Goal: Task Accomplishment & Management: Manage account settings

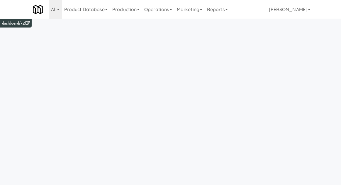
click at [170, 9] on link "Operations" at bounding box center [158, 9] width 33 height 19
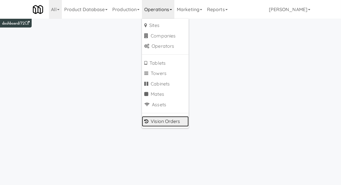
click at [173, 126] on link "Vision Orders" at bounding box center [165, 121] width 47 height 11
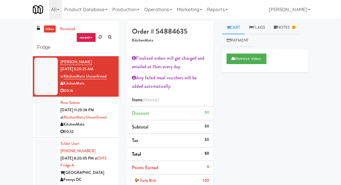
type input "Fridge"
click at [3, 15] on nav "Toggle navigation All 325 Vending [URL][DOMAIN_NAME] 901 Smrt Mrkt [URL][DOMAIN…" at bounding box center [170, 9] width 341 height 19
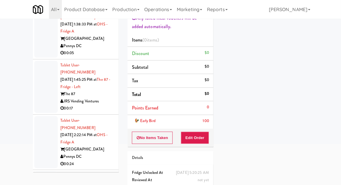
scroll to position [1098, 0]
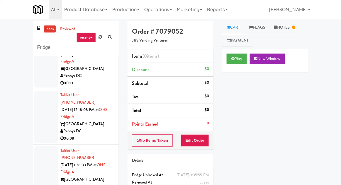
scroll to position [1021, 0]
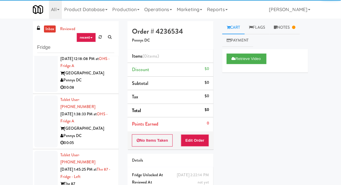
scroll to position [1072, 0]
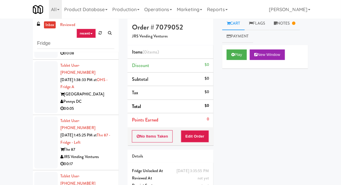
scroll to position [23, 0]
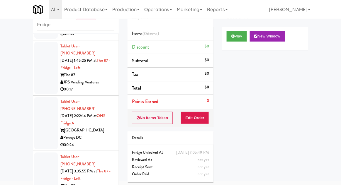
scroll to position [1159, 0]
click at [233, 41] on button "Play" at bounding box center [237, 36] width 20 height 11
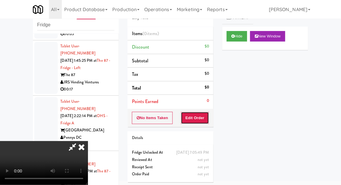
click at [201, 117] on button "Edit Order" at bounding box center [195, 118] width 28 height 12
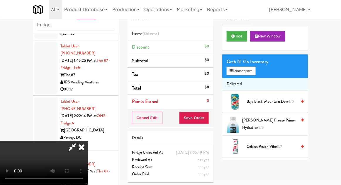
scroll to position [21, 0]
click at [248, 68] on button "Planogram" at bounding box center [241, 71] width 29 height 9
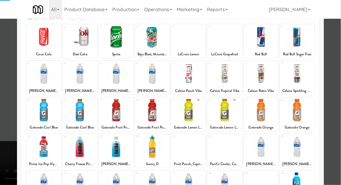
scroll to position [74, 0]
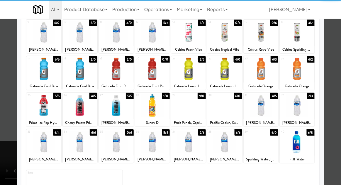
click at [153, 146] on div at bounding box center [152, 142] width 35 height 23
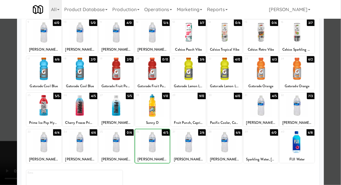
click at [338, 124] on div at bounding box center [170, 92] width 341 height 185
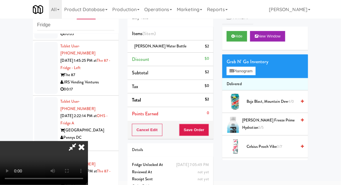
click at [251, 75] on button "Planogram" at bounding box center [241, 71] width 29 height 9
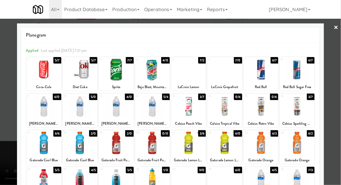
click at [115, 141] on div at bounding box center [116, 143] width 35 height 23
click at [339, 124] on div at bounding box center [170, 92] width 341 height 185
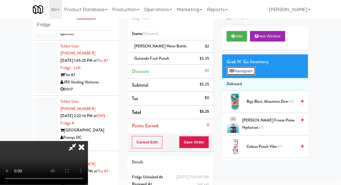
click at [250, 74] on button "Planogram" at bounding box center [241, 71] width 29 height 9
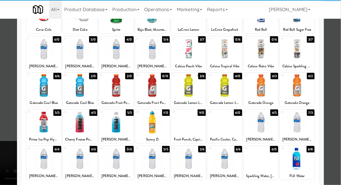
scroll to position [74, 0]
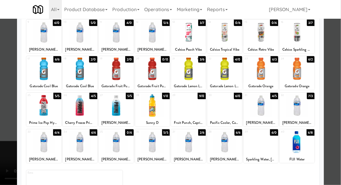
click at [81, 144] on div at bounding box center [80, 142] width 35 height 23
click at [339, 126] on div at bounding box center [170, 92] width 341 height 185
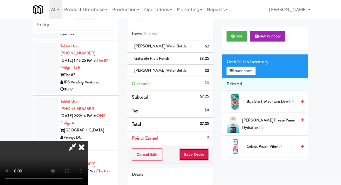
click at [208, 156] on button "Save Order" at bounding box center [194, 155] width 30 height 12
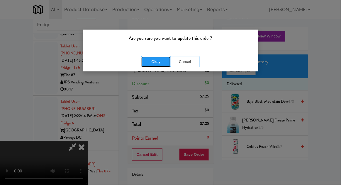
click at [153, 65] on button "Okay" at bounding box center [155, 62] width 29 height 11
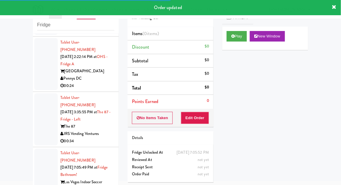
scroll to position [1222, 0]
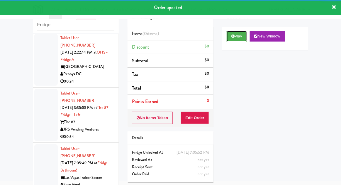
click at [245, 33] on button "Play" at bounding box center [237, 36] width 20 height 11
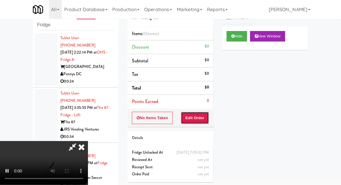
click at [204, 112] on button "Edit Order" at bounding box center [195, 118] width 28 height 12
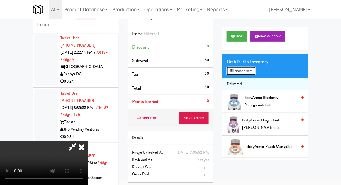
click at [247, 74] on button "Planogram" at bounding box center [241, 71] width 29 height 9
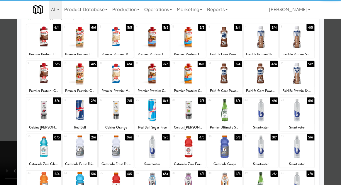
scroll to position [34, 0]
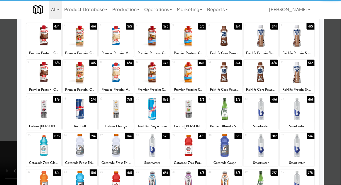
click at [37, 149] on div at bounding box center [43, 146] width 35 height 23
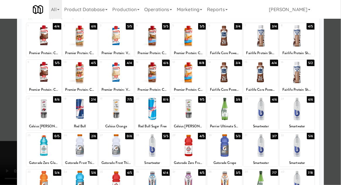
click at [337, 126] on div at bounding box center [170, 92] width 341 height 185
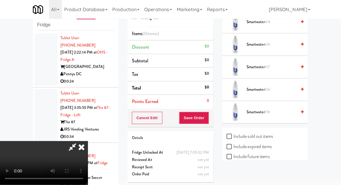
click at [271, 133] on label "Include sold out items" at bounding box center [250, 136] width 46 height 9
click at [234, 135] on input "Include sold out items" at bounding box center [230, 137] width 7 height 5
checkbox input "true"
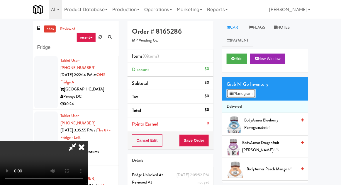
click at [255, 93] on button "Planogram" at bounding box center [241, 93] width 29 height 9
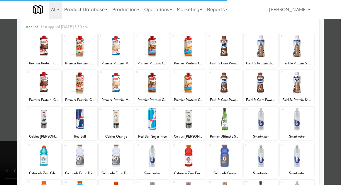
scroll to position [28, 0]
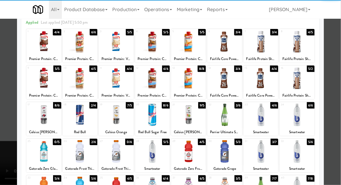
click at [38, 147] on div at bounding box center [43, 152] width 35 height 23
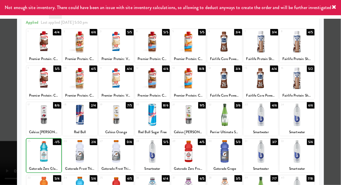
click at [339, 93] on div at bounding box center [170, 92] width 341 height 185
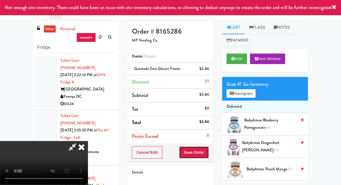
click at [208, 154] on button "Save Order" at bounding box center [194, 153] width 30 height 12
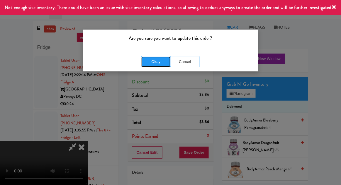
click at [151, 63] on button "Okay" at bounding box center [155, 62] width 29 height 11
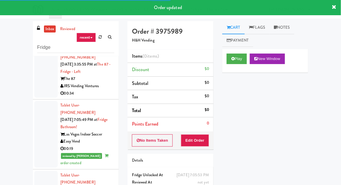
scroll to position [23, 0]
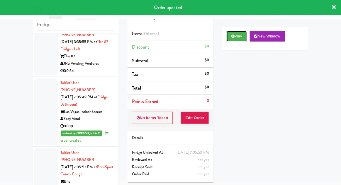
click at [239, 36] on button "Play" at bounding box center [237, 36] width 20 height 11
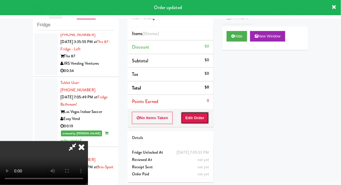
click at [204, 122] on button "Edit Order" at bounding box center [195, 118] width 28 height 12
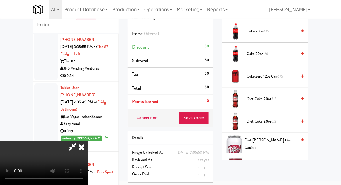
scroll to position [213, 0]
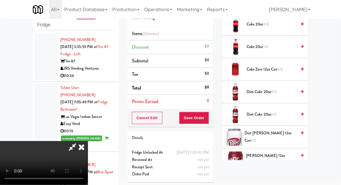
click at [274, 136] on span "Diet [PERSON_NAME] 12oz can 5/5" at bounding box center [271, 137] width 52 height 14
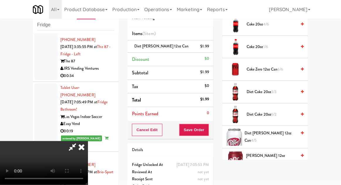
scroll to position [21, 0]
click at [209, 134] on button "Save Order" at bounding box center [194, 130] width 30 height 12
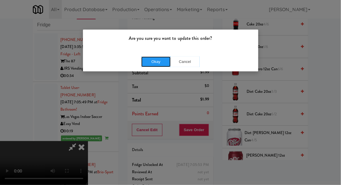
click at [151, 65] on button "Okay" at bounding box center [155, 62] width 29 height 11
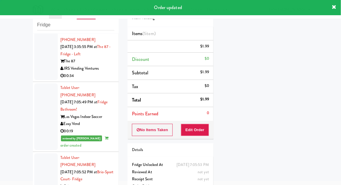
scroll to position [0, 0]
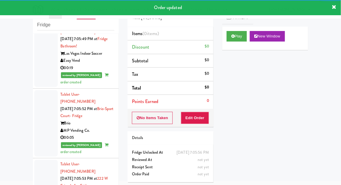
scroll to position [1347, 0]
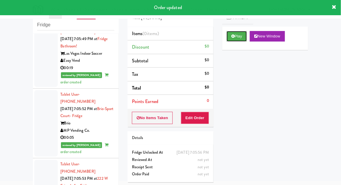
click at [244, 36] on button "Play" at bounding box center [237, 36] width 20 height 11
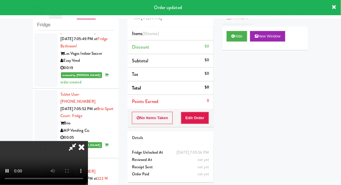
click at [200, 128] on div "Order # 6679811 Vend [US_STATE] Items (0 items ) Discount $0 Subtotal $0 Tax $0…" at bounding box center [170, 93] width 95 height 189
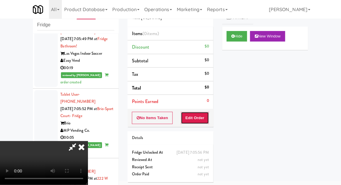
click at [199, 118] on button "Edit Order" at bounding box center [195, 118] width 28 height 12
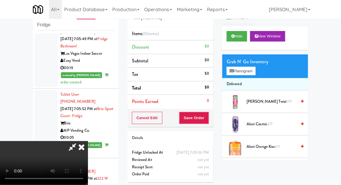
scroll to position [0, 0]
click at [253, 70] on button "Planogram" at bounding box center [241, 71] width 29 height 9
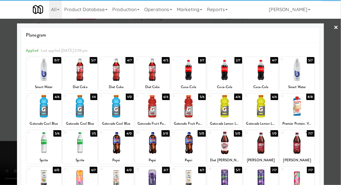
click at [31, 142] on div at bounding box center [43, 143] width 35 height 23
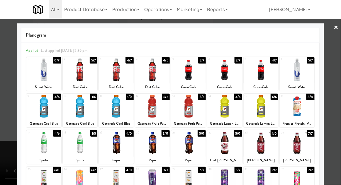
click at [340, 110] on div at bounding box center [170, 92] width 341 height 185
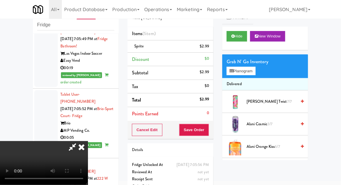
scroll to position [21, 0]
click at [208, 135] on button "Save Order" at bounding box center [194, 130] width 30 height 12
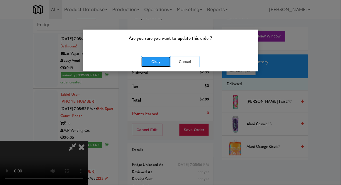
click at [150, 65] on button "Okay" at bounding box center [155, 62] width 29 height 11
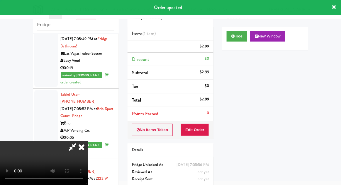
scroll to position [0, 0]
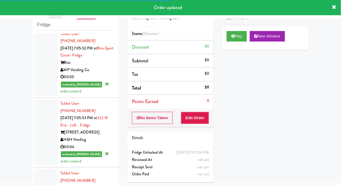
scroll to position [1407, 0]
click at [234, 37] on icon at bounding box center [232, 36] width 3 height 4
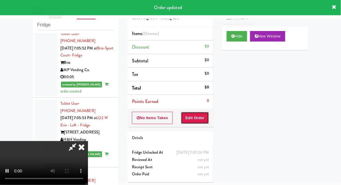
click at [202, 119] on button "Edit Order" at bounding box center [195, 118] width 28 height 12
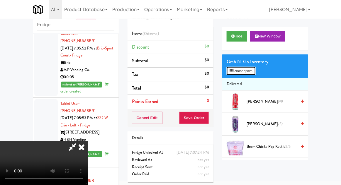
click at [255, 68] on button "Planogram" at bounding box center [241, 71] width 29 height 9
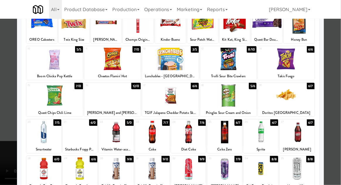
scroll to position [53, 0]
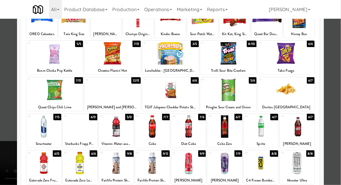
click at [202, 131] on div at bounding box center [188, 127] width 35 height 23
click at [1, 133] on div at bounding box center [170, 92] width 341 height 185
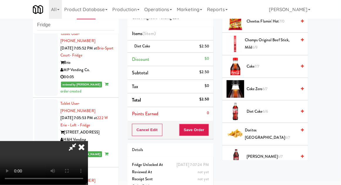
scroll to position [164, 0]
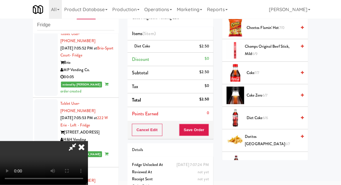
click at [266, 119] on span "6/6" at bounding box center [265, 118] width 5 height 6
click at [269, 120] on span "Diet Coke 5/6" at bounding box center [272, 118] width 50 height 7
click at [263, 118] on span "Diet Coke 4/6" at bounding box center [272, 118] width 50 height 7
click at [205, 131] on button "Save Order" at bounding box center [194, 130] width 30 height 12
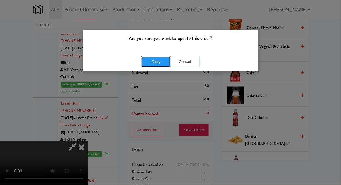
click at [150, 62] on button "Okay" at bounding box center [155, 62] width 29 height 11
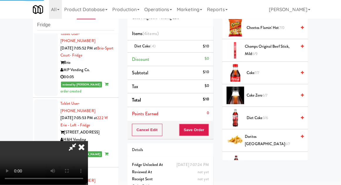
scroll to position [58, 0]
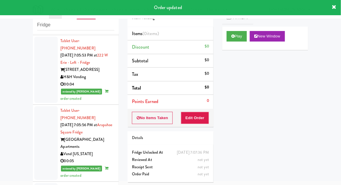
scroll to position [1469, 0]
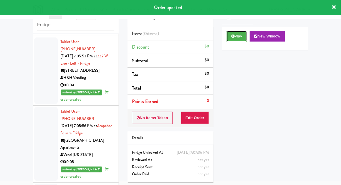
click at [241, 35] on button "Play" at bounding box center [237, 36] width 20 height 11
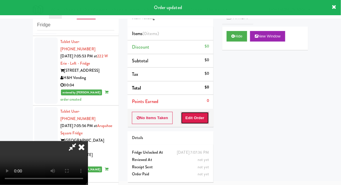
click at [199, 113] on button "Edit Order" at bounding box center [195, 118] width 28 height 12
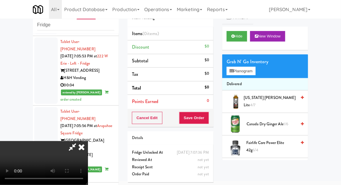
click at [248, 63] on div "Grab N' Go Inventory" at bounding box center [265, 62] width 77 height 9
click at [252, 70] on button "Planogram" at bounding box center [241, 71] width 29 height 9
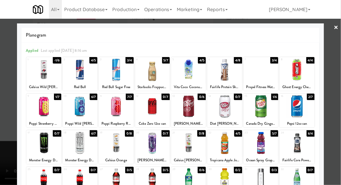
click at [157, 76] on div at bounding box center [152, 70] width 35 height 23
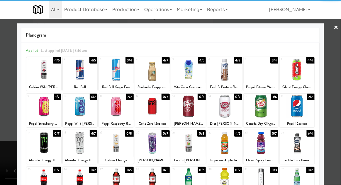
click at [12, 152] on div at bounding box center [170, 92] width 341 height 185
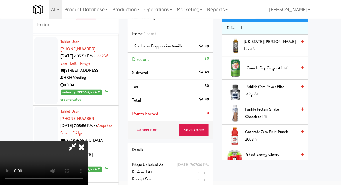
scroll to position [53, 0]
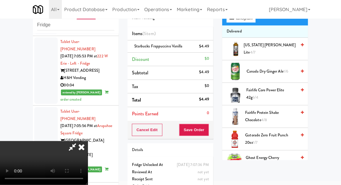
click at [285, 116] on span "Fairlife Protein Shake Chocolate 4/8" at bounding box center [270, 116] width 51 height 14
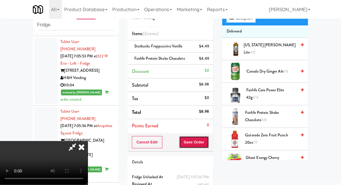
click at [208, 146] on button "Save Order" at bounding box center [194, 142] width 30 height 12
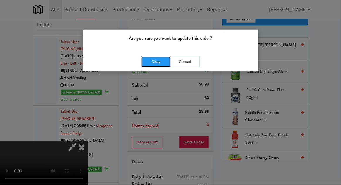
click at [147, 64] on button "Okay" at bounding box center [155, 62] width 29 height 11
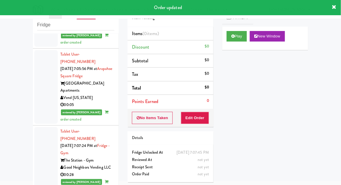
scroll to position [1532, 0]
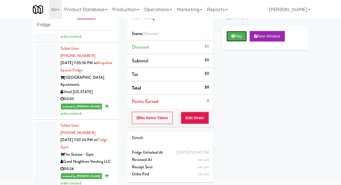
click at [244, 36] on button "Play" at bounding box center [237, 36] width 20 height 11
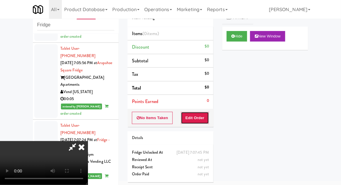
click at [202, 119] on button "Edit Order" at bounding box center [195, 118] width 28 height 12
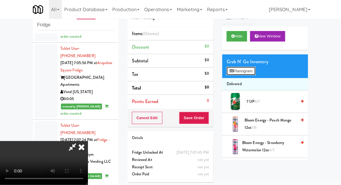
click at [251, 73] on button "Planogram" at bounding box center [241, 71] width 29 height 9
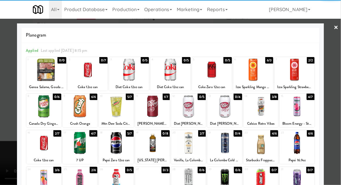
click at [88, 77] on div at bounding box center [88, 70] width 40 height 23
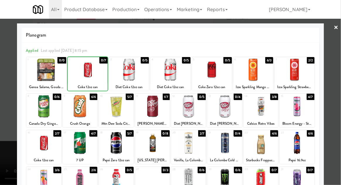
click at [338, 97] on div at bounding box center [170, 92] width 341 height 185
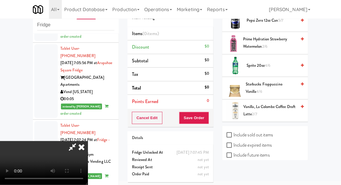
click at [266, 136] on label "Include sold out items" at bounding box center [250, 135] width 46 height 9
click at [234, 136] on input "Include sold out items" at bounding box center [230, 135] width 7 height 5
checkbox input "true"
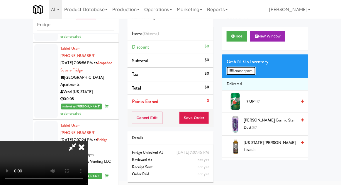
click at [251, 74] on button "Planogram" at bounding box center [241, 71] width 29 height 9
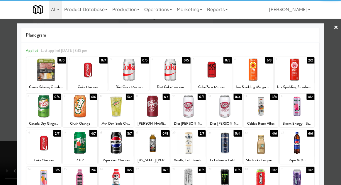
click at [86, 76] on div at bounding box center [88, 70] width 40 height 23
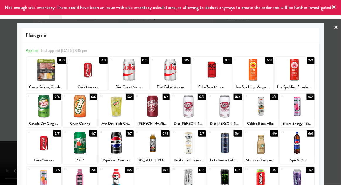
click at [337, 92] on div at bounding box center [170, 92] width 341 height 185
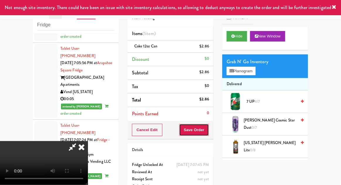
click at [207, 131] on button "Save Order" at bounding box center [194, 130] width 30 height 12
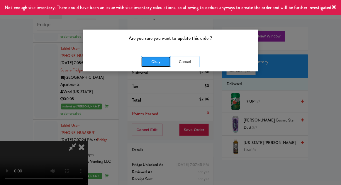
click at [150, 63] on button "Okay" at bounding box center [155, 62] width 29 height 11
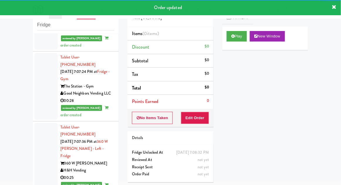
scroll to position [1592, 0]
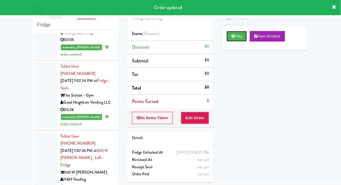
click at [240, 37] on button "Play" at bounding box center [237, 36] width 20 height 11
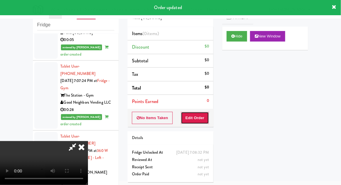
click at [197, 123] on button "Edit Order" at bounding box center [195, 118] width 28 height 12
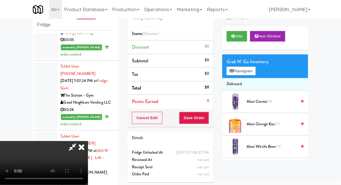
scroll to position [0, 0]
click at [252, 62] on div "Grab N' Go Inventory" at bounding box center [265, 62] width 77 height 9
click at [249, 72] on button "Planogram" at bounding box center [241, 71] width 29 height 9
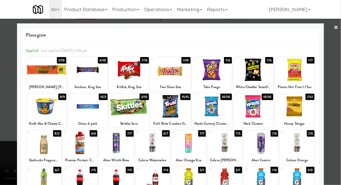
click at [87, 77] on div at bounding box center [88, 70] width 40 height 23
click at [42, 73] on div at bounding box center [46, 70] width 40 height 23
click at [340, 93] on div at bounding box center [170, 92] width 341 height 185
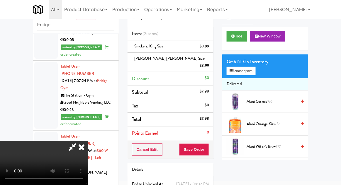
click at [79, 141] on icon at bounding box center [72, 147] width 13 height 12
click at [207, 47] on div "$3.99" at bounding box center [204, 46] width 9 height 7
click at [208, 46] on link at bounding box center [208, 48] width 5 height 7
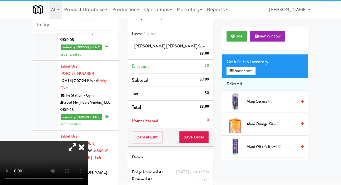
click at [79, 141] on icon at bounding box center [72, 147] width 13 height 12
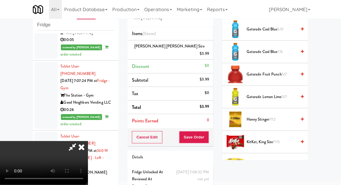
scroll to position [344, 0]
click at [272, 139] on span "KitKat, King Size 7/15" at bounding box center [272, 141] width 50 height 7
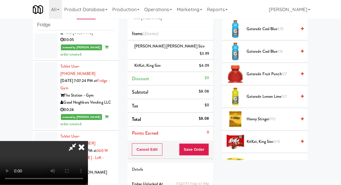
scroll to position [21, 0]
click at [208, 144] on button "Save Order" at bounding box center [194, 150] width 30 height 12
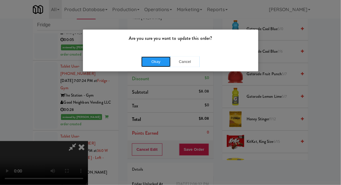
click at [159, 58] on button "Okay" at bounding box center [155, 62] width 29 height 11
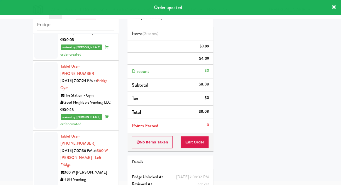
scroll to position [0, 0]
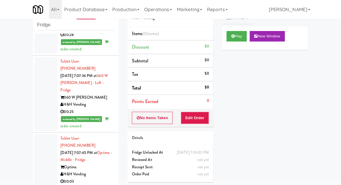
scroll to position [1665, 0]
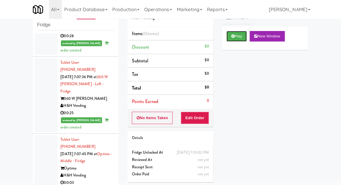
click at [240, 38] on button "Play" at bounding box center [237, 36] width 20 height 11
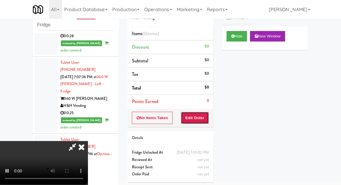
click at [197, 122] on button "Edit Order" at bounding box center [195, 118] width 28 height 12
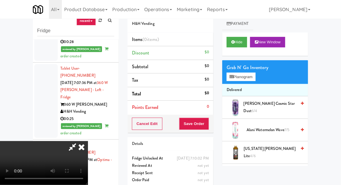
scroll to position [0, 0]
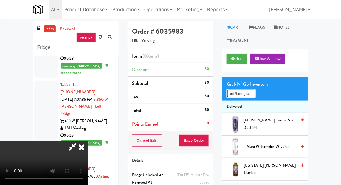
click at [254, 95] on button "Planogram" at bounding box center [241, 93] width 29 height 9
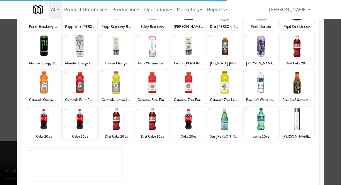
scroll to position [102, 0]
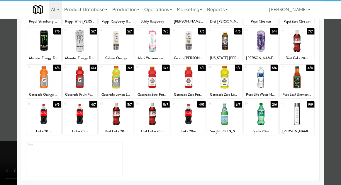
click at [152, 109] on div at bounding box center [152, 114] width 35 height 23
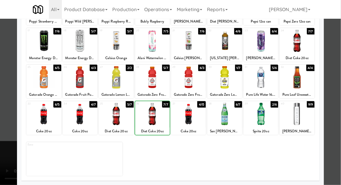
click at [337, 95] on div at bounding box center [170, 92] width 341 height 185
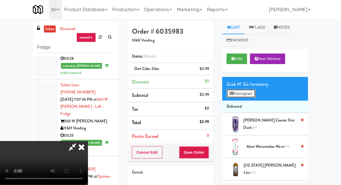
click at [242, 94] on button "Planogram" at bounding box center [241, 93] width 29 height 9
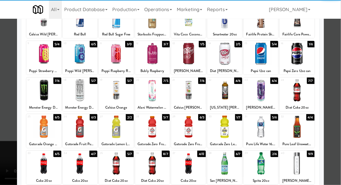
scroll to position [74, 0]
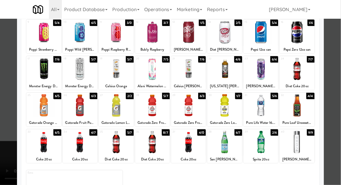
click at [154, 145] on div at bounding box center [152, 142] width 35 height 23
click at [341, 120] on div at bounding box center [170, 92] width 341 height 185
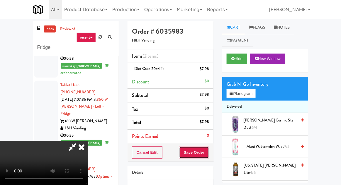
click at [207, 152] on button "Save Order" at bounding box center [194, 153] width 30 height 12
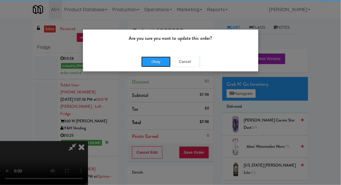
click at [152, 66] on button "Okay" at bounding box center [155, 62] width 29 height 11
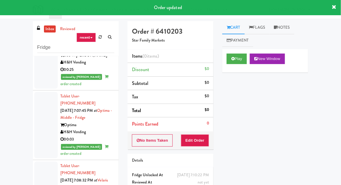
scroll to position [1732, 0]
click at [238, 61] on button "Play" at bounding box center [237, 59] width 20 height 11
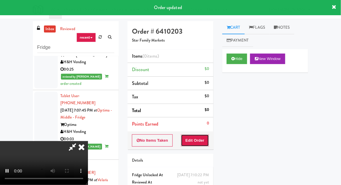
click at [205, 136] on button "Edit Order" at bounding box center [195, 141] width 28 height 12
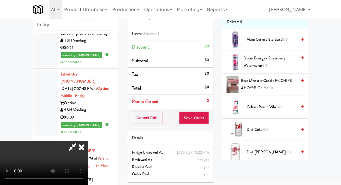
scroll to position [55, 0]
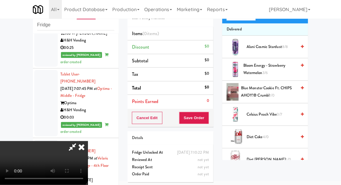
click at [268, 92] on span "Blue Monster Cookie ft. CHIPS AHOY!® Crumbl 1/0" at bounding box center [268, 92] width 55 height 14
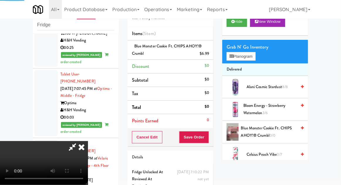
scroll to position [0, 0]
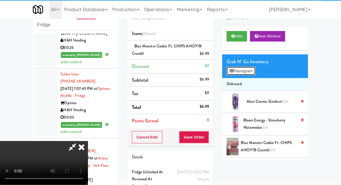
click at [253, 70] on button "Planogram" at bounding box center [241, 71] width 29 height 9
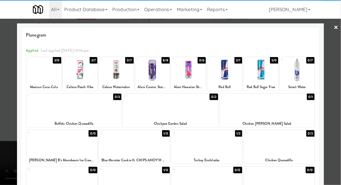
click at [339, 109] on div at bounding box center [170, 92] width 341 height 185
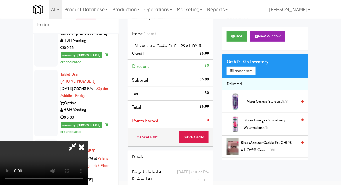
scroll to position [21, 0]
click at [208, 139] on button "Save Order" at bounding box center [194, 137] width 30 height 12
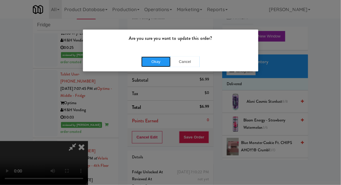
click at [150, 62] on button "Okay" at bounding box center [155, 62] width 29 height 11
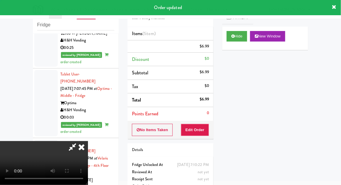
scroll to position [0, 0]
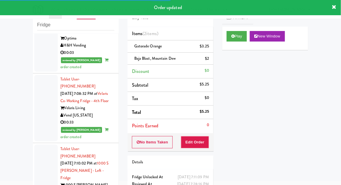
scroll to position [1796, 0]
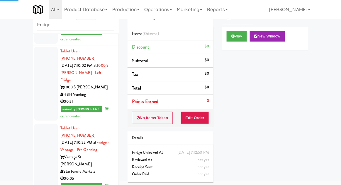
scroll to position [1902, 0]
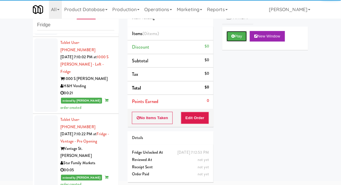
click at [234, 38] on icon at bounding box center [232, 36] width 3 height 4
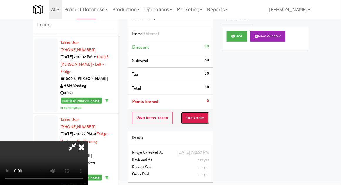
click at [200, 113] on button "Edit Order" at bounding box center [195, 118] width 28 height 12
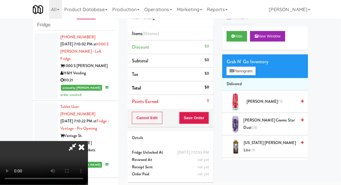
scroll to position [1915, 0]
click at [252, 71] on button "Planogram" at bounding box center [241, 71] width 29 height 9
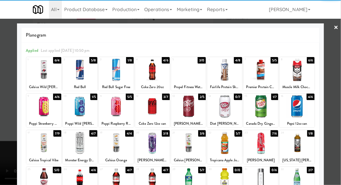
click at [151, 109] on div at bounding box center [152, 106] width 35 height 23
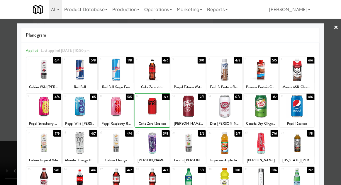
click at [335, 112] on div at bounding box center [170, 92] width 341 height 185
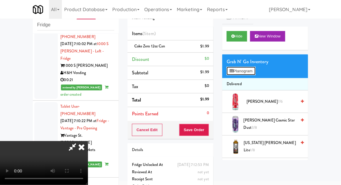
click at [251, 72] on button "Planogram" at bounding box center [241, 71] width 29 height 9
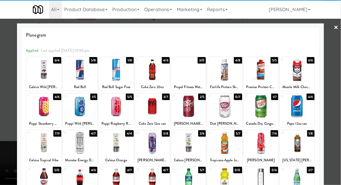
click at [146, 111] on div at bounding box center [152, 106] width 35 height 23
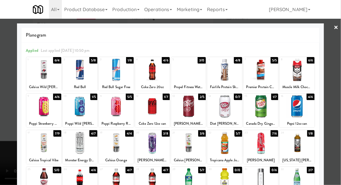
click at [338, 102] on div at bounding box center [170, 92] width 341 height 185
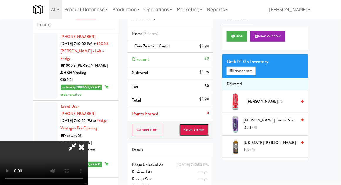
click at [208, 135] on button "Save Order" at bounding box center [194, 130] width 30 height 12
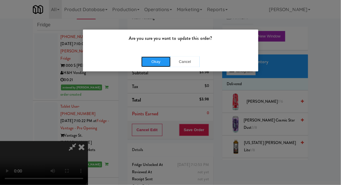
click at [153, 64] on button "Okay" at bounding box center [155, 62] width 29 height 11
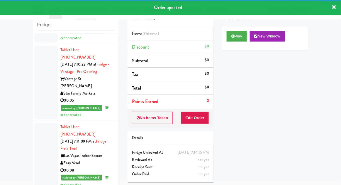
scroll to position [1986, 0]
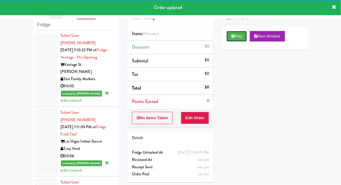
click at [239, 38] on button "Play" at bounding box center [237, 36] width 20 height 11
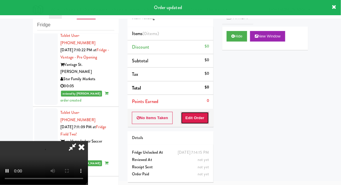
click at [202, 119] on button "Edit Order" at bounding box center [195, 118] width 28 height 12
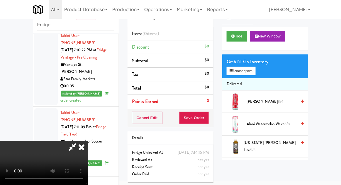
scroll to position [0, 0]
click at [256, 69] on button "Planogram" at bounding box center [241, 71] width 29 height 9
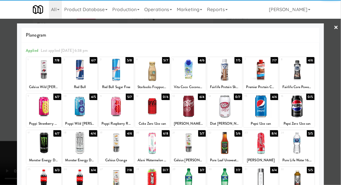
click at [113, 146] on div at bounding box center [116, 143] width 35 height 23
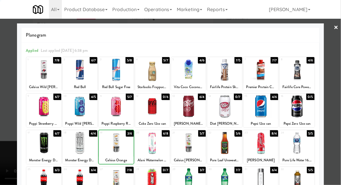
click at [334, 112] on div at bounding box center [170, 92] width 341 height 185
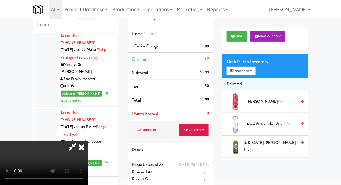
scroll to position [21, 0]
click at [208, 133] on button "Save Order" at bounding box center [194, 130] width 30 height 12
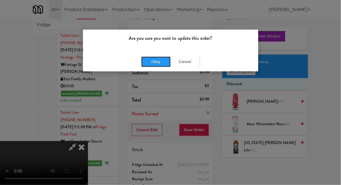
click at [145, 64] on button "Okay" at bounding box center [155, 62] width 29 height 11
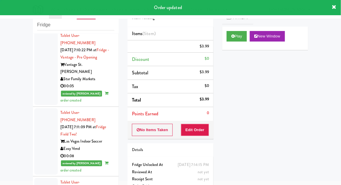
scroll to position [0, 0]
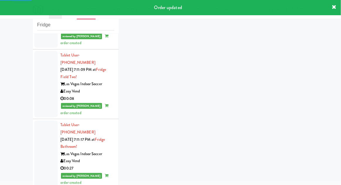
scroll to position [2051, 0]
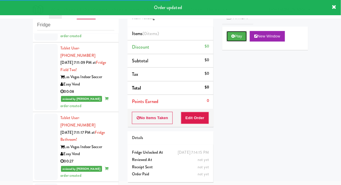
click at [239, 32] on button "Play" at bounding box center [237, 36] width 20 height 11
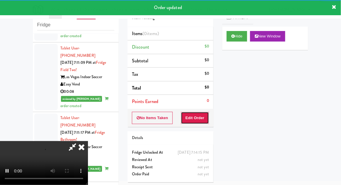
click at [204, 117] on button "Edit Order" at bounding box center [195, 118] width 28 height 12
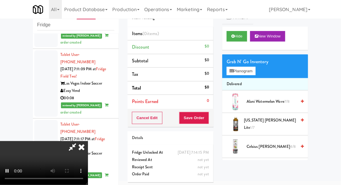
scroll to position [2045, 0]
click at [251, 73] on button "Planogram" at bounding box center [241, 71] width 29 height 9
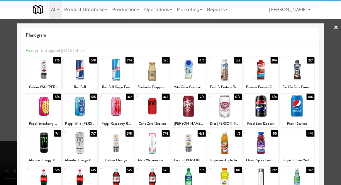
click at [42, 77] on div at bounding box center [43, 70] width 35 height 23
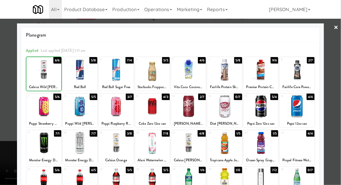
click at [339, 77] on div at bounding box center [170, 92] width 341 height 185
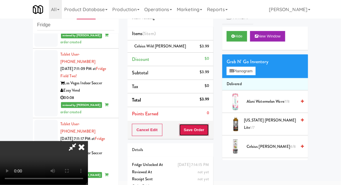
click at [208, 131] on button "Save Order" at bounding box center [194, 130] width 30 height 12
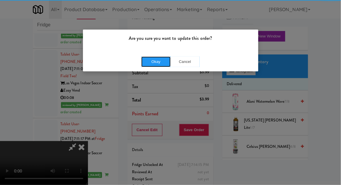
click at [150, 59] on button "Okay" at bounding box center [155, 62] width 29 height 11
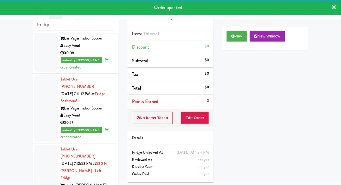
scroll to position [2091, 0]
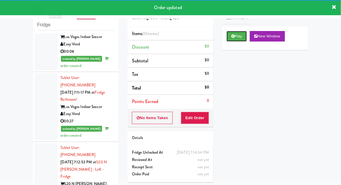
click at [237, 39] on button "Play" at bounding box center [237, 36] width 20 height 11
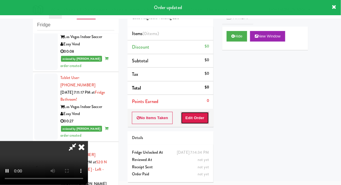
click at [201, 116] on button "Edit Order" at bounding box center [195, 118] width 28 height 12
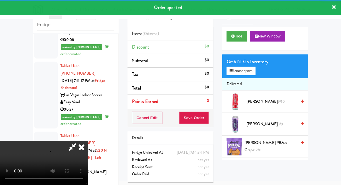
scroll to position [2103, 0]
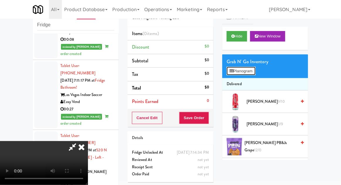
click at [251, 72] on button "Planogram" at bounding box center [241, 71] width 29 height 9
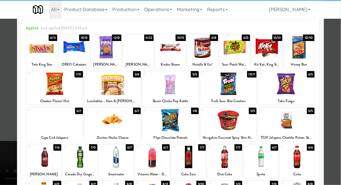
scroll to position [24, 0]
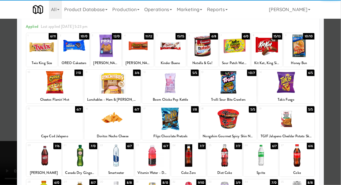
click at [268, 152] on div at bounding box center [261, 156] width 35 height 23
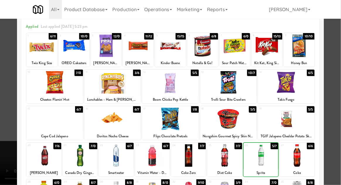
click at [0, 126] on div at bounding box center [170, 92] width 341 height 185
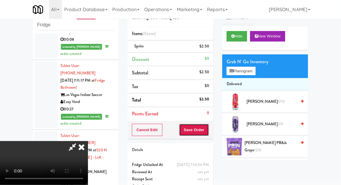
click at [209, 135] on button "Save Order" at bounding box center [194, 130] width 30 height 12
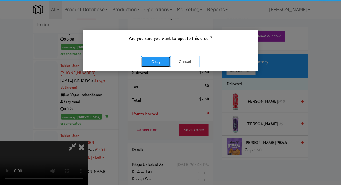
click at [147, 61] on button "Okay" at bounding box center [155, 62] width 29 height 11
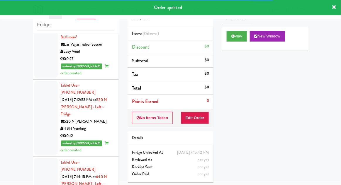
scroll to position [2154, 0]
click at [244, 38] on button "Play" at bounding box center [237, 36] width 20 height 11
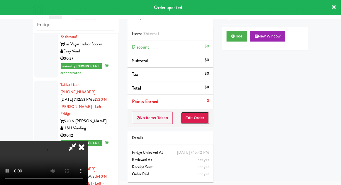
click at [203, 121] on button "Edit Order" at bounding box center [195, 118] width 28 height 12
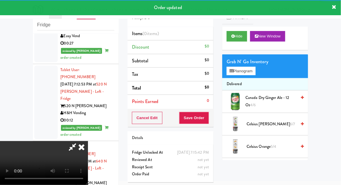
scroll to position [2170, 0]
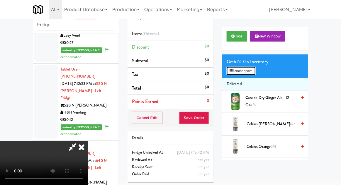
click at [248, 70] on button "Planogram" at bounding box center [241, 71] width 29 height 9
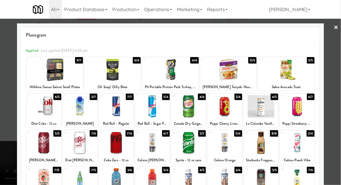
click at [197, 111] on div at bounding box center [188, 106] width 35 height 23
click at [1, 129] on div at bounding box center [170, 92] width 341 height 185
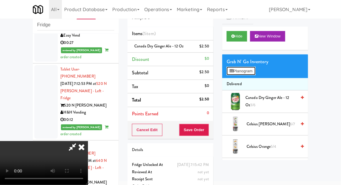
click at [248, 73] on button "Planogram" at bounding box center [241, 71] width 29 height 9
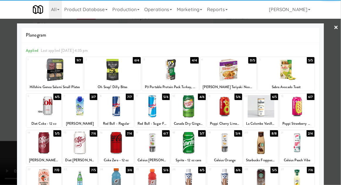
click at [38, 142] on div at bounding box center [43, 143] width 35 height 23
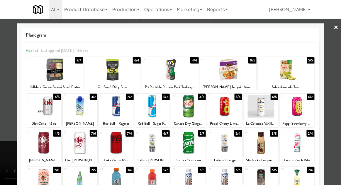
click at [338, 113] on div at bounding box center [170, 92] width 341 height 185
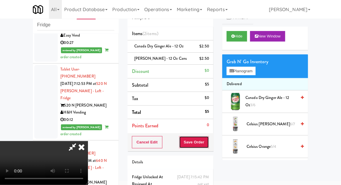
click at [208, 143] on button "Save Order" at bounding box center [194, 142] width 30 height 12
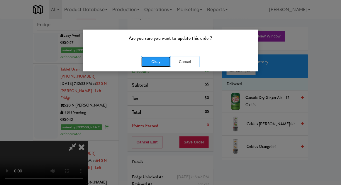
click at [142, 62] on button "Okay" at bounding box center [155, 62] width 29 height 11
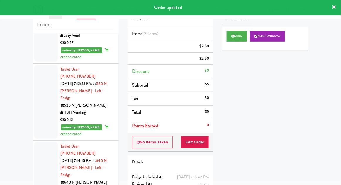
click at [27, 104] on div "inbox reviewed recent all unclear take inventory issue suspicious failed recent…" at bounding box center [170, 107] width 341 height 216
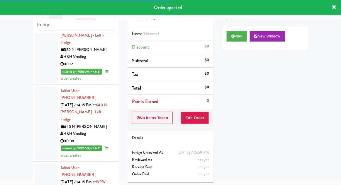
scroll to position [2227, 0]
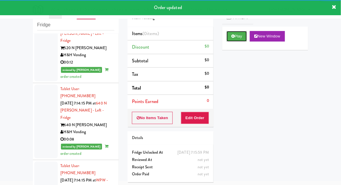
click at [243, 41] on button "Play" at bounding box center [237, 36] width 20 height 11
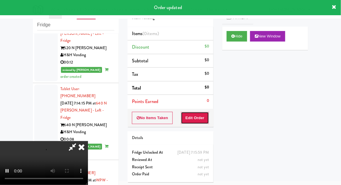
click at [203, 114] on button "Edit Order" at bounding box center [195, 118] width 28 height 12
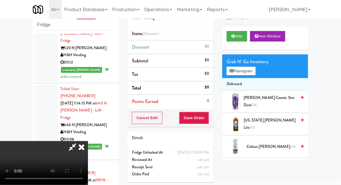
scroll to position [0, 0]
click at [251, 68] on button "Planogram" at bounding box center [241, 71] width 29 height 9
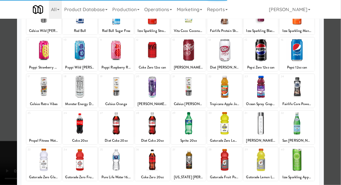
scroll to position [74, 0]
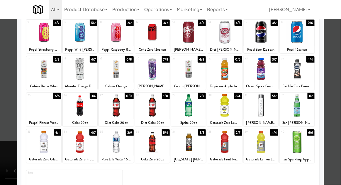
click at [151, 138] on div at bounding box center [152, 142] width 35 height 23
click at [341, 110] on div at bounding box center [170, 92] width 341 height 185
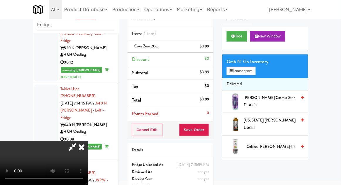
scroll to position [21, 0]
click at [208, 131] on button "Save Order" at bounding box center [194, 130] width 30 height 12
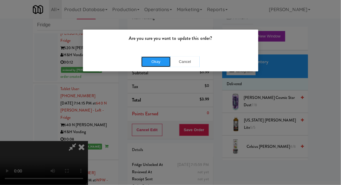
click at [153, 66] on button "Okay" at bounding box center [155, 62] width 29 height 11
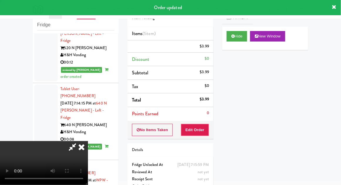
scroll to position [0, 0]
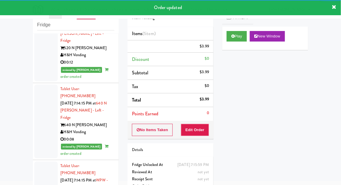
click at [28, 122] on div "inbox reviewed recent all unclear take inventory issue suspicious failed recent…" at bounding box center [75, 107] width 95 height 216
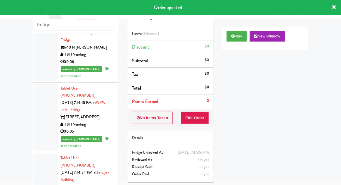
scroll to position [2304, 0]
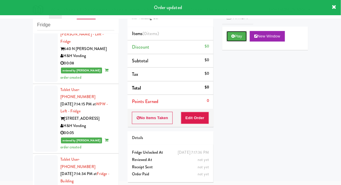
click at [240, 38] on button "Play" at bounding box center [237, 36] width 20 height 11
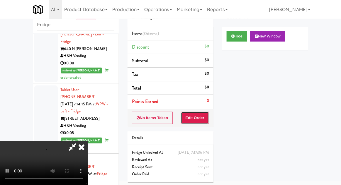
click at [204, 121] on button "Edit Order" at bounding box center [195, 118] width 28 height 12
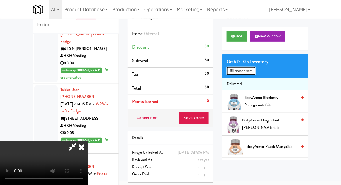
click at [254, 67] on button "Planogram" at bounding box center [241, 71] width 29 height 9
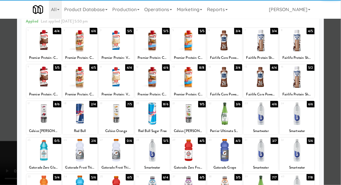
scroll to position [31, 0]
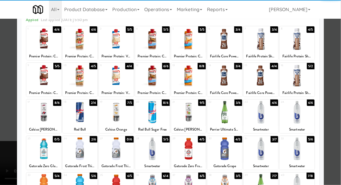
click at [235, 152] on div at bounding box center [224, 149] width 35 height 23
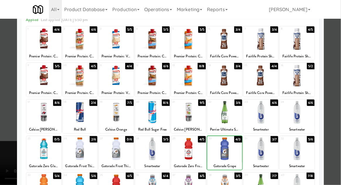
click at [0, 124] on div at bounding box center [170, 92] width 341 height 185
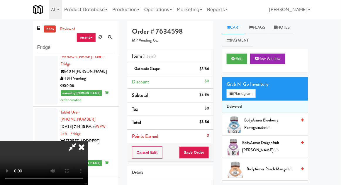
scroll to position [23, 0]
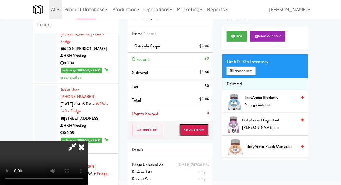
click at [209, 129] on button "Save Order" at bounding box center [194, 130] width 30 height 12
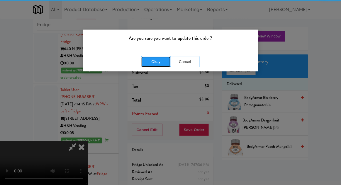
click at [149, 66] on button "Okay" at bounding box center [155, 62] width 29 height 11
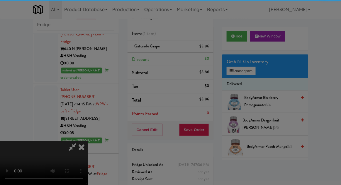
click at [146, 57] on div at bounding box center [170, 92] width 341 height 185
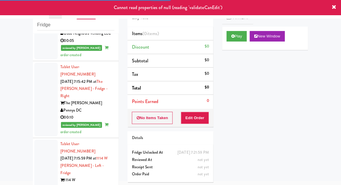
scroll to position [2469, 0]
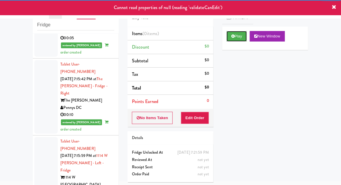
click at [236, 35] on button "Play" at bounding box center [237, 36] width 20 height 11
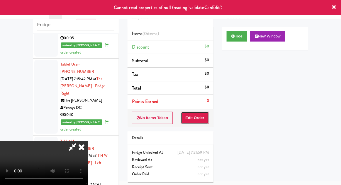
click at [201, 123] on button "Edit Order" at bounding box center [195, 118] width 28 height 12
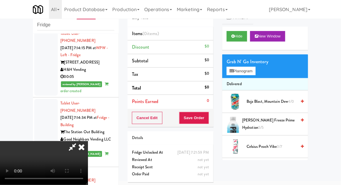
scroll to position [0, 0]
click at [251, 63] on div "Grab N' Go Inventory" at bounding box center [265, 62] width 77 height 9
click at [248, 71] on button "Planogram" at bounding box center [241, 71] width 29 height 9
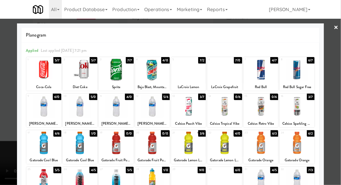
click at [116, 77] on div at bounding box center [116, 70] width 35 height 23
click at [340, 80] on div at bounding box center [170, 92] width 341 height 185
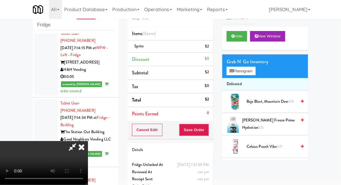
scroll to position [21, 0]
click at [208, 135] on button "Save Order" at bounding box center [194, 130] width 30 height 12
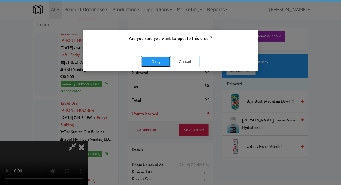
click at [152, 63] on button "Okay" at bounding box center [155, 62] width 29 height 11
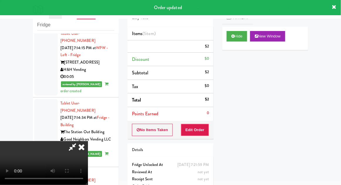
scroll to position [0, 0]
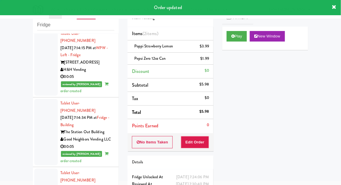
scroll to position [2498, 0]
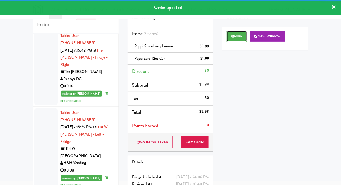
click at [238, 31] on button "Play" at bounding box center [237, 36] width 20 height 11
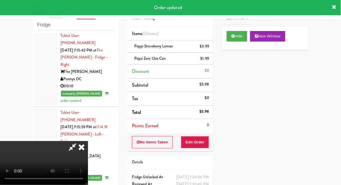
click at [84, 153] on icon at bounding box center [81, 147] width 13 height 12
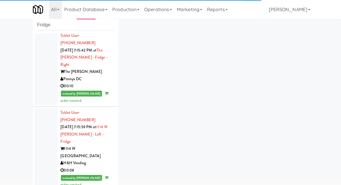
scroll to position [2512, 0]
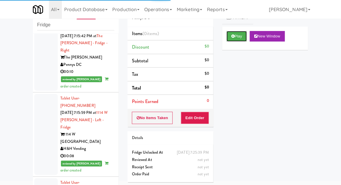
click at [246, 34] on button "Play" at bounding box center [237, 36] width 20 height 11
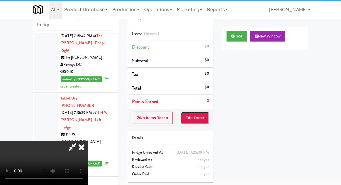
click at [200, 112] on button "Edit Order" at bounding box center [195, 118] width 28 height 12
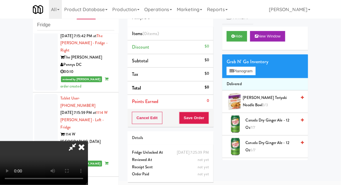
scroll to position [0, 0]
click at [247, 68] on button "Planogram" at bounding box center [241, 71] width 29 height 9
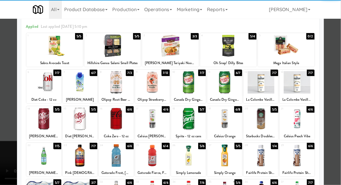
scroll to position [33, 0]
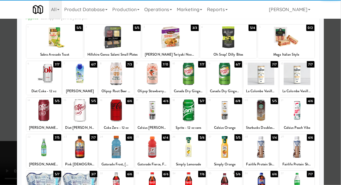
click at [114, 151] on div at bounding box center [116, 147] width 35 height 23
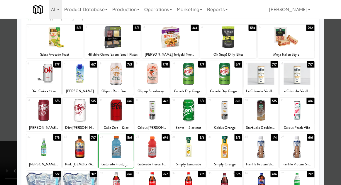
click at [339, 106] on div at bounding box center [170, 92] width 341 height 185
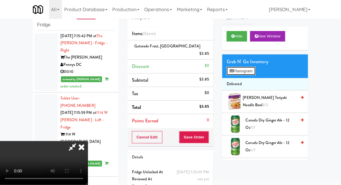
click at [253, 74] on button "Planogram" at bounding box center [241, 71] width 29 height 9
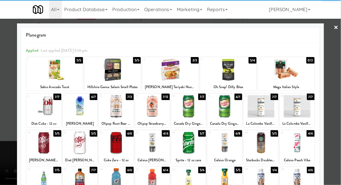
click at [193, 111] on div at bounding box center [188, 106] width 35 height 23
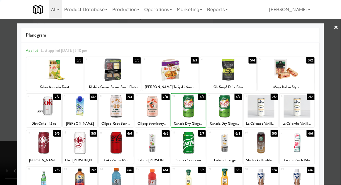
click at [1, 112] on div at bounding box center [170, 92] width 341 height 185
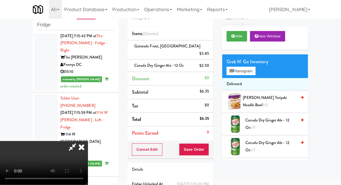
scroll to position [21, 0]
click at [208, 144] on button "Save Order" at bounding box center [194, 150] width 30 height 12
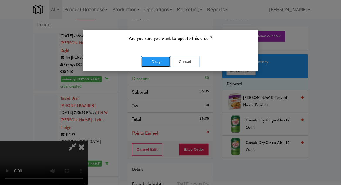
click at [150, 62] on button "Okay" at bounding box center [155, 62] width 29 height 11
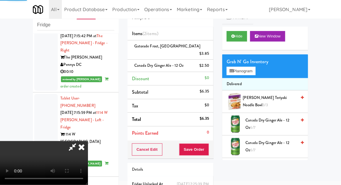
scroll to position [0, 0]
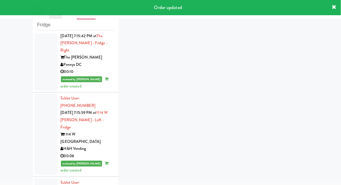
scroll to position [2527, 0]
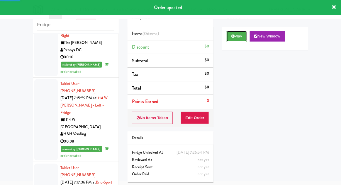
click at [245, 35] on button "Play" at bounding box center [237, 36] width 20 height 11
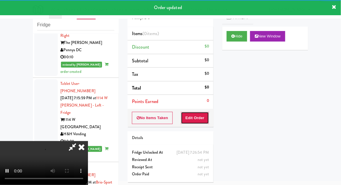
click at [203, 121] on button "Edit Order" at bounding box center [195, 118] width 28 height 12
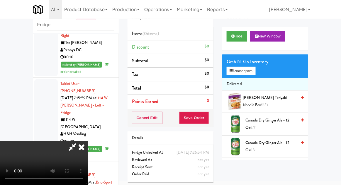
scroll to position [0, 0]
click at [249, 72] on button "Planogram" at bounding box center [241, 71] width 29 height 9
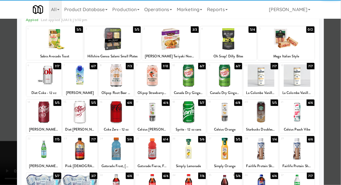
scroll to position [36, 0]
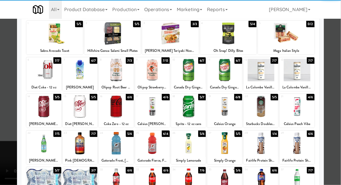
click at [112, 143] on div at bounding box center [116, 143] width 35 height 23
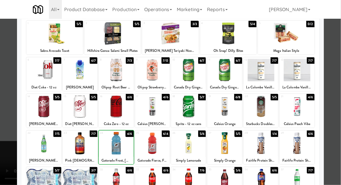
click at [340, 113] on div at bounding box center [170, 92] width 341 height 185
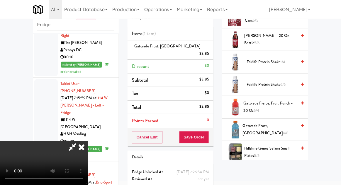
scroll to position [358, 0]
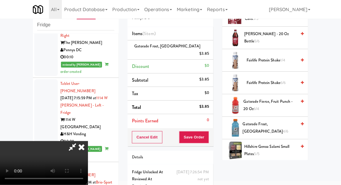
click at [278, 127] on span "Gatorade Frost, Glacier Freeze 4/6" at bounding box center [270, 128] width 54 height 14
click at [208, 132] on button "Save Order" at bounding box center [194, 137] width 30 height 12
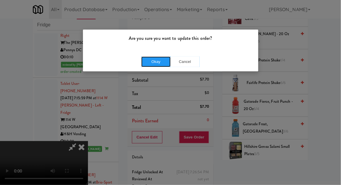
click at [145, 61] on button "Okay" at bounding box center [155, 62] width 29 height 11
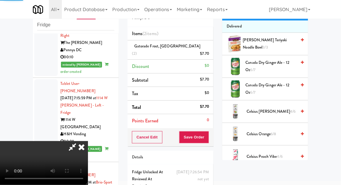
scroll to position [0, 0]
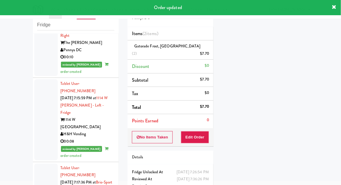
click at [29, 185] on div "inbox reviewed recent all unclear take inventory issue suspicious failed recent…" at bounding box center [75, 107] width 95 height 216
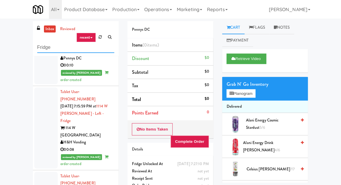
click at [42, 45] on input "Fridge" at bounding box center [75, 47] width 77 height 11
click at [42, 46] on input "Fridge" at bounding box center [75, 47] width 77 height 11
type input "Pantry"
click at [18, 45] on div "inbox reviewed recent all unclear take inventory issue suspicious failed recent…" at bounding box center [170, 129] width 341 height 216
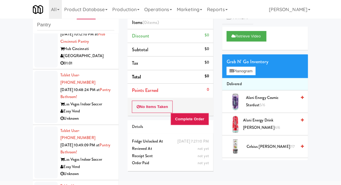
scroll to position [301, 0]
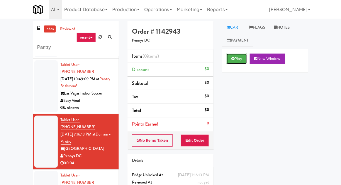
click at [246, 58] on button "Play" at bounding box center [237, 59] width 20 height 11
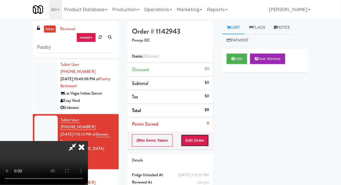
click at [199, 143] on button "Edit Order" at bounding box center [195, 141] width 28 height 12
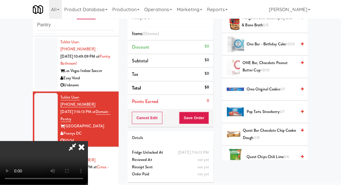
click at [278, 91] on span "Oreo Original Cookie 6/7" at bounding box center [272, 89] width 50 height 7
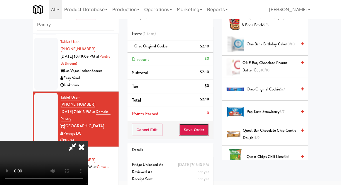
click at [208, 132] on button "Save Order" at bounding box center [194, 130] width 30 height 12
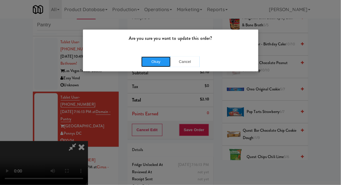
click at [151, 63] on button "Okay" at bounding box center [155, 62] width 29 height 11
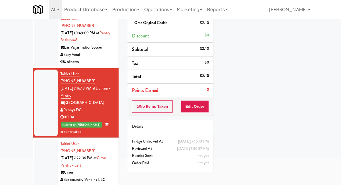
scroll to position [47, 0]
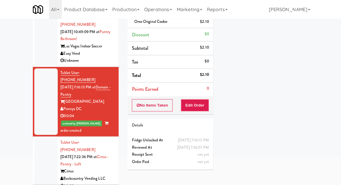
click at [34, 137] on li "Tablet User · (615) 887-5647 [DATE] 7:22:36 PM at Cirrus - Pantry - Left Cirrus…" at bounding box center [76, 164] width 86 height 55
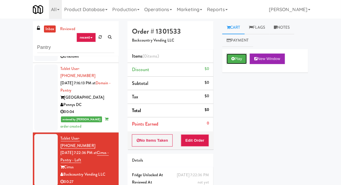
click at [244, 56] on button "Play" at bounding box center [237, 59] width 20 height 11
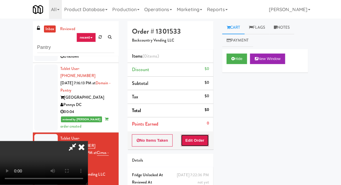
click at [203, 135] on button "Edit Order" at bounding box center [195, 141] width 28 height 12
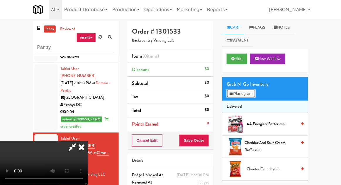
click at [248, 96] on button "Planogram" at bounding box center [241, 93] width 29 height 9
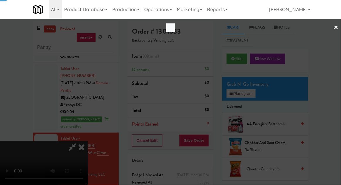
click at [246, 97] on div at bounding box center [170, 92] width 341 height 185
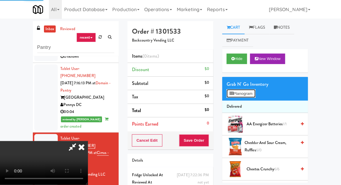
click at [251, 96] on button "Planogram" at bounding box center [241, 93] width 29 height 9
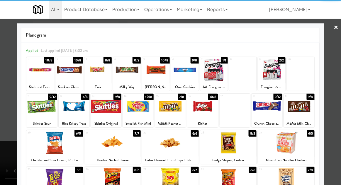
click at [270, 111] on div at bounding box center [267, 106] width 31 height 23
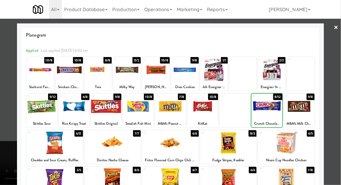
click at [339, 97] on div at bounding box center [170, 92] width 341 height 185
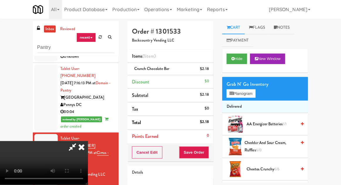
click at [212, 67] on li "Crunch Chocolate Bar $2.18" at bounding box center [171, 69] width 86 height 12
click at [209, 73] on link at bounding box center [208, 71] width 5 height 7
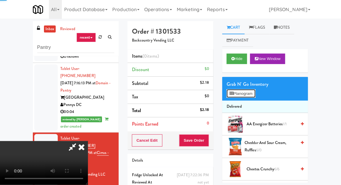
click at [239, 90] on button "Planogram" at bounding box center [241, 93] width 29 height 9
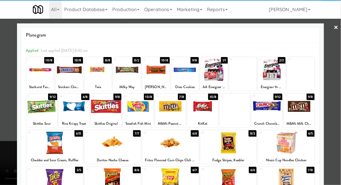
click at [209, 111] on div at bounding box center [202, 106] width 31 height 23
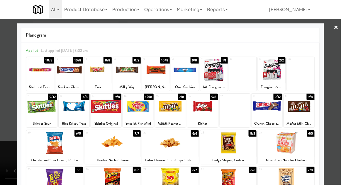
click at [5, 104] on div at bounding box center [170, 92] width 341 height 185
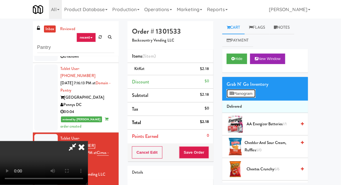
click at [249, 95] on button "Planogram" at bounding box center [241, 93] width 29 height 9
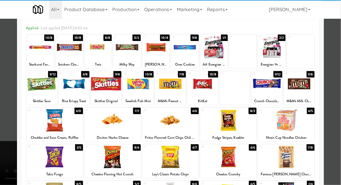
scroll to position [28, 0]
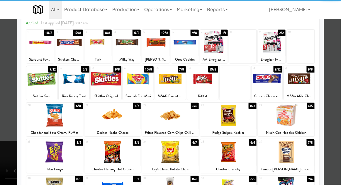
click at [251, 119] on div at bounding box center [228, 115] width 57 height 23
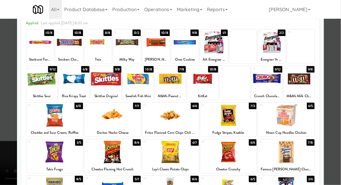
click at [1, 116] on div at bounding box center [170, 92] width 341 height 185
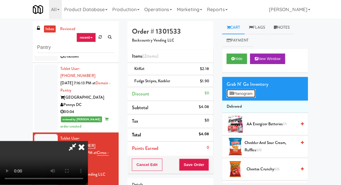
click at [251, 98] on button "Planogram" at bounding box center [241, 93] width 29 height 9
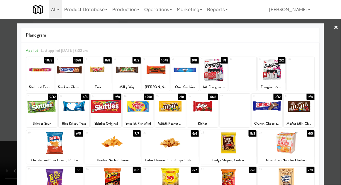
click at [338, 91] on div at bounding box center [170, 92] width 341 height 185
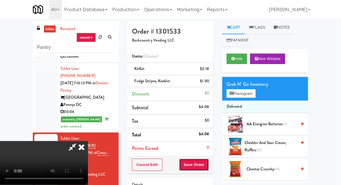
click at [209, 164] on button "Save Order" at bounding box center [194, 165] width 30 height 12
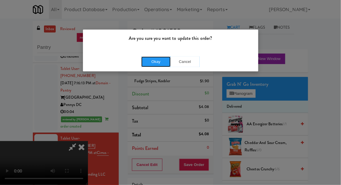
click at [156, 62] on button "Okay" at bounding box center [155, 62] width 29 height 11
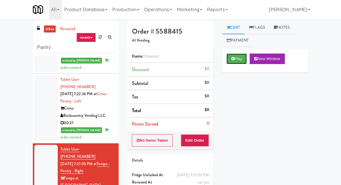
click at [239, 62] on button "Play" at bounding box center [237, 59] width 20 height 11
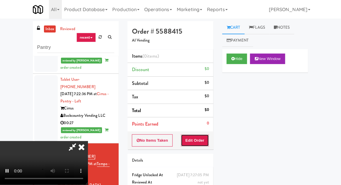
click at [199, 139] on button "Edit Order" at bounding box center [195, 141] width 28 height 12
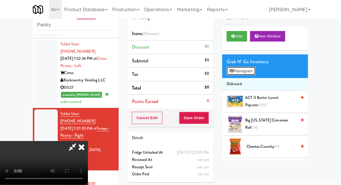
click at [254, 71] on button "Planogram" at bounding box center [241, 71] width 29 height 9
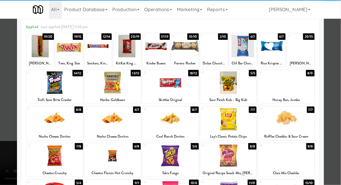
scroll to position [24, 0]
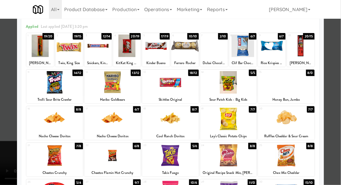
click at [103, 124] on div at bounding box center [112, 119] width 57 height 23
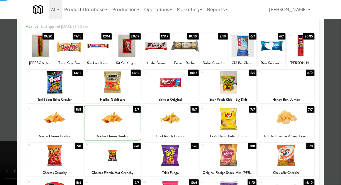
click at [338, 99] on div at bounding box center [170, 92] width 341 height 185
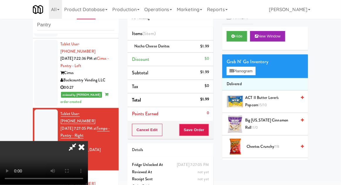
scroll to position [21, 0]
click at [248, 74] on button "Planogram" at bounding box center [241, 71] width 29 height 9
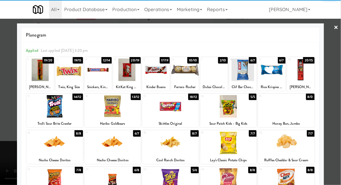
click at [339, 126] on div at bounding box center [170, 92] width 341 height 185
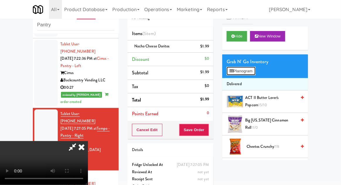
click at [251, 70] on button "Planogram" at bounding box center [241, 71] width 29 height 9
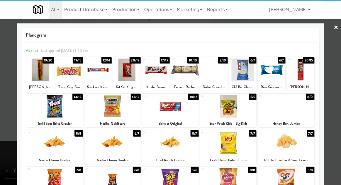
click at [249, 74] on div at bounding box center [243, 70] width 28 height 23
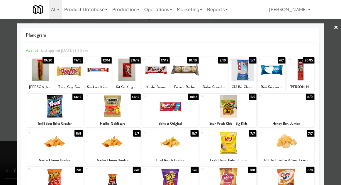
click at [0, 111] on div at bounding box center [170, 92] width 341 height 185
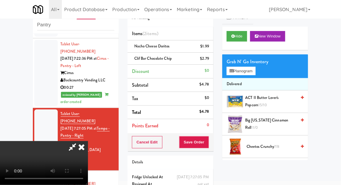
scroll to position [27, 0]
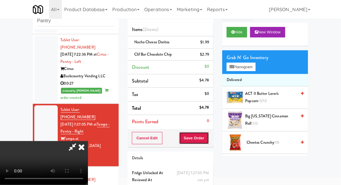
click at [208, 141] on button "Save Order" at bounding box center [194, 138] width 30 height 12
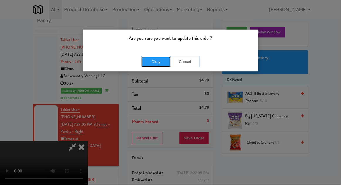
click at [147, 65] on button "Okay" at bounding box center [155, 62] width 29 height 11
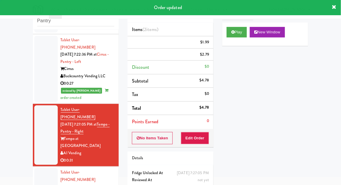
scroll to position [0, 0]
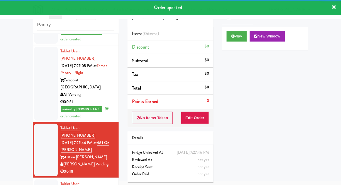
scroll to position [572, 0]
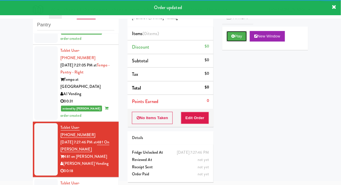
click at [245, 41] on button "Play" at bounding box center [237, 36] width 20 height 11
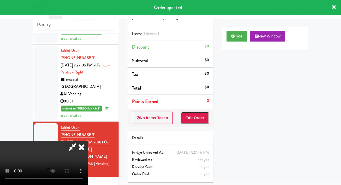
click at [203, 121] on button "Edit Order" at bounding box center [195, 118] width 28 height 12
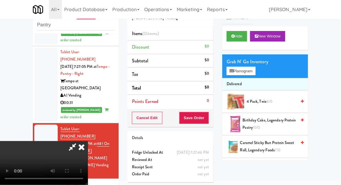
scroll to position [571, 0]
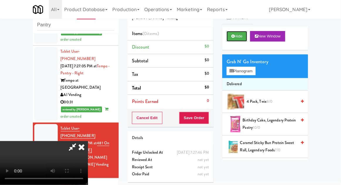
click at [239, 40] on button "Hide" at bounding box center [237, 36] width 21 height 11
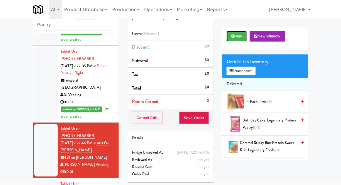
click at [236, 40] on button "Play" at bounding box center [237, 36] width 20 height 11
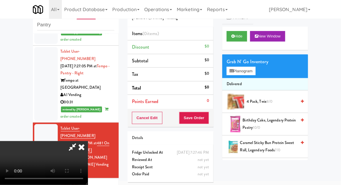
scroll to position [0, 0]
click at [251, 74] on button "Planogram" at bounding box center [241, 71] width 29 height 9
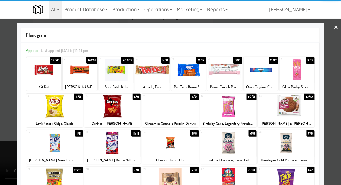
click at [101, 147] on div at bounding box center [112, 143] width 57 height 23
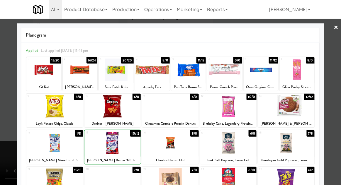
click at [337, 128] on div at bounding box center [170, 92] width 341 height 185
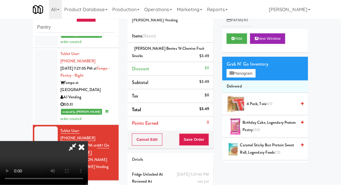
scroll to position [23, 0]
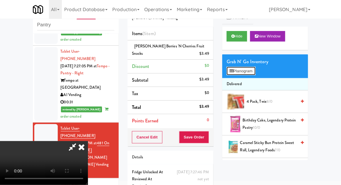
click at [255, 72] on button "Planogram" at bounding box center [241, 71] width 29 height 9
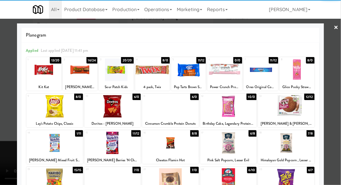
click at [106, 143] on div at bounding box center [112, 143] width 57 height 23
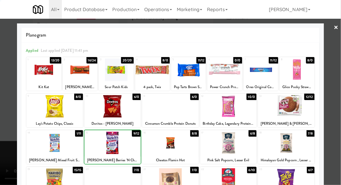
click at [339, 136] on div at bounding box center [170, 92] width 341 height 185
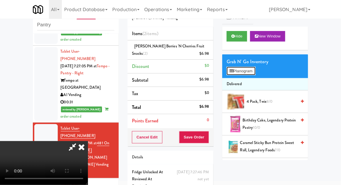
click at [252, 74] on button "Planogram" at bounding box center [241, 71] width 29 height 9
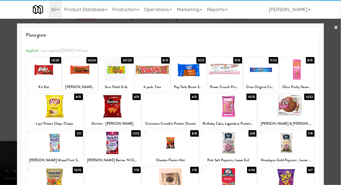
click at [78, 75] on div at bounding box center [80, 70] width 35 height 23
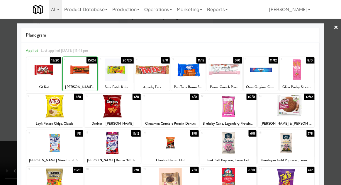
click at [339, 106] on div at bounding box center [170, 92] width 341 height 185
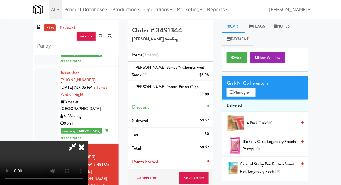
scroll to position [34, 0]
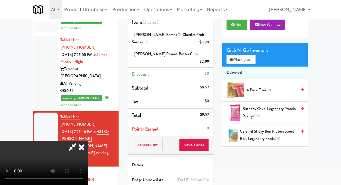
click at [79, 141] on icon at bounding box center [72, 147] width 13 height 12
click at [247, 67] on li "Delivered" at bounding box center [265, 73] width 86 height 12
click at [248, 63] on button "Planogram" at bounding box center [241, 59] width 29 height 9
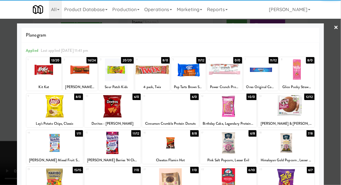
click at [38, 77] on div at bounding box center [43, 70] width 35 height 23
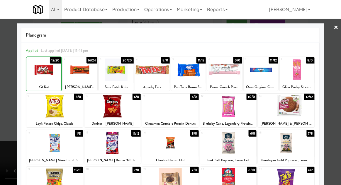
click at [340, 109] on div at bounding box center [170, 92] width 341 height 185
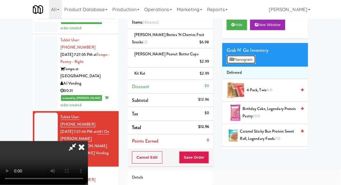
click at [251, 61] on button "Planogram" at bounding box center [241, 59] width 29 height 9
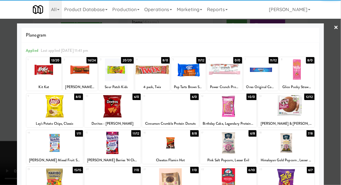
click at [79, 77] on div at bounding box center [80, 70] width 35 height 23
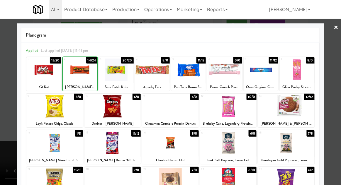
click at [337, 112] on div at bounding box center [170, 92] width 341 height 185
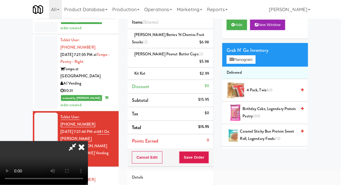
scroll to position [21, 0]
click at [209, 152] on button "Save Order" at bounding box center [194, 158] width 30 height 12
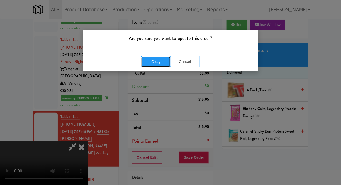
click at [149, 60] on button "Okay" at bounding box center [155, 62] width 29 height 11
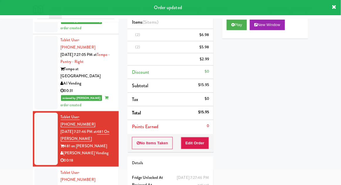
scroll to position [0, 0]
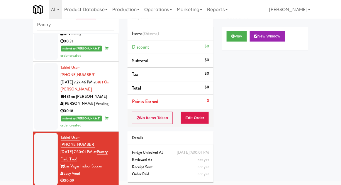
scroll to position [635, 0]
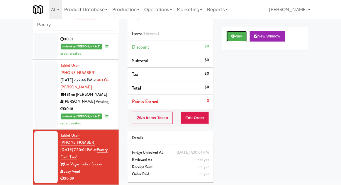
click at [243, 33] on button "Play" at bounding box center [237, 36] width 20 height 11
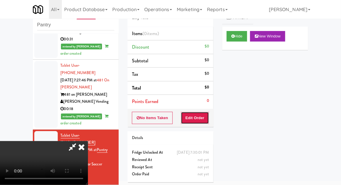
click at [201, 122] on button "Edit Order" at bounding box center [195, 118] width 28 height 12
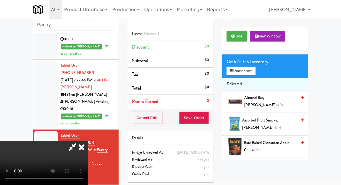
scroll to position [0, 0]
click at [245, 70] on button "Planogram" at bounding box center [241, 71] width 29 height 9
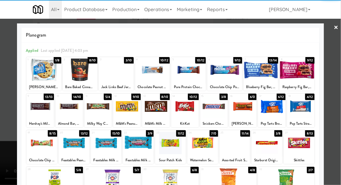
click at [209, 147] on div at bounding box center [202, 143] width 31 height 23
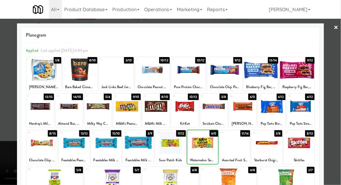
click at [3, 125] on div at bounding box center [170, 92] width 341 height 185
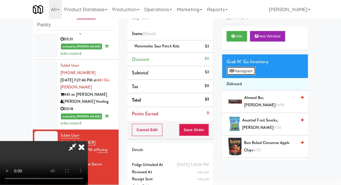
click at [254, 71] on button "Planogram" at bounding box center [241, 71] width 29 height 9
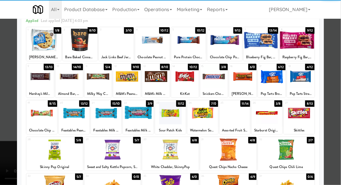
scroll to position [30, 0]
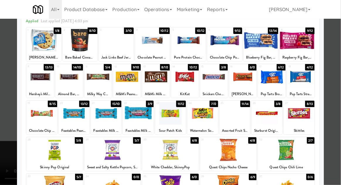
click at [240, 185] on div at bounding box center [228, 187] width 57 height 23
click at [5, 127] on div at bounding box center [170, 92] width 341 height 185
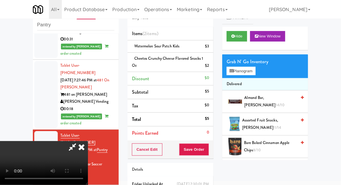
scroll to position [21, 0]
click at [247, 71] on button "Planogram" at bounding box center [241, 71] width 29 height 9
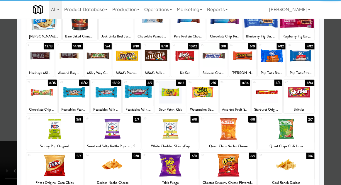
scroll to position [74, 0]
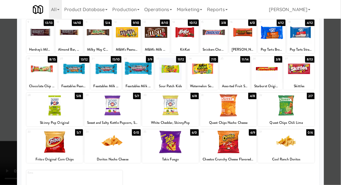
click at [239, 146] on div at bounding box center [228, 142] width 57 height 23
click at [2, 114] on div at bounding box center [170, 92] width 341 height 185
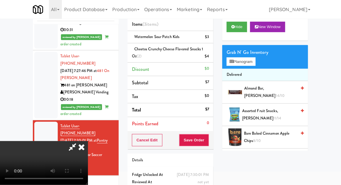
scroll to position [34, 0]
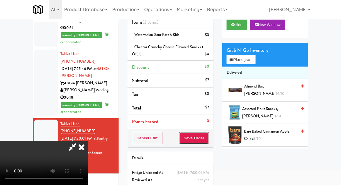
click at [208, 142] on button "Save Order" at bounding box center [194, 138] width 30 height 12
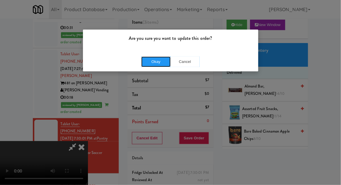
click at [154, 62] on button "Okay" at bounding box center [155, 62] width 29 height 11
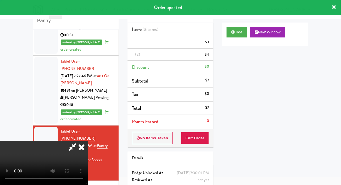
scroll to position [0, 0]
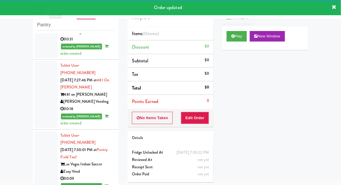
click at [0, 185] on div "inbox reviewed recent all unclear take inventory issue suspicious failed recent…" at bounding box center [170, 107] width 341 height 216
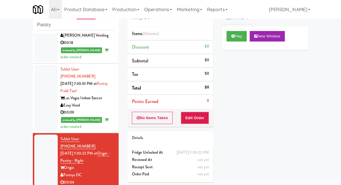
scroll to position [700, 0]
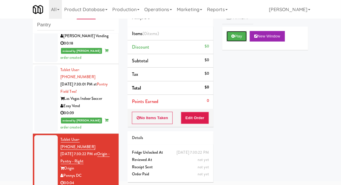
click at [239, 33] on button "Play" at bounding box center [237, 36] width 20 height 11
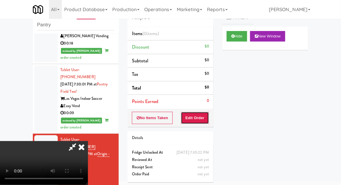
click at [199, 117] on button "Edit Order" at bounding box center [195, 118] width 28 height 12
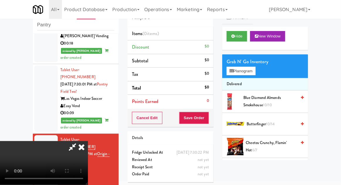
scroll to position [0, 0]
click at [249, 68] on button "Planogram" at bounding box center [241, 71] width 29 height 9
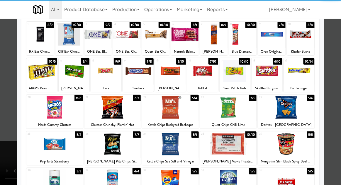
scroll to position [37, 0]
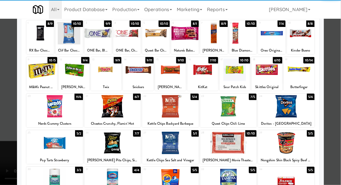
click at [295, 149] on div at bounding box center [286, 143] width 57 height 23
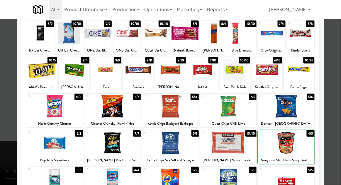
click at [336, 133] on div at bounding box center [170, 92] width 341 height 185
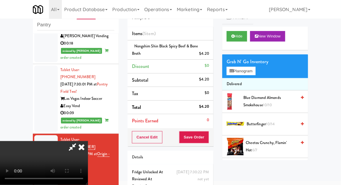
scroll to position [21, 0]
click at [208, 138] on button "Save Order" at bounding box center [194, 137] width 30 height 12
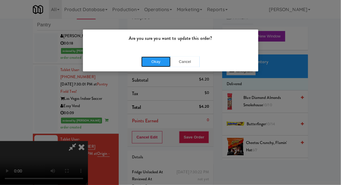
click at [149, 65] on button "Okay" at bounding box center [155, 62] width 29 height 11
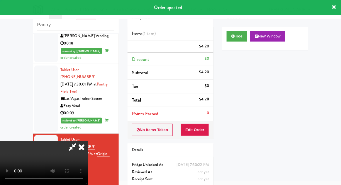
scroll to position [0, 0]
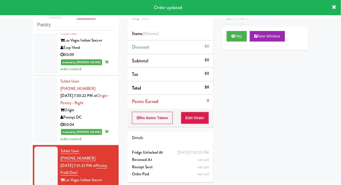
scroll to position [764, 0]
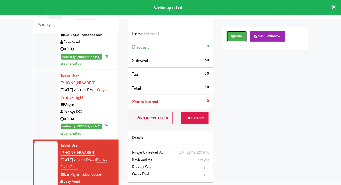
click at [244, 37] on button "Play" at bounding box center [237, 36] width 20 height 11
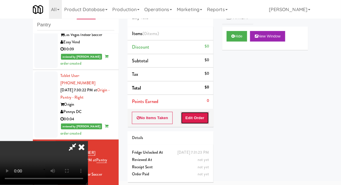
click at [206, 120] on button "Edit Order" at bounding box center [195, 118] width 28 height 12
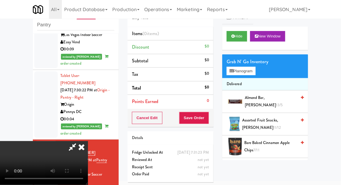
scroll to position [0, 0]
click at [247, 71] on button "Planogram" at bounding box center [241, 71] width 29 height 9
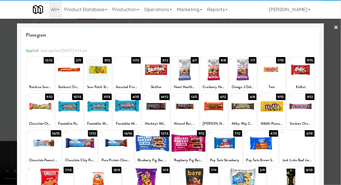
click at [41, 80] on div at bounding box center [40, 70] width 28 height 23
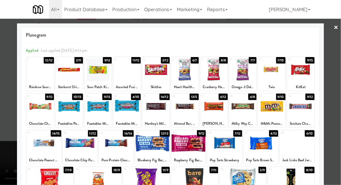
click at [339, 112] on div at bounding box center [170, 92] width 341 height 185
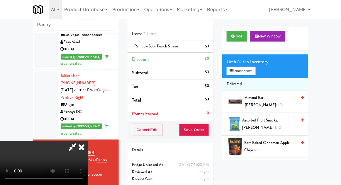
scroll to position [21, 0]
click at [208, 131] on button "Save Order" at bounding box center [194, 130] width 30 height 12
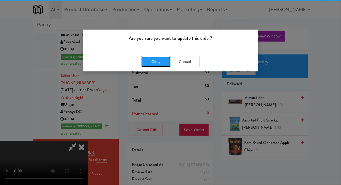
click at [143, 66] on button "Okay" at bounding box center [155, 62] width 29 height 11
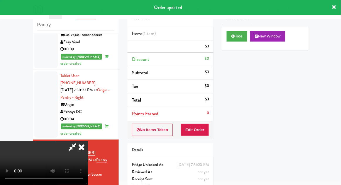
scroll to position [0, 0]
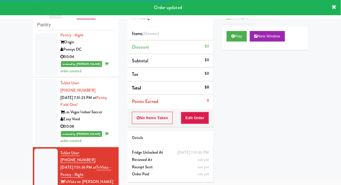
scroll to position [828, 0]
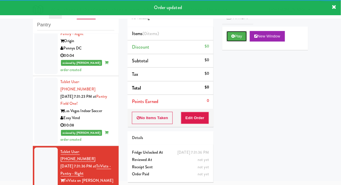
click at [243, 32] on button "Play" at bounding box center [237, 36] width 20 height 11
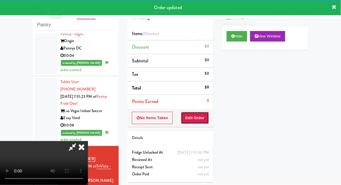
click at [207, 117] on button "Edit Order" at bounding box center [195, 118] width 28 height 12
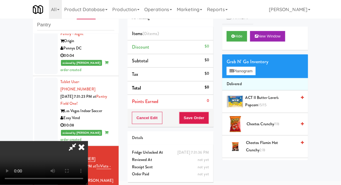
scroll to position [0, 0]
click at [248, 75] on button "Planogram" at bounding box center [241, 71] width 29 height 9
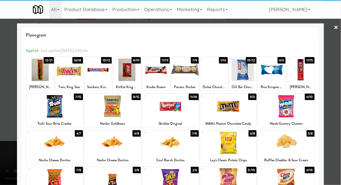
click at [220, 76] on div at bounding box center [214, 70] width 28 height 23
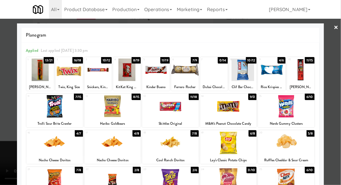
click at [4, 109] on div at bounding box center [170, 92] width 341 height 185
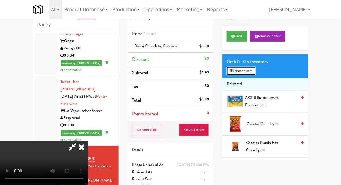
click at [249, 72] on button "Planogram" at bounding box center [241, 71] width 29 height 9
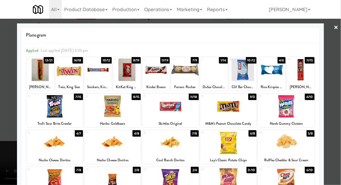
click at [68, 84] on div "Twix, King Size" at bounding box center [69, 87] width 26 height 7
click at [339, 106] on div at bounding box center [170, 92] width 341 height 185
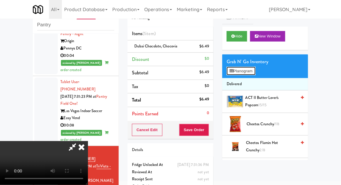
click at [247, 72] on button "Planogram" at bounding box center [241, 71] width 29 height 9
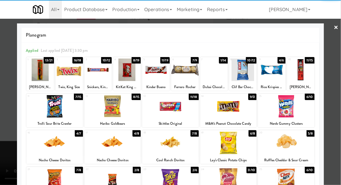
click at [66, 84] on div "Twix, King Size" at bounding box center [69, 87] width 26 height 7
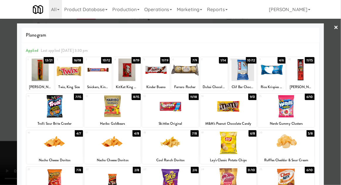
click at [65, 75] on div at bounding box center [69, 70] width 28 height 23
click at [334, 115] on div at bounding box center [170, 92] width 341 height 185
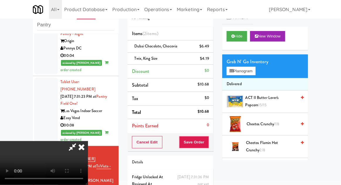
scroll to position [21, 0]
click at [208, 144] on button "Save Order" at bounding box center [194, 142] width 30 height 12
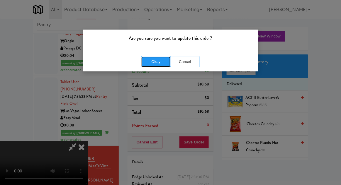
click at [157, 66] on button "Okay" at bounding box center [155, 62] width 29 height 11
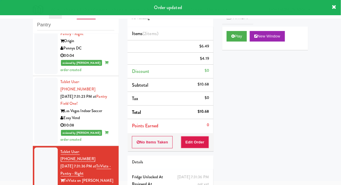
scroll to position [0, 0]
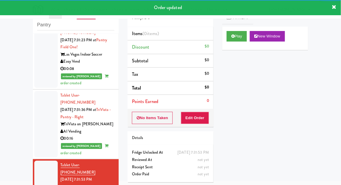
scroll to position [885, 0]
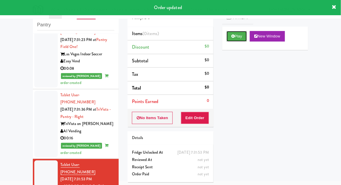
click at [240, 35] on button "Play" at bounding box center [237, 36] width 20 height 11
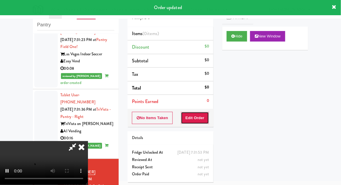
click at [202, 115] on button "Edit Order" at bounding box center [195, 118] width 28 height 12
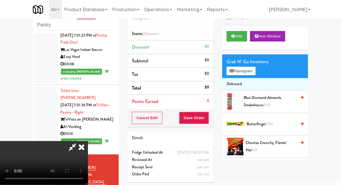
scroll to position [0, 0]
click at [249, 72] on button "Planogram" at bounding box center [241, 71] width 29 height 9
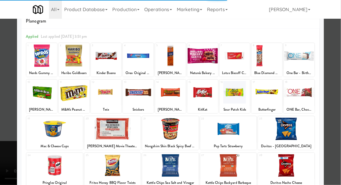
scroll to position [26, 0]
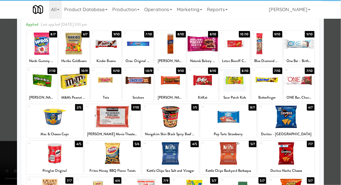
click at [103, 124] on div at bounding box center [112, 117] width 57 height 23
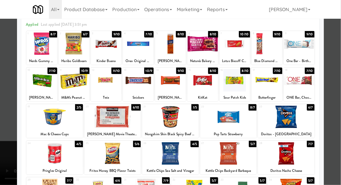
click at [341, 109] on div at bounding box center [170, 92] width 341 height 185
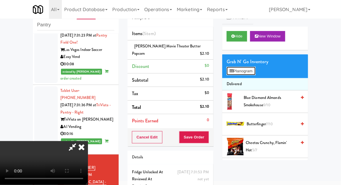
click at [251, 74] on button "Planogram" at bounding box center [241, 71] width 29 height 9
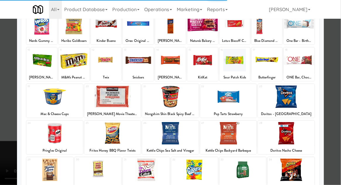
scroll to position [74, 0]
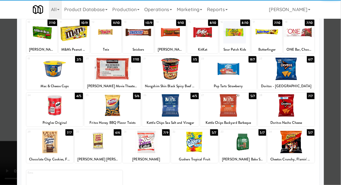
click at [48, 143] on div at bounding box center [49, 142] width 47 height 23
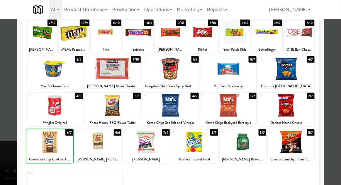
click at [338, 120] on div at bounding box center [170, 92] width 341 height 185
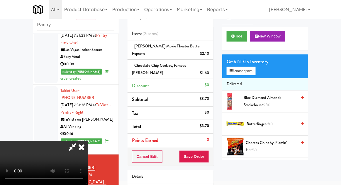
scroll to position [21, 0]
click at [208, 158] on button "Save Order" at bounding box center [194, 157] width 30 height 12
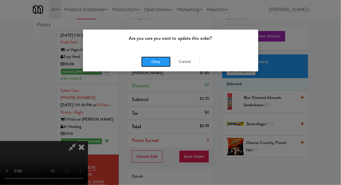
click at [147, 65] on button "Okay" at bounding box center [155, 62] width 29 height 11
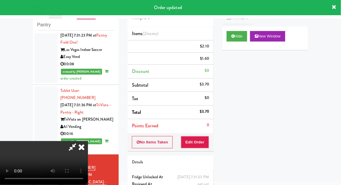
scroll to position [0, 0]
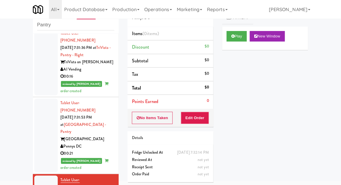
scroll to position [947, 0]
click at [241, 38] on button "Play" at bounding box center [237, 36] width 20 height 11
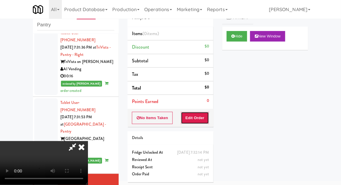
click at [202, 119] on button "Edit Order" at bounding box center [195, 118] width 28 height 12
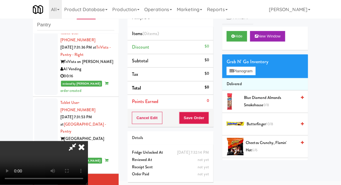
scroll to position [0, 0]
click at [254, 75] on button "Planogram" at bounding box center [241, 71] width 29 height 9
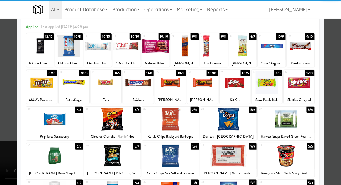
scroll to position [28, 0]
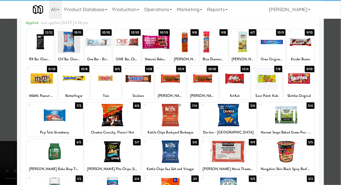
click at [100, 118] on div at bounding box center [112, 115] width 57 height 23
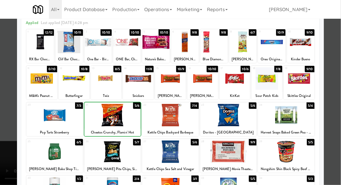
click at [337, 123] on div at bounding box center [170, 92] width 341 height 185
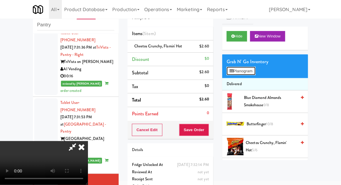
click at [254, 73] on button "Planogram" at bounding box center [241, 71] width 29 height 9
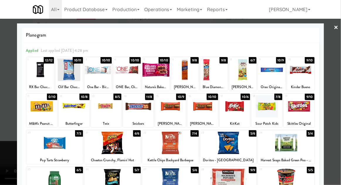
click at [165, 113] on div at bounding box center [170, 106] width 31 height 23
click at [341, 125] on div at bounding box center [170, 92] width 341 height 185
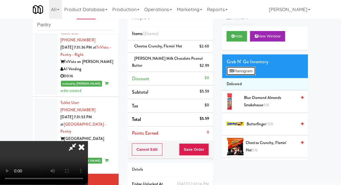
click at [248, 73] on button "Planogram" at bounding box center [241, 71] width 29 height 9
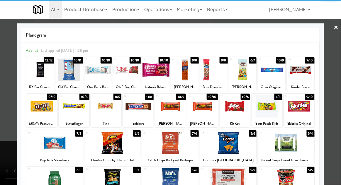
click at [272, 71] on div at bounding box center [272, 70] width 28 height 23
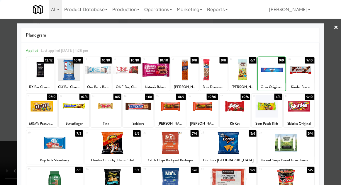
click at [339, 86] on div at bounding box center [170, 92] width 341 height 185
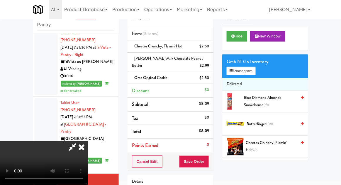
scroll to position [21, 0]
click at [208, 164] on button "Save Order" at bounding box center [194, 162] width 30 height 12
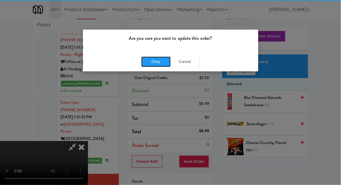
click at [148, 63] on button "Okay" at bounding box center [155, 62] width 29 height 11
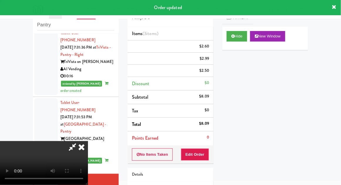
scroll to position [0, 0]
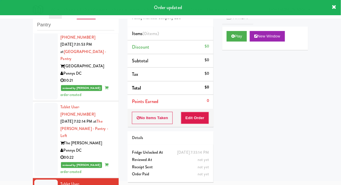
scroll to position [1078, 0]
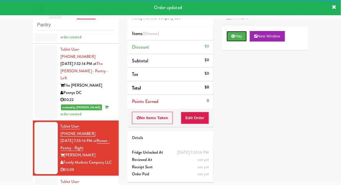
click at [241, 41] on button "Play" at bounding box center [237, 36] width 20 height 11
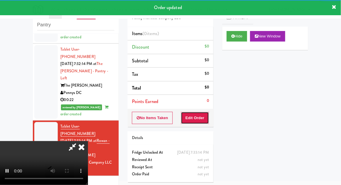
click at [205, 122] on button "Edit Order" at bounding box center [195, 118] width 28 height 12
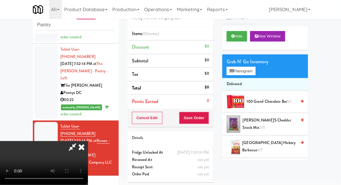
scroll to position [0, 0]
click at [249, 70] on button "Planogram" at bounding box center [241, 71] width 29 height 9
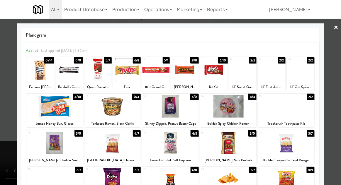
click at [303, 106] on div at bounding box center [286, 106] width 57 height 23
click at [2, 120] on div at bounding box center [170, 92] width 341 height 185
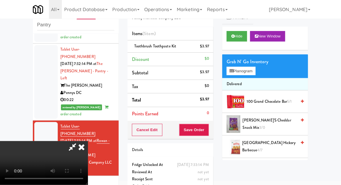
scroll to position [21, 0]
click at [253, 71] on button "Planogram" at bounding box center [241, 71] width 29 height 9
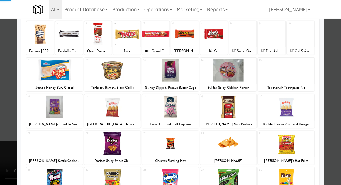
scroll to position [74, 0]
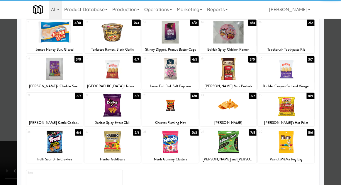
click at [234, 141] on div at bounding box center [228, 142] width 57 height 23
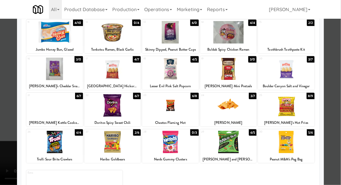
click at [0, 113] on div at bounding box center [170, 92] width 341 height 185
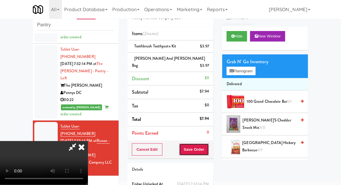
click at [208, 144] on button "Save Order" at bounding box center [194, 150] width 30 height 12
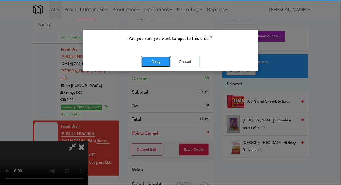
click at [149, 60] on button "Okay" at bounding box center [155, 62] width 29 height 11
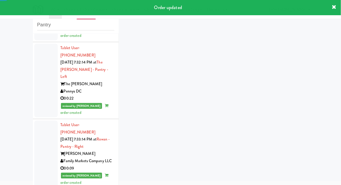
scroll to position [1092, 0]
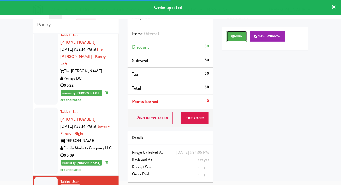
click at [243, 37] on button "Play" at bounding box center [237, 36] width 20 height 11
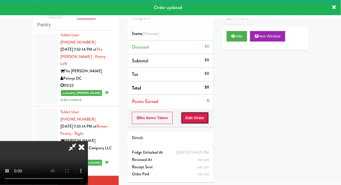
click at [207, 116] on button "Edit Order" at bounding box center [195, 118] width 28 height 12
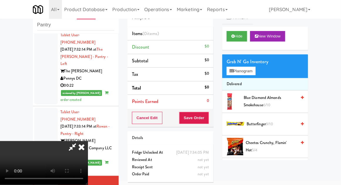
scroll to position [0, 0]
click at [251, 75] on button "Planogram" at bounding box center [241, 71] width 29 height 9
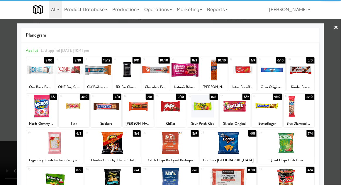
click at [212, 112] on div at bounding box center [202, 106] width 31 height 23
click at [0, 110] on div at bounding box center [170, 92] width 341 height 185
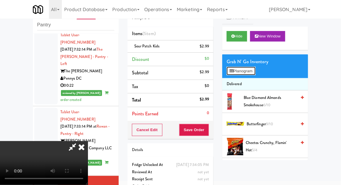
click at [246, 72] on button "Planogram" at bounding box center [241, 71] width 29 height 9
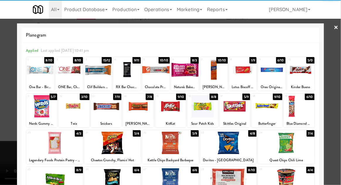
click at [70, 113] on div at bounding box center [74, 106] width 31 height 23
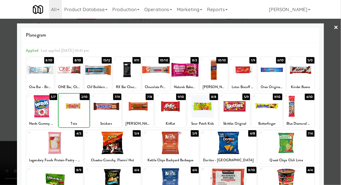
click at [339, 117] on div at bounding box center [170, 92] width 341 height 185
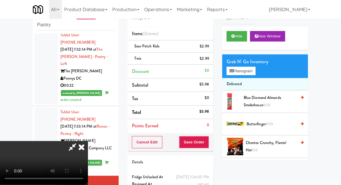
click at [272, 123] on span "9/10" at bounding box center [269, 124] width 7 height 6
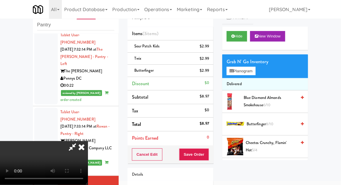
scroll to position [21, 0]
click at [208, 157] on button "Save Order" at bounding box center [194, 155] width 30 height 12
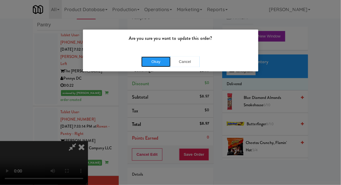
click at [157, 64] on button "Okay" at bounding box center [155, 62] width 29 height 11
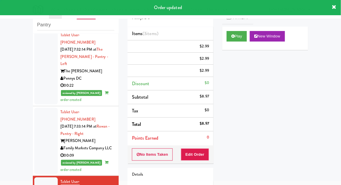
scroll to position [0, 0]
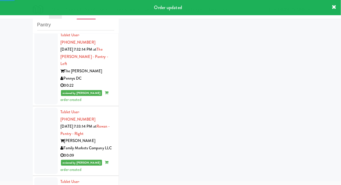
scroll to position [1106, 0]
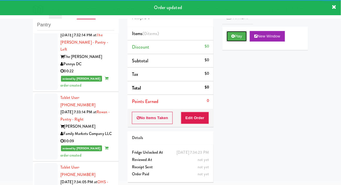
click at [242, 39] on button "Play" at bounding box center [237, 36] width 20 height 11
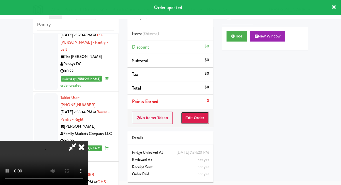
click at [202, 112] on button "Edit Order" at bounding box center [195, 118] width 28 height 12
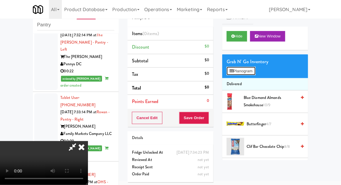
click at [252, 74] on button "Planogram" at bounding box center [241, 71] width 29 height 9
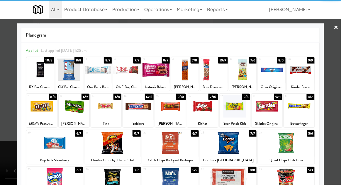
click at [106, 112] on div at bounding box center [106, 106] width 31 height 23
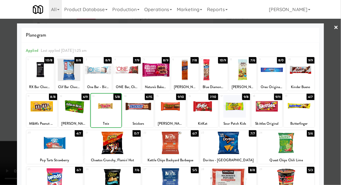
click at [339, 120] on div at bounding box center [170, 92] width 341 height 185
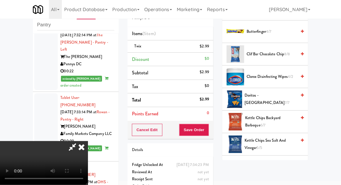
scroll to position [94, 0]
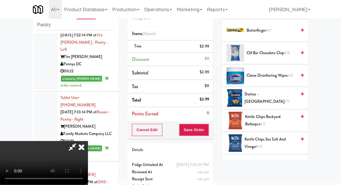
click at [276, 142] on span "Kettle Chips Sea Salt and Vinegar 5/5" at bounding box center [271, 143] width 52 height 14
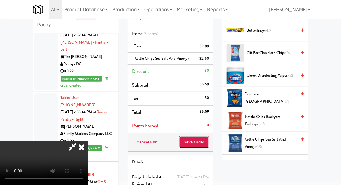
click at [208, 146] on button "Save Order" at bounding box center [194, 142] width 30 height 12
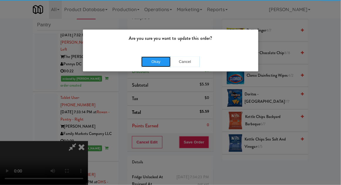
click at [147, 63] on button "Okay" at bounding box center [155, 62] width 29 height 11
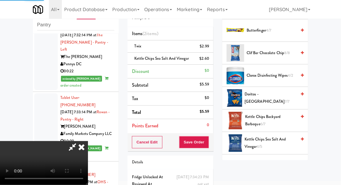
scroll to position [58, 0]
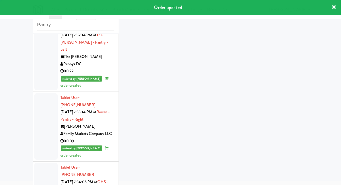
scroll to position [1121, 0]
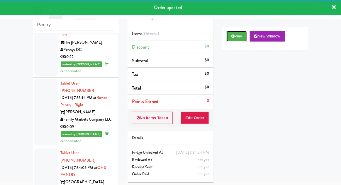
click at [240, 41] on button "Play" at bounding box center [237, 36] width 20 height 11
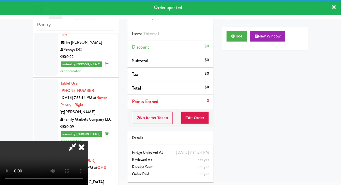
click at [204, 116] on button "Edit Order" at bounding box center [195, 118] width 28 height 12
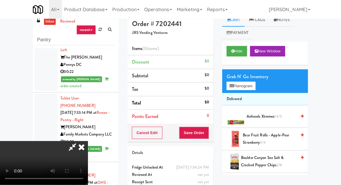
scroll to position [0, 0]
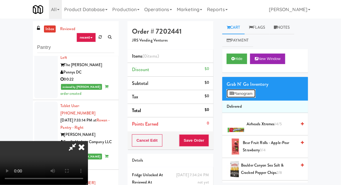
click at [250, 90] on button "Planogram" at bounding box center [241, 93] width 29 height 9
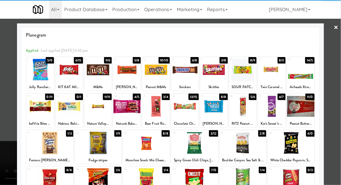
click at [156, 80] on div at bounding box center [156, 70] width 28 height 23
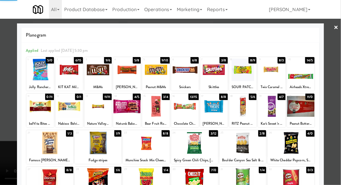
click at [336, 101] on div at bounding box center [170, 92] width 341 height 185
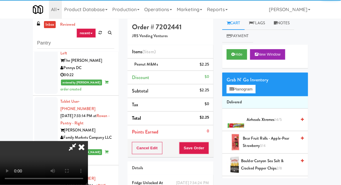
scroll to position [23, 0]
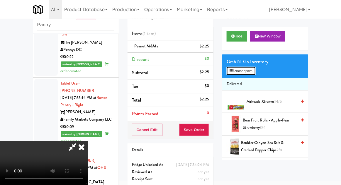
click at [253, 73] on button "Planogram" at bounding box center [241, 71] width 29 height 9
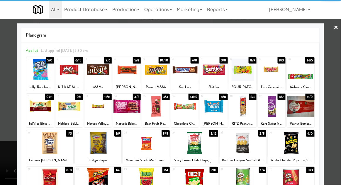
click at [48, 144] on div at bounding box center [49, 143] width 47 height 23
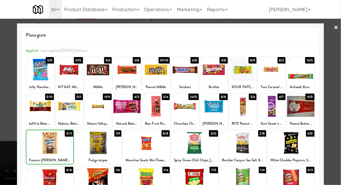
click at [338, 136] on div at bounding box center [170, 92] width 341 height 185
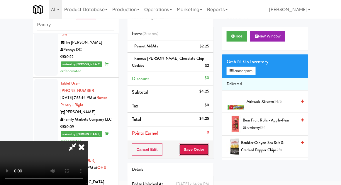
click at [209, 144] on button "Save Order" at bounding box center [194, 150] width 30 height 12
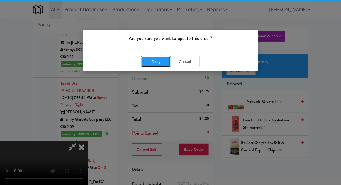
click at [146, 63] on button "Okay" at bounding box center [155, 62] width 29 height 11
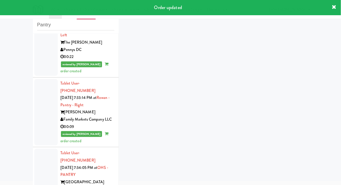
scroll to position [1135, 0]
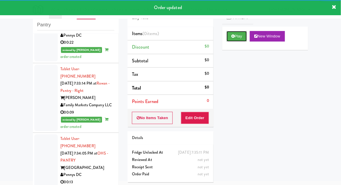
click at [239, 40] on button "Play" at bounding box center [237, 36] width 20 height 11
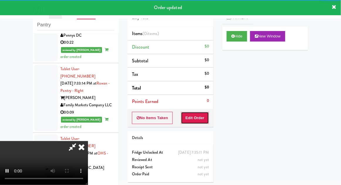
click at [202, 115] on button "Edit Order" at bounding box center [195, 118] width 28 height 12
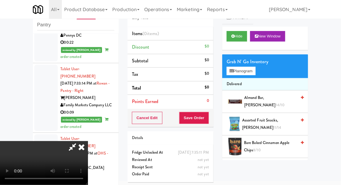
scroll to position [0, 0]
click at [249, 67] on button "Planogram" at bounding box center [241, 71] width 29 height 9
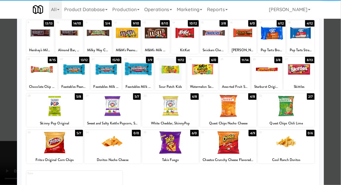
scroll to position [74, 0]
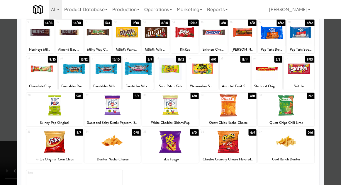
click at [52, 108] on div at bounding box center [54, 105] width 57 height 23
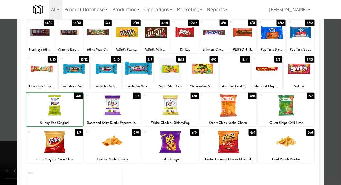
click at [334, 119] on div at bounding box center [170, 92] width 341 height 185
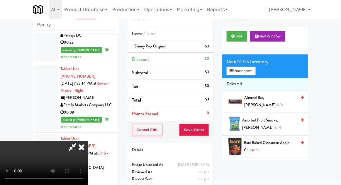
scroll to position [21, 0]
click at [208, 133] on button "Save Order" at bounding box center [194, 130] width 30 height 12
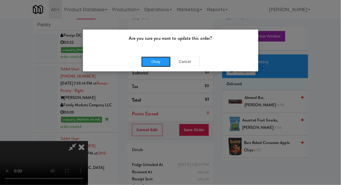
click at [142, 60] on button "Okay" at bounding box center [155, 62] width 29 height 11
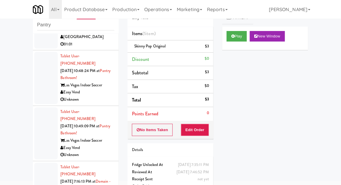
scroll to position [0, 0]
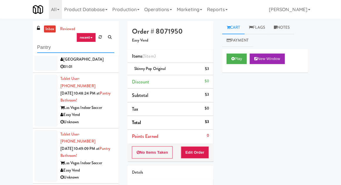
click at [41, 50] on input "Pantry" at bounding box center [75, 47] width 77 height 11
click at [40, 45] on input "Pantry" at bounding box center [75, 47] width 77 height 11
type input "Ambient"
click at [7, 23] on div "inbox reviewed recent all unclear take inventory issue suspicious failed recent…" at bounding box center [170, 129] width 341 height 216
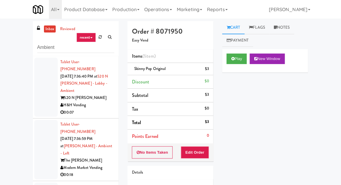
click at [42, 92] on div at bounding box center [45, 88] width 23 height 60
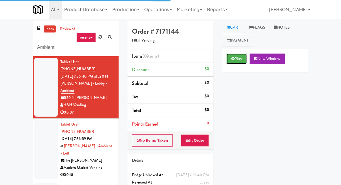
click at [242, 58] on button "Play" at bounding box center [237, 59] width 20 height 11
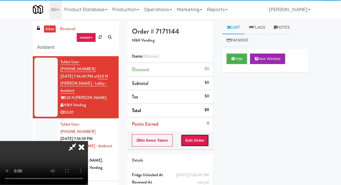
click at [195, 145] on button "Edit Order" at bounding box center [195, 141] width 28 height 12
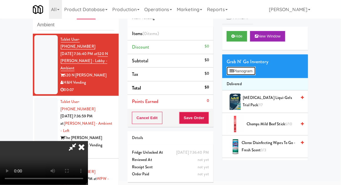
click at [256, 71] on button "Planogram" at bounding box center [241, 71] width 29 height 9
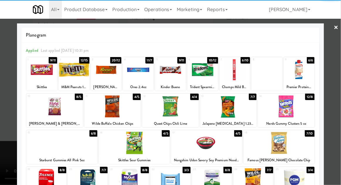
click at [299, 112] on div at bounding box center [286, 106] width 57 height 23
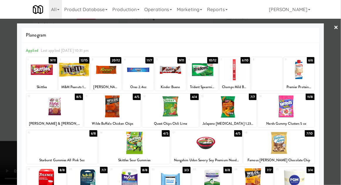
click at [338, 112] on div at bounding box center [170, 92] width 341 height 185
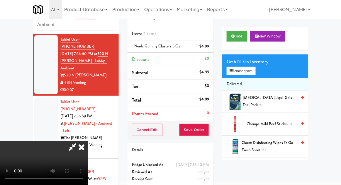
click at [213, 130] on div "Cancel Edit Save Order" at bounding box center [171, 130] width 86 height 18
click at [208, 130] on button "Save Order" at bounding box center [194, 130] width 30 height 12
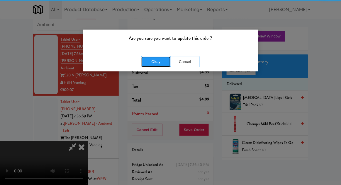
click at [147, 64] on button "Okay" at bounding box center [155, 62] width 29 height 11
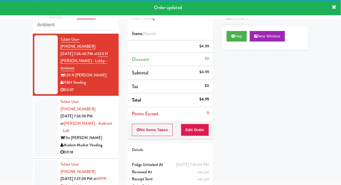
click at [38, 118] on div at bounding box center [45, 128] width 23 height 60
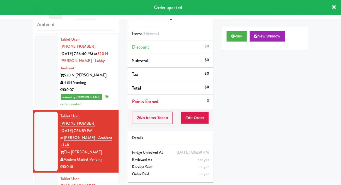
scroll to position [79, 0]
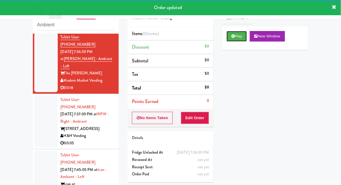
click at [239, 35] on button "Play" at bounding box center [237, 36] width 20 height 11
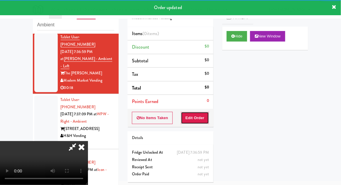
click at [207, 113] on button "Edit Order" at bounding box center [195, 118] width 28 height 12
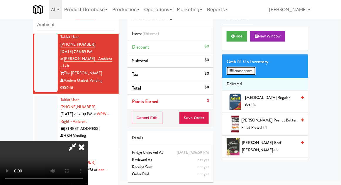
click at [247, 71] on button "Planogram" at bounding box center [241, 71] width 29 height 9
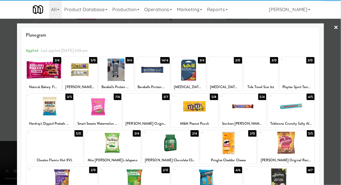
click at [89, 114] on div at bounding box center [98, 106] width 47 height 23
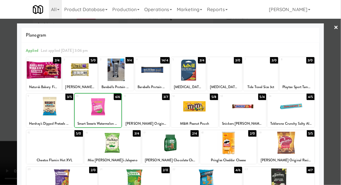
click at [87, 112] on div at bounding box center [98, 106] width 47 height 23
click at [162, 111] on div at bounding box center [146, 106] width 47 height 23
click at [4, 119] on div at bounding box center [170, 92] width 341 height 185
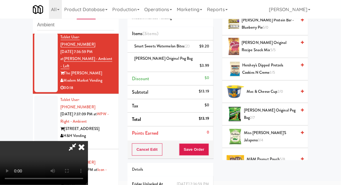
scroll to position [258, 0]
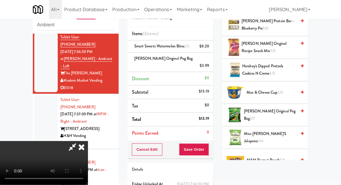
click at [286, 111] on span "[PERSON_NAME] Original Peg Bag 2/7" at bounding box center [270, 115] width 53 height 14
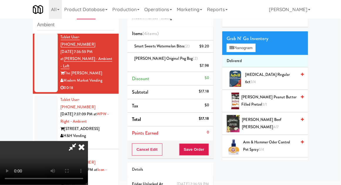
scroll to position [0, 0]
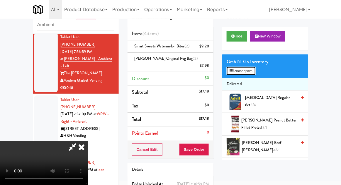
click at [246, 74] on button "Planogram" at bounding box center [241, 71] width 29 height 9
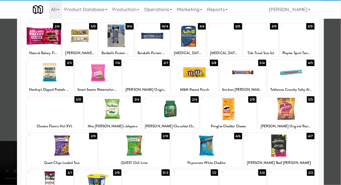
scroll to position [74, 0]
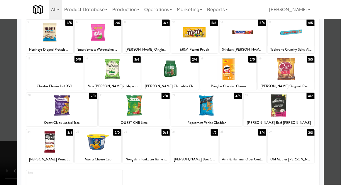
click at [43, 143] on div at bounding box center [49, 142] width 47 height 23
click at [340, 116] on div at bounding box center [170, 92] width 341 height 185
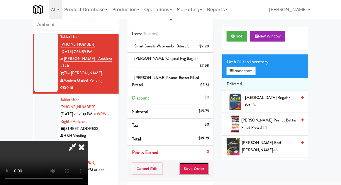
click at [208, 163] on button "Save Order" at bounding box center [194, 169] width 30 height 12
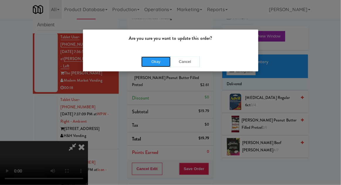
click at [147, 63] on button "Okay" at bounding box center [155, 62] width 29 height 11
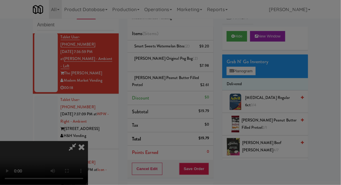
click at [36, 96] on div at bounding box center [45, 122] width 23 height 52
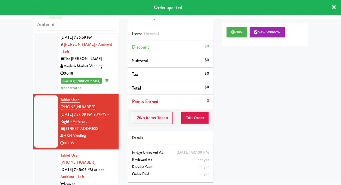
scroll to position [5, 0]
click at [241, 36] on button "Play" at bounding box center [237, 31] width 20 height 11
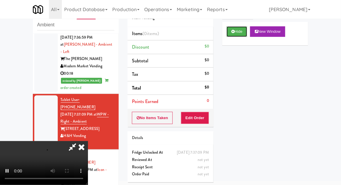
scroll to position [0, 0]
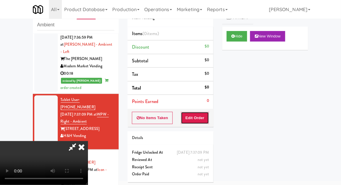
click at [207, 119] on button "Edit Order" at bounding box center [195, 118] width 28 height 12
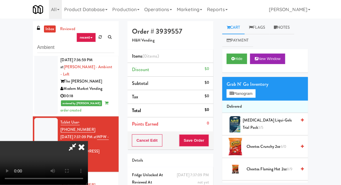
scroll to position [23, 0]
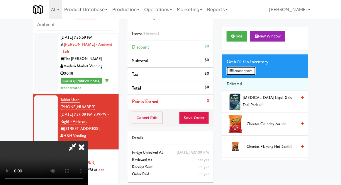
click at [256, 68] on button "Planogram" at bounding box center [241, 71] width 29 height 9
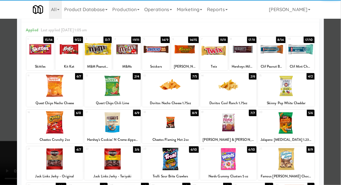
scroll to position [24, 0]
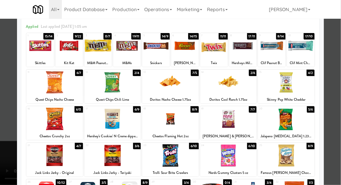
click at [246, 87] on div at bounding box center [228, 82] width 57 height 23
click at [5, 120] on div at bounding box center [170, 92] width 341 height 185
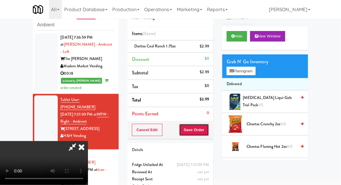
click at [207, 134] on button "Save Order" at bounding box center [194, 130] width 30 height 12
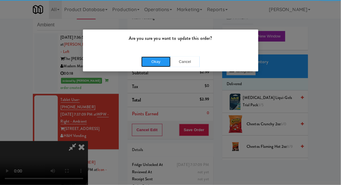
click at [151, 64] on button "Okay" at bounding box center [155, 62] width 29 height 11
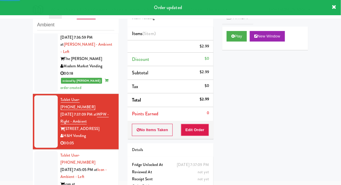
click at [37, 151] on div at bounding box center [45, 181] width 23 height 60
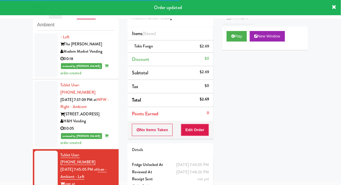
scroll to position [123, 0]
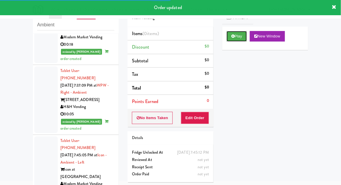
click at [239, 38] on button "Play" at bounding box center [237, 36] width 20 height 11
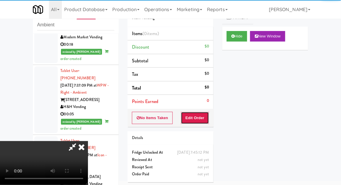
click at [202, 112] on button "Edit Order" at bounding box center [195, 118] width 28 height 12
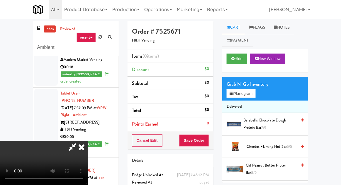
scroll to position [23, 0]
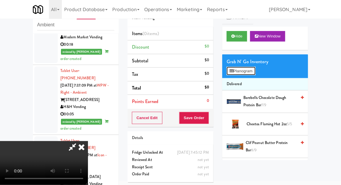
click at [255, 70] on button "Planogram" at bounding box center [241, 71] width 29 height 9
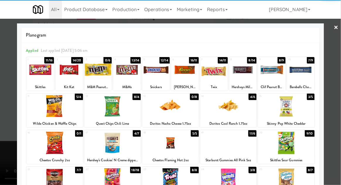
click at [50, 146] on div at bounding box center [54, 143] width 57 height 23
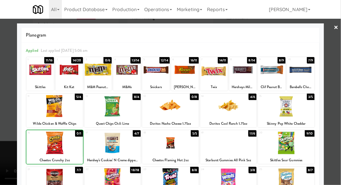
click at [331, 112] on div at bounding box center [170, 92] width 341 height 185
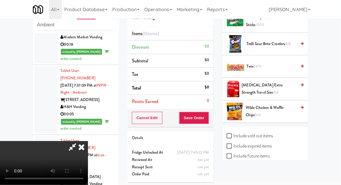
click at [265, 136] on label "Include sold out items" at bounding box center [250, 136] width 46 height 9
click at [234, 136] on input "Include sold out items" at bounding box center [230, 136] width 7 height 5
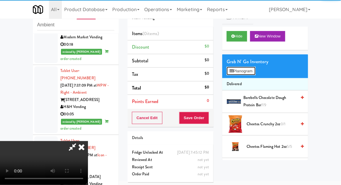
click at [256, 69] on button "Planogram" at bounding box center [241, 71] width 29 height 9
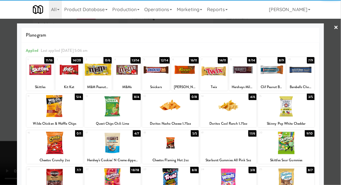
click at [50, 147] on div at bounding box center [54, 143] width 57 height 23
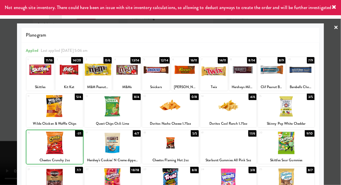
click at [339, 104] on div at bounding box center [170, 92] width 341 height 185
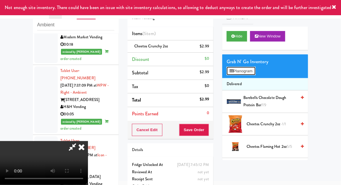
click at [252, 71] on button "Planogram" at bounding box center [241, 71] width 29 height 9
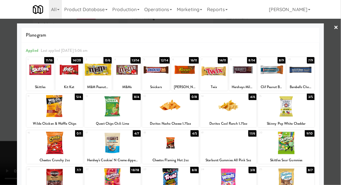
click at [190, 146] on div at bounding box center [170, 143] width 57 height 23
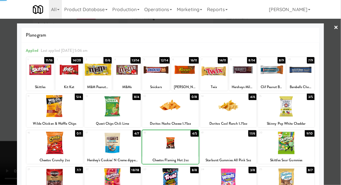
click at [7, 128] on div at bounding box center [170, 92] width 341 height 185
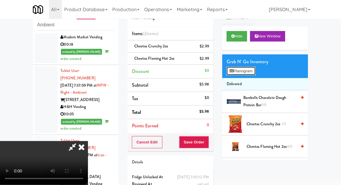
click at [249, 70] on button "Planogram" at bounding box center [241, 71] width 29 height 9
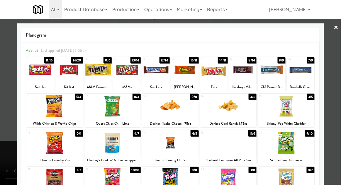
click at [4, 120] on div at bounding box center [170, 92] width 341 height 185
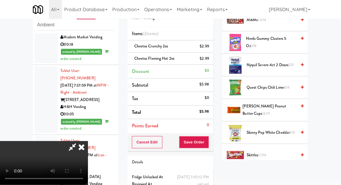
scroll to position [690, 0]
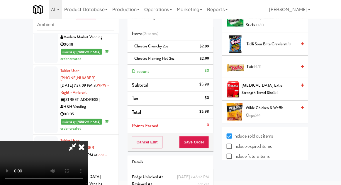
click at [263, 132] on label "Include sold out items" at bounding box center [250, 136] width 46 height 9
click at [234, 134] on input "Include sold out items" at bounding box center [230, 136] width 7 height 5
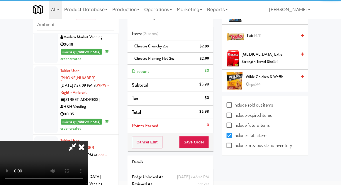
click at [265, 110] on label "Include sold out items" at bounding box center [250, 105] width 46 height 9
click at [234, 108] on input "Include sold out items" at bounding box center [230, 105] width 7 height 5
checkbox input "true"
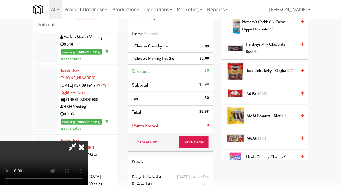
scroll to position [0, 0]
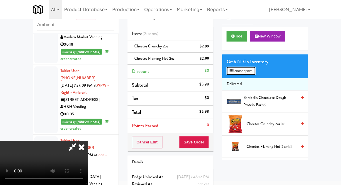
click at [251, 73] on button "Planogram" at bounding box center [241, 71] width 29 height 9
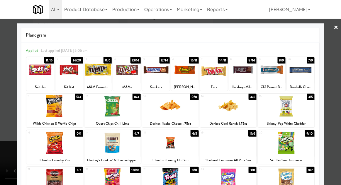
click at [164, 114] on div at bounding box center [170, 106] width 57 height 23
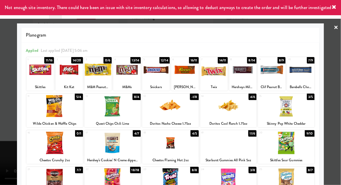
click at [339, 114] on div at bounding box center [170, 92] width 341 height 185
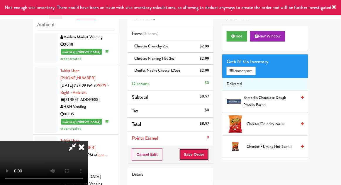
click at [207, 156] on button "Save Order" at bounding box center [194, 155] width 30 height 12
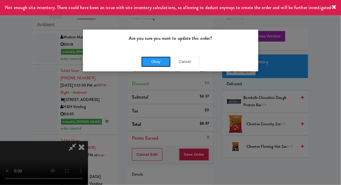
click at [154, 62] on button "Okay" at bounding box center [155, 62] width 29 height 11
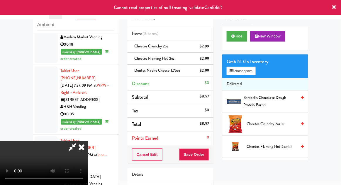
click at [88, 141] on icon at bounding box center [81, 147] width 13 height 12
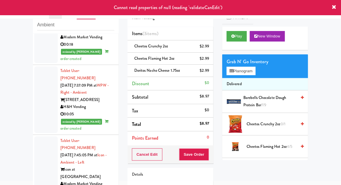
click at [42, 146] on div at bounding box center [45, 174] width 23 height 74
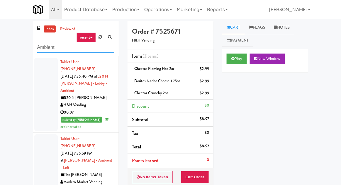
click at [45, 49] on input "Ambient" at bounding box center [75, 47] width 77 height 11
click at [45, 47] on input "Ambient" at bounding box center [75, 47] width 77 height 11
type input "Combo"
click at [2, 24] on div "inbox reviewed recent all unclear take inventory issue suspicious failed recent…" at bounding box center [170, 133] width 341 height 225
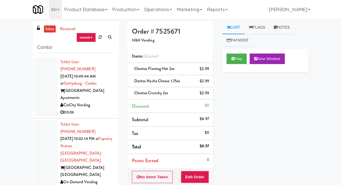
click at [43, 80] on div at bounding box center [45, 88] width 23 height 60
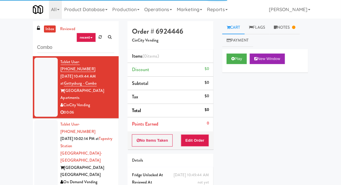
click at [35, 128] on div at bounding box center [45, 157] width 23 height 74
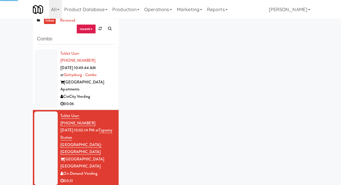
scroll to position [51, 0]
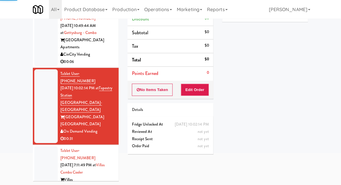
click at [35, 147] on div at bounding box center [45, 173] width 23 height 52
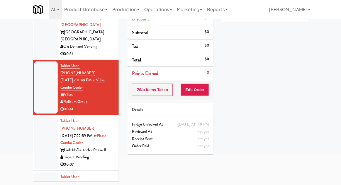
scroll to position [86, 0]
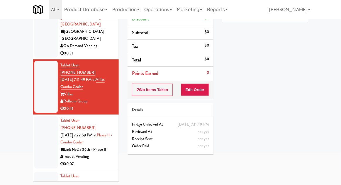
click at [35, 116] on div at bounding box center [45, 142] width 23 height 52
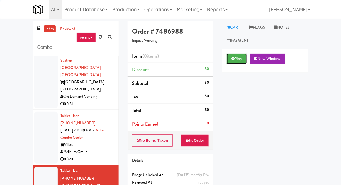
click at [237, 62] on button "Play" at bounding box center [237, 59] width 20 height 11
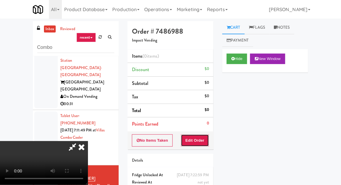
click at [202, 139] on button "Edit Order" at bounding box center [195, 141] width 28 height 12
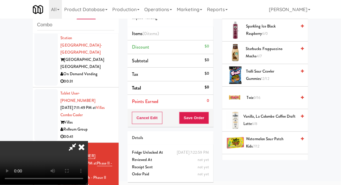
scroll to position [594, 0]
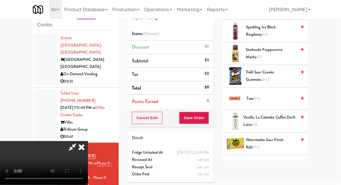
click at [274, 95] on span "Twix 9/16" at bounding box center [272, 98] width 50 height 7
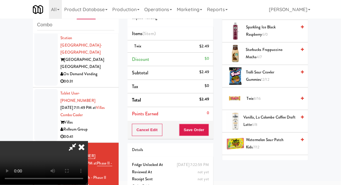
scroll to position [21, 0]
click at [207, 133] on button "Save Order" at bounding box center [194, 130] width 30 height 12
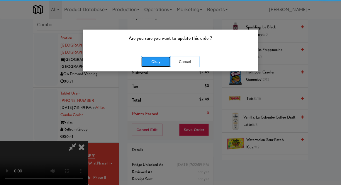
click at [148, 59] on button "Okay" at bounding box center [155, 62] width 29 height 11
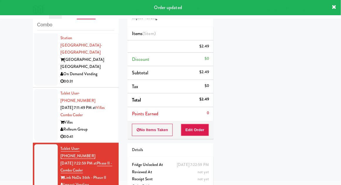
scroll to position [0, 0]
click at [38, 94] on div at bounding box center [45, 115] width 23 height 52
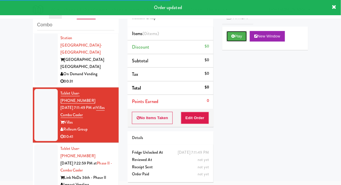
click at [239, 40] on button "Play" at bounding box center [237, 36] width 20 height 11
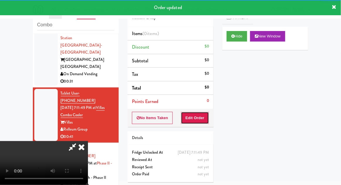
click at [199, 123] on button "Edit Order" at bounding box center [195, 118] width 28 height 12
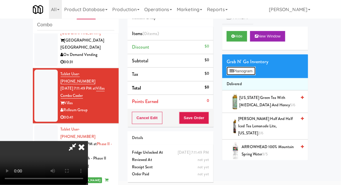
click at [248, 75] on button "Planogram" at bounding box center [241, 71] width 29 height 9
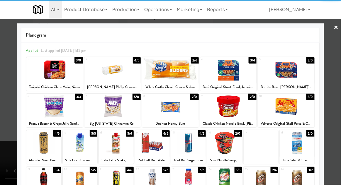
click at [44, 113] on div at bounding box center [54, 106] width 57 height 23
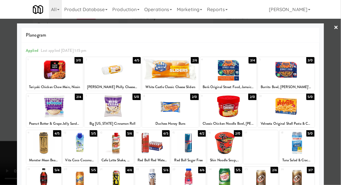
click at [339, 95] on div at bounding box center [170, 92] width 341 height 185
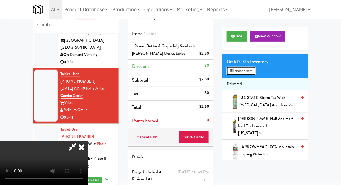
click at [251, 72] on button "Planogram" at bounding box center [241, 71] width 29 height 9
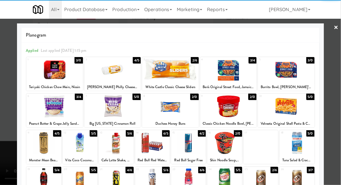
click at [337, 106] on div at bounding box center [170, 92] width 341 height 185
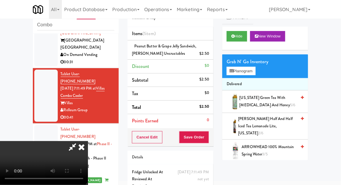
scroll to position [21, 0]
click at [252, 70] on button "Planogram" at bounding box center [241, 71] width 29 height 9
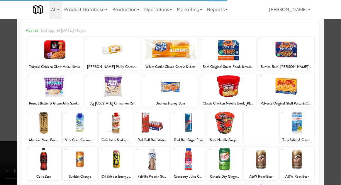
scroll to position [24, 0]
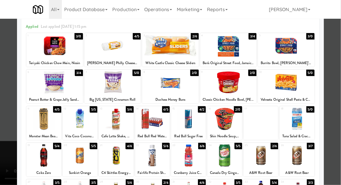
click at [198, 160] on div at bounding box center [188, 156] width 35 height 23
click at [0, 119] on div at bounding box center [170, 92] width 341 height 185
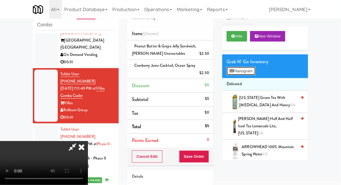
click at [252, 75] on button "Planogram" at bounding box center [241, 71] width 29 height 9
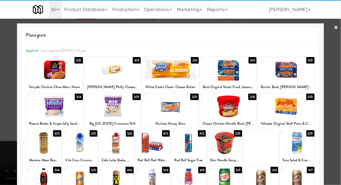
click at [75, 146] on div at bounding box center [80, 143] width 35 height 23
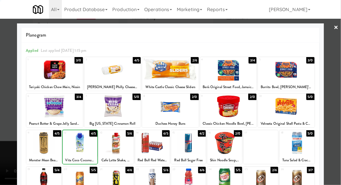
click at [339, 100] on div at bounding box center [170, 92] width 341 height 185
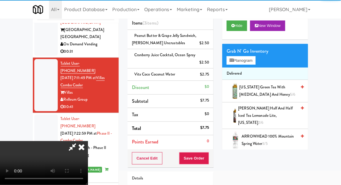
scroll to position [53, 0]
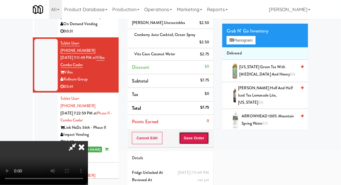
click at [209, 141] on button "Save Order" at bounding box center [194, 138] width 30 height 12
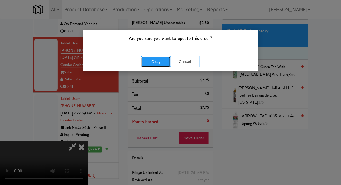
click at [149, 63] on button "Okay" at bounding box center [155, 62] width 29 height 11
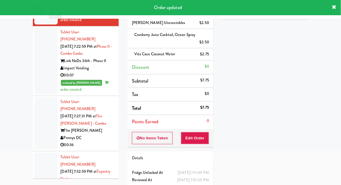
scroll to position [193, 0]
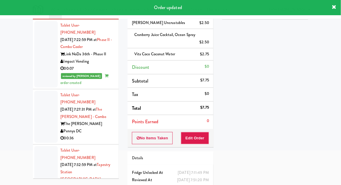
click at [43, 91] on div at bounding box center [45, 117] width 23 height 52
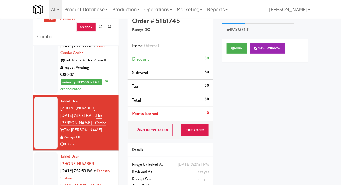
scroll to position [23, 0]
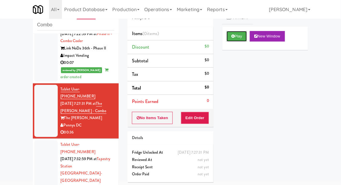
click at [239, 40] on button "Play" at bounding box center [237, 36] width 20 height 11
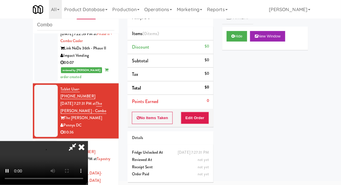
click at [202, 127] on div "Order # 5161745 Pennys DC Items (0 items ) Discount $0 Subtotal $0 Tax $0 Total…" at bounding box center [170, 93] width 95 height 189
click at [207, 123] on button "Edit Order" at bounding box center [195, 118] width 28 height 12
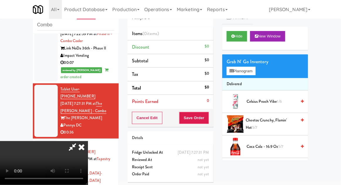
scroll to position [0, 0]
click at [251, 74] on button "Planogram" at bounding box center [241, 71] width 29 height 9
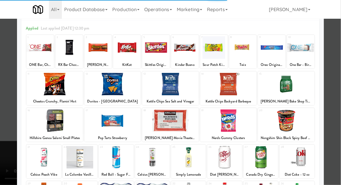
scroll to position [26, 0]
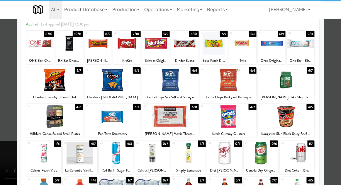
click at [303, 154] on div at bounding box center [297, 153] width 35 height 23
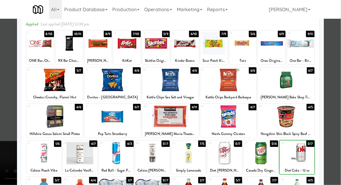
click at [337, 138] on div at bounding box center [170, 92] width 341 height 185
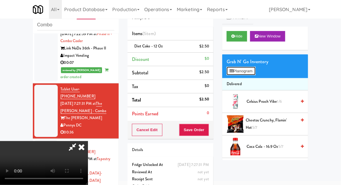
click at [249, 67] on button "Planogram" at bounding box center [241, 71] width 29 height 9
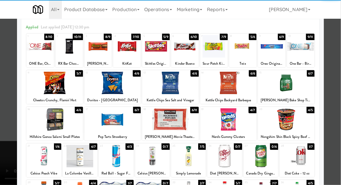
scroll to position [34, 0]
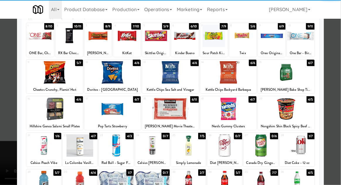
click at [75, 144] on div at bounding box center [80, 146] width 35 height 23
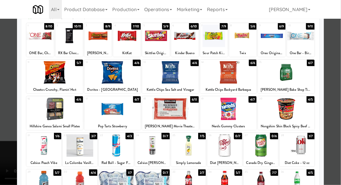
click at [337, 113] on div at bounding box center [170, 92] width 341 height 185
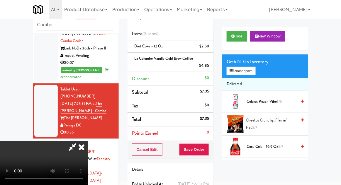
scroll to position [21, 0]
click at [205, 65] on div "$4.85" at bounding box center [204, 65] width 10 height 7
click at [210, 66] on icon at bounding box center [209, 68] width 3 height 4
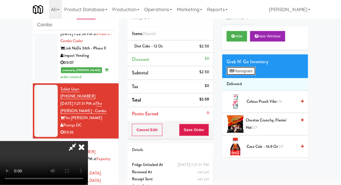
click at [249, 70] on button "Planogram" at bounding box center [241, 71] width 29 height 9
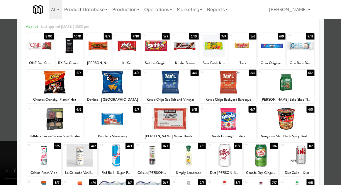
scroll to position [24, 0]
click at [340, 88] on div at bounding box center [170, 92] width 341 height 185
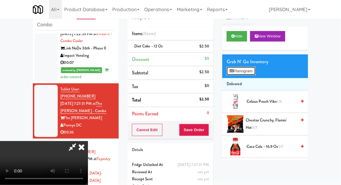
click at [254, 75] on button "Planogram" at bounding box center [241, 71] width 29 height 9
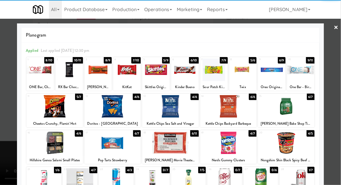
click at [80, 182] on div at bounding box center [80, 180] width 35 height 23
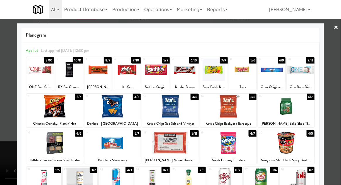
click at [4, 156] on div at bounding box center [170, 92] width 341 height 185
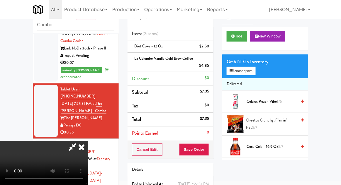
scroll to position [34, 0]
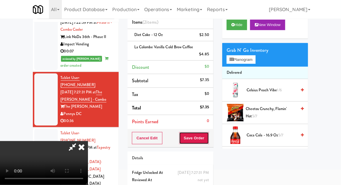
click at [209, 142] on button "Save Order" at bounding box center [194, 138] width 30 height 12
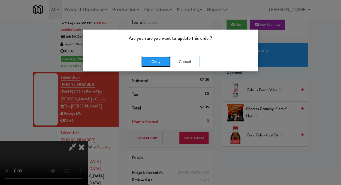
click at [144, 57] on button "Okay" at bounding box center [155, 62] width 29 height 11
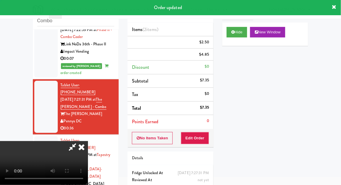
scroll to position [0, 0]
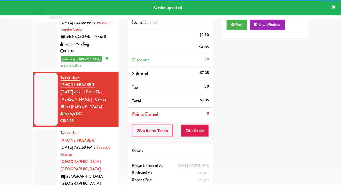
click at [40, 129] on div at bounding box center [45, 166] width 23 height 74
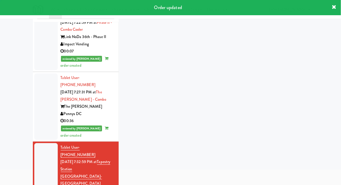
scroll to position [23, 0]
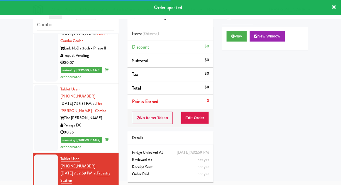
click at [40, 87] on div at bounding box center [45, 118] width 23 height 67
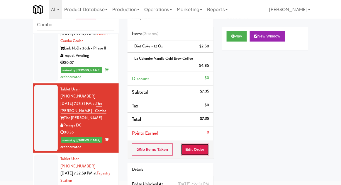
click at [205, 150] on button "Edit Order" at bounding box center [195, 150] width 28 height 12
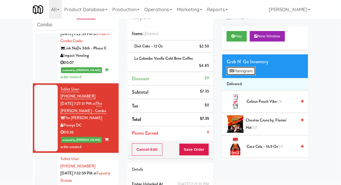
click at [247, 73] on button "Planogram" at bounding box center [241, 71] width 29 height 9
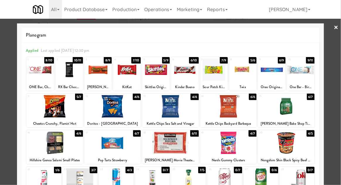
click at [338, 30] on link "×" at bounding box center [336, 28] width 5 height 18
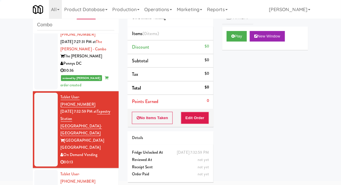
scroll to position [292, 0]
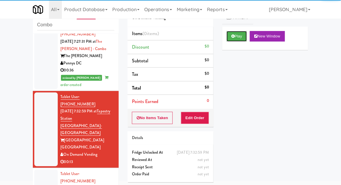
click at [243, 32] on button "Play" at bounding box center [237, 36] width 20 height 11
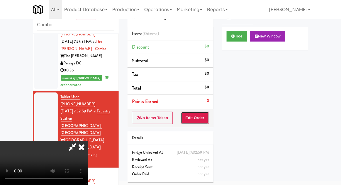
click at [199, 112] on button "Edit Order" at bounding box center [195, 118] width 28 height 12
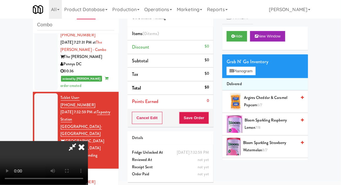
scroll to position [0, 0]
click at [252, 75] on button "Planogram" at bounding box center [241, 71] width 29 height 9
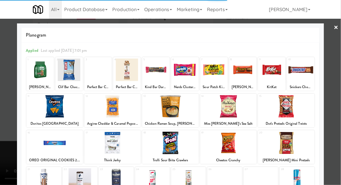
click at [334, 79] on div at bounding box center [170, 92] width 341 height 185
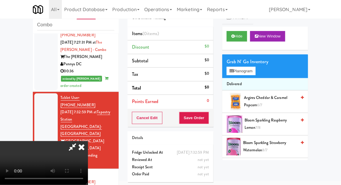
scroll to position [4, 0]
click at [88, 141] on icon at bounding box center [81, 147] width 13 height 12
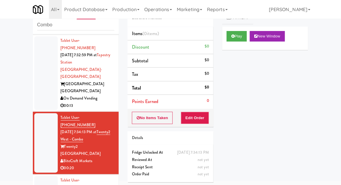
scroll to position [344, 0]
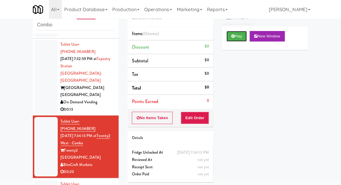
click at [238, 38] on button "Play" at bounding box center [237, 36] width 20 height 11
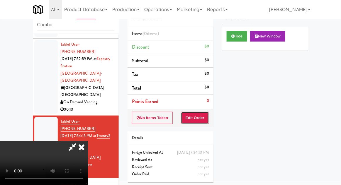
click at [202, 112] on button "Edit Order" at bounding box center [195, 118] width 28 height 12
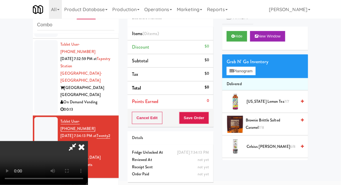
click at [255, 79] on li "Delivered" at bounding box center [265, 84] width 86 height 12
click at [253, 75] on button "Planogram" at bounding box center [241, 71] width 29 height 9
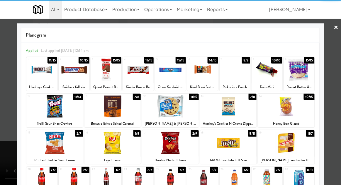
click at [106, 148] on div at bounding box center [112, 143] width 57 height 23
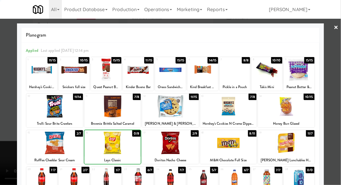
click at [338, 114] on div at bounding box center [170, 92] width 341 height 185
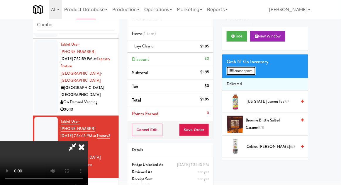
click at [250, 71] on button "Planogram" at bounding box center [241, 71] width 29 height 9
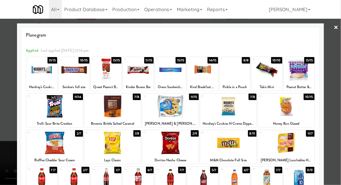
click at [136, 70] on div at bounding box center [138, 70] width 31 height 23
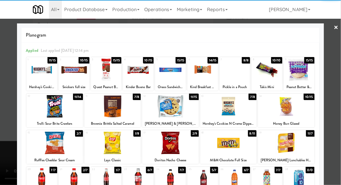
click at [338, 104] on div at bounding box center [170, 92] width 341 height 185
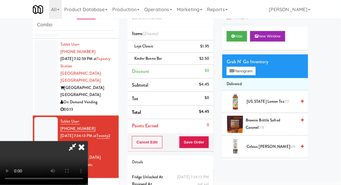
click at [263, 123] on span "Brownie Brittle Salted Caramel 7/8" at bounding box center [271, 124] width 51 height 14
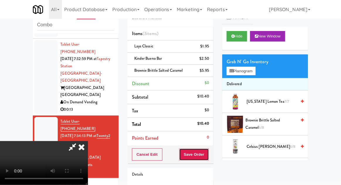
click at [208, 156] on button "Save Order" at bounding box center [194, 155] width 30 height 12
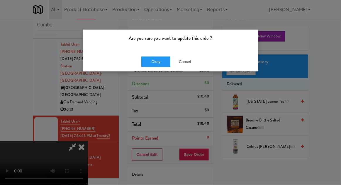
click at [154, 74] on div "Are you sure you want to update this order? Okay Cancel" at bounding box center [170, 92] width 341 height 185
click at [149, 64] on button "Okay" at bounding box center [155, 62] width 29 height 11
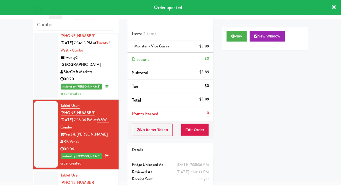
scroll to position [489, 0]
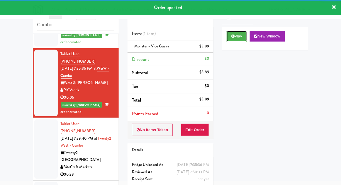
click at [242, 40] on button "Play" at bounding box center [237, 36] width 20 height 11
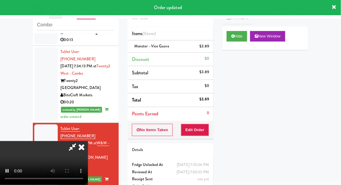
click at [81, 153] on icon at bounding box center [81, 147] width 13 height 12
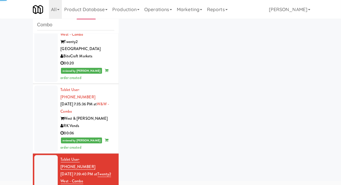
scroll to position [489, 0]
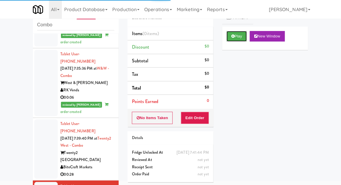
click at [238, 38] on button "Play" at bounding box center [237, 36] width 20 height 11
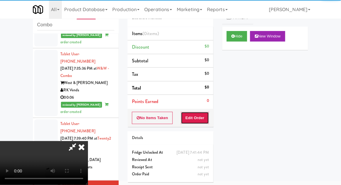
click at [201, 112] on button "Edit Order" at bounding box center [195, 118] width 28 height 12
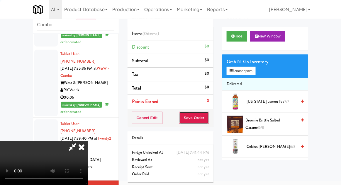
click at [203, 112] on button "Save Order" at bounding box center [194, 118] width 30 height 12
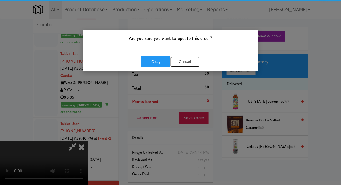
click at [188, 65] on button "Cancel" at bounding box center [184, 62] width 29 height 11
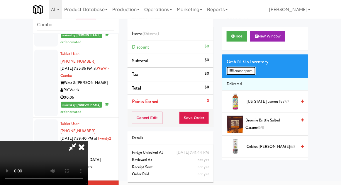
click at [253, 69] on button "Planogram" at bounding box center [241, 71] width 29 height 9
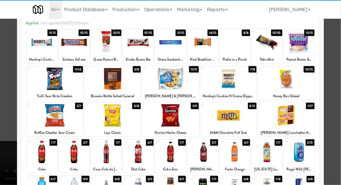
scroll to position [74, 0]
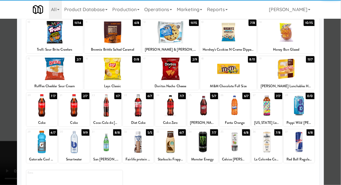
click at [103, 147] on div at bounding box center [106, 142] width 31 height 23
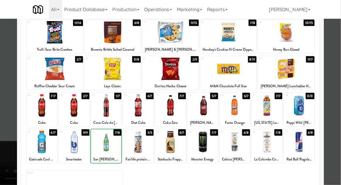
click at [102, 145] on div at bounding box center [106, 142] width 31 height 23
click at [333, 121] on div at bounding box center [170, 92] width 341 height 185
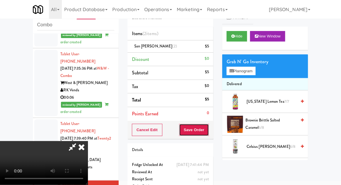
click at [208, 135] on button "Save Order" at bounding box center [194, 130] width 30 height 12
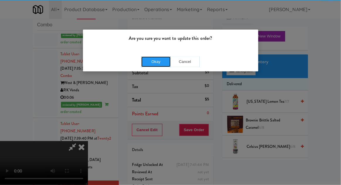
click at [144, 62] on button "Okay" at bounding box center [155, 62] width 29 height 11
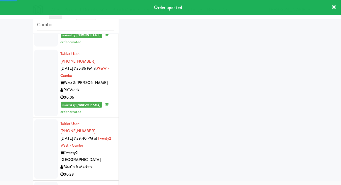
scroll to position [503, 0]
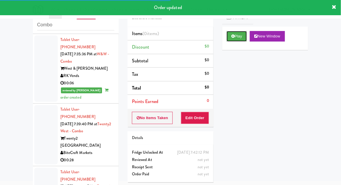
click at [244, 38] on button "Play" at bounding box center [237, 36] width 20 height 11
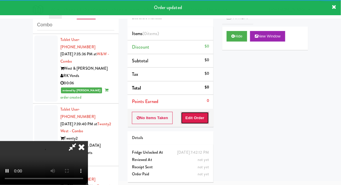
click at [203, 117] on button "Edit Order" at bounding box center [195, 118] width 28 height 12
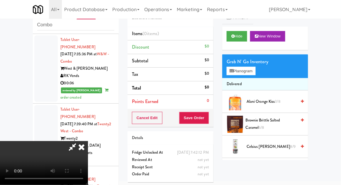
click at [88, 141] on icon at bounding box center [81, 147] width 13 height 12
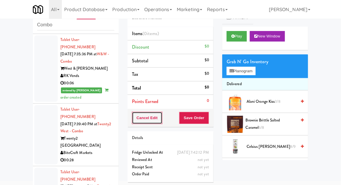
click at [135, 120] on button "Cancel Edit" at bounding box center [147, 118] width 31 height 12
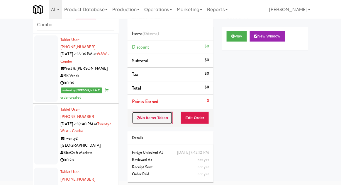
click at [138, 121] on button "No Items Taken" at bounding box center [152, 118] width 41 height 12
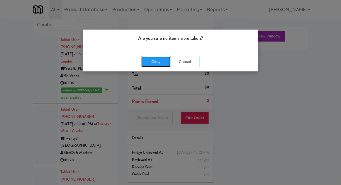
click at [146, 66] on button "Okay" at bounding box center [155, 62] width 29 height 11
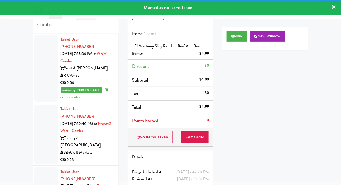
scroll to position [532, 0]
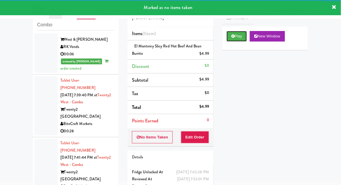
click at [240, 36] on button "Play" at bounding box center [237, 36] width 20 height 11
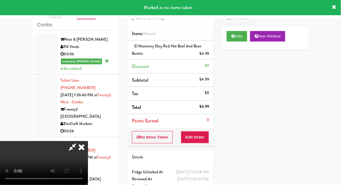
click at [81, 153] on icon at bounding box center [81, 147] width 13 height 12
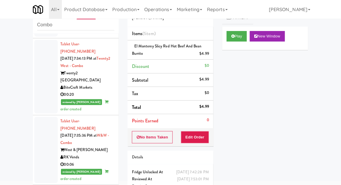
scroll to position [422, 0]
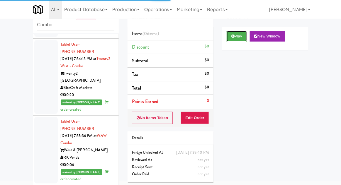
click at [238, 36] on button "Play" at bounding box center [237, 36] width 20 height 11
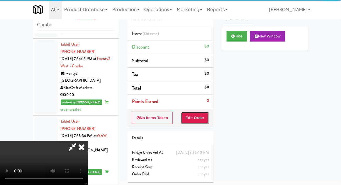
click at [203, 116] on button "Edit Order" at bounding box center [195, 118] width 28 height 12
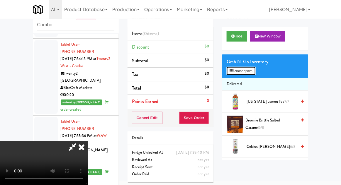
click at [253, 71] on button "Planogram" at bounding box center [241, 71] width 29 height 9
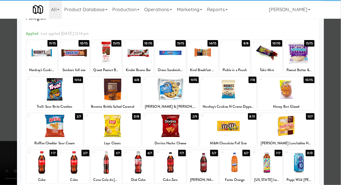
scroll to position [20, 0]
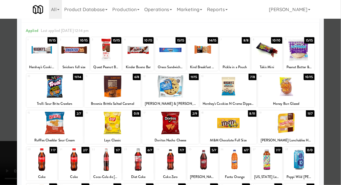
click at [305, 123] on div at bounding box center [286, 123] width 57 height 23
click at [334, 121] on div at bounding box center [170, 92] width 341 height 185
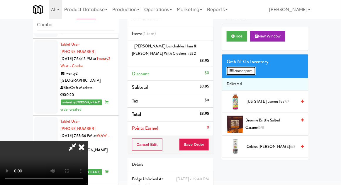
click at [248, 68] on button "Planogram" at bounding box center [241, 71] width 29 height 9
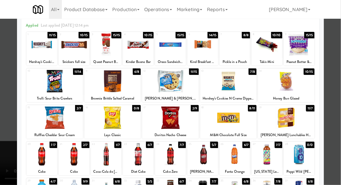
scroll to position [26, 0]
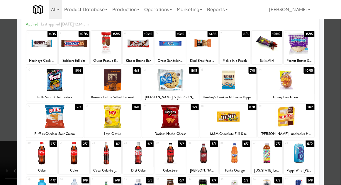
click at [335, 125] on div at bounding box center [170, 92] width 341 height 185
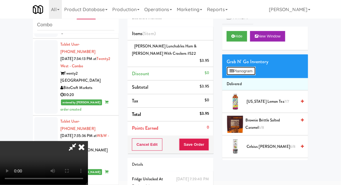
click at [251, 68] on button "Planogram" at bounding box center [241, 71] width 29 height 9
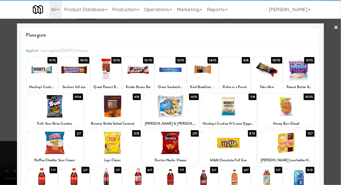
click at [51, 146] on div at bounding box center [54, 143] width 57 height 23
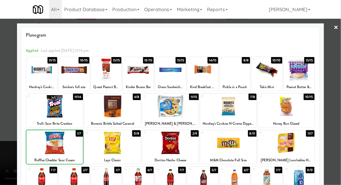
click at [334, 119] on div at bounding box center [170, 92] width 341 height 185
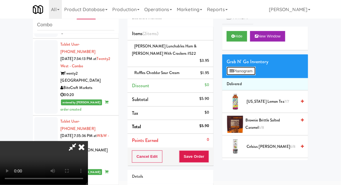
click at [253, 67] on button "Planogram" at bounding box center [241, 71] width 29 height 9
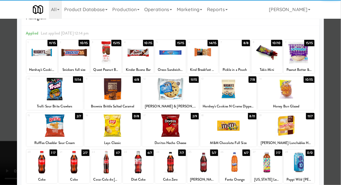
scroll to position [25, 0]
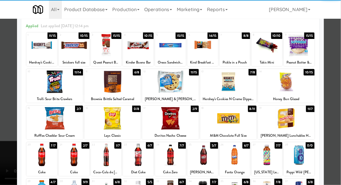
click at [246, 150] on div at bounding box center [235, 155] width 31 height 23
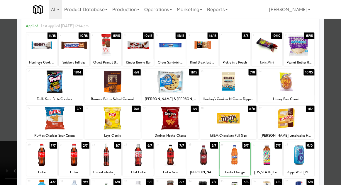
click at [4, 126] on div at bounding box center [170, 92] width 341 height 185
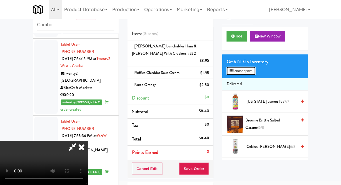
click at [256, 69] on button "Planogram" at bounding box center [241, 71] width 29 height 9
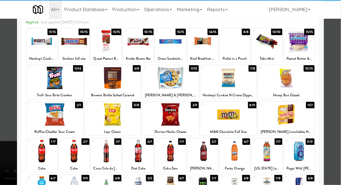
scroll to position [30, 0]
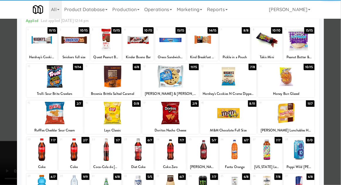
click at [103, 152] on div at bounding box center [106, 150] width 31 height 23
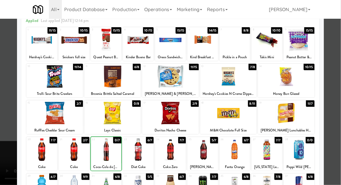
click at [337, 99] on div at bounding box center [170, 92] width 341 height 185
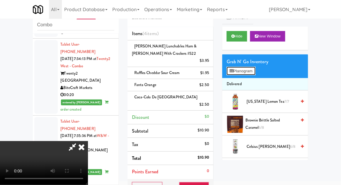
click at [251, 73] on button "Planogram" at bounding box center [241, 71] width 29 height 9
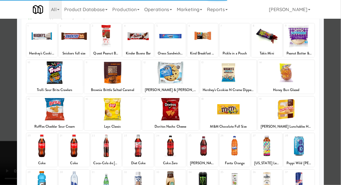
scroll to position [35, 0]
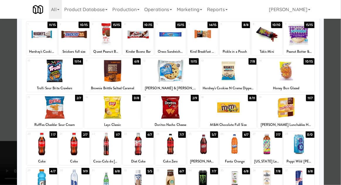
click at [209, 145] on div at bounding box center [202, 144] width 31 height 23
click at [0, 137] on div at bounding box center [170, 92] width 341 height 185
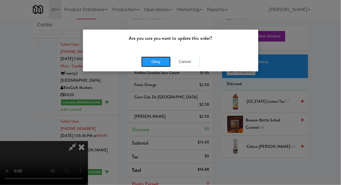
click at [153, 62] on button "Okay" at bounding box center [155, 62] width 29 height 11
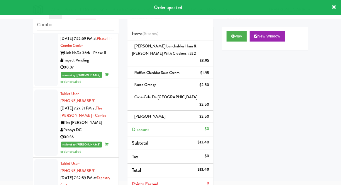
scroll to position [223, 0]
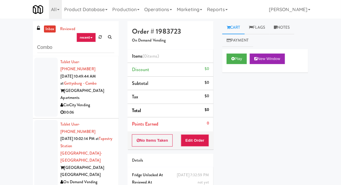
click at [39, 125] on div at bounding box center [45, 157] width 23 height 74
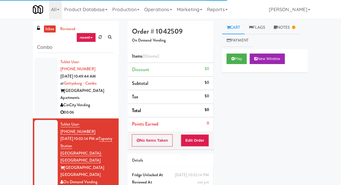
click at [282, 25] on link "Notes" at bounding box center [285, 27] width 31 height 13
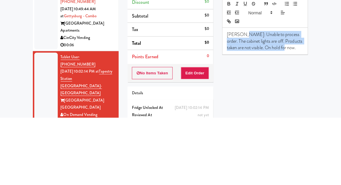
copy p "Unable to process order. The cabinet lights are off. Products taken are not vis…"
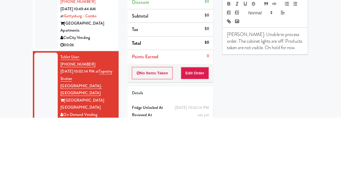
click at [9, 124] on div "inbox reviewed recent all unclear take inventory issue suspicious failed recent…" at bounding box center [170, 129] width 341 height 216
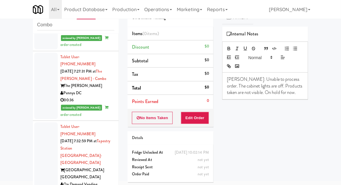
scroll to position [261, 0]
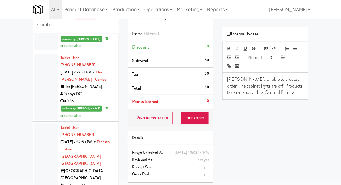
click at [36, 124] on div at bounding box center [45, 161] width 23 height 74
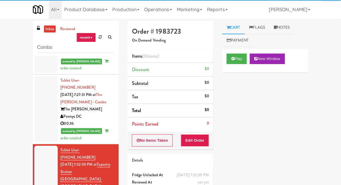
click at [285, 31] on link "Notes" at bounding box center [282, 27] width 25 height 13
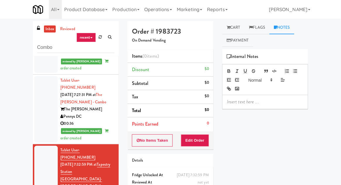
click at [243, 103] on p at bounding box center [265, 102] width 77 height 6
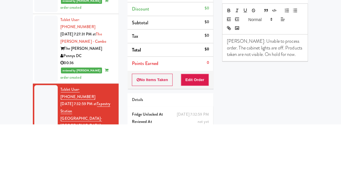
click at [286, 129] on div "Play New Window Primary Flag Clear Flag if unable to determine what was taken o…" at bounding box center [265, 159] width 86 height 220
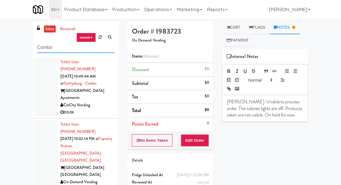
click at [54, 50] on input "Combo" at bounding box center [75, 47] width 77 height 11
click at [52, 47] on input "Combo" at bounding box center [75, 47] width 77 height 11
click at [44, 49] on input "Combo" at bounding box center [75, 47] width 77 height 11
click at [45, 50] on input "Combo" at bounding box center [75, 47] width 77 height 11
type input "Drink"
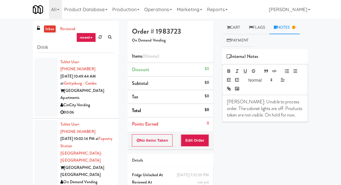
click at [18, 56] on div "inbox reviewed recent all unclear take inventory issue suspicious failed recent…" at bounding box center [170, 129] width 341 height 216
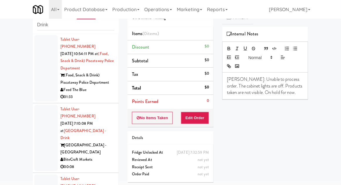
click at [40, 128] on div at bounding box center [45, 138] width 23 height 67
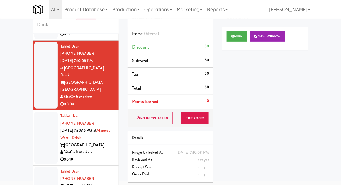
scroll to position [65, 0]
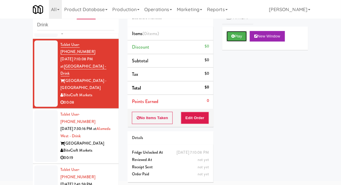
click at [242, 39] on button "Play" at bounding box center [237, 36] width 20 height 11
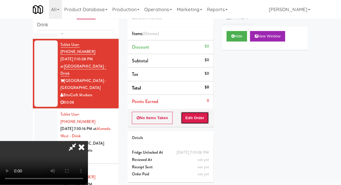
click at [204, 119] on button "Edit Order" at bounding box center [195, 118] width 28 height 12
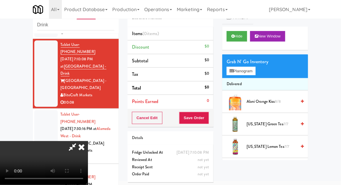
scroll to position [0, 0]
click at [253, 70] on button "Planogram" at bounding box center [241, 71] width 29 height 9
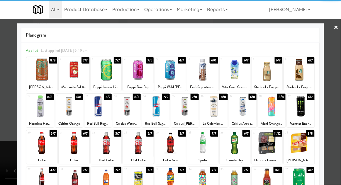
click at [143, 151] on div at bounding box center [138, 143] width 31 height 23
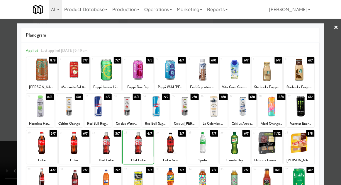
click at [339, 117] on div at bounding box center [170, 92] width 341 height 185
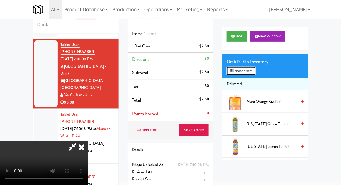
click at [253, 74] on button "Planogram" at bounding box center [241, 71] width 29 height 9
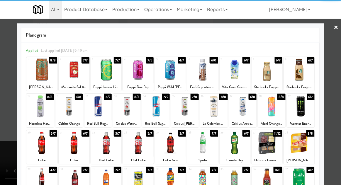
click at [134, 144] on div at bounding box center [138, 143] width 31 height 23
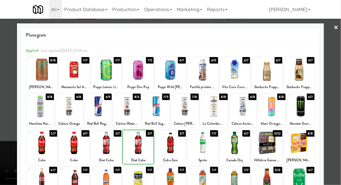
click at [341, 108] on div at bounding box center [170, 92] width 341 height 185
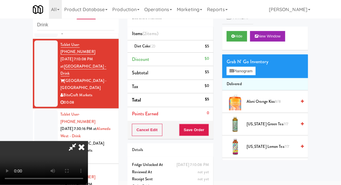
scroll to position [21, 0]
click at [208, 133] on button "Save Order" at bounding box center [194, 130] width 30 height 12
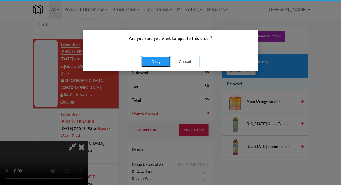
click at [154, 64] on button "Okay" at bounding box center [155, 62] width 29 height 11
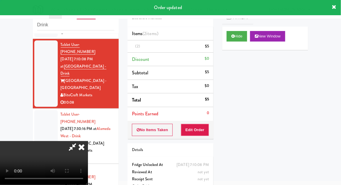
scroll to position [0, 0]
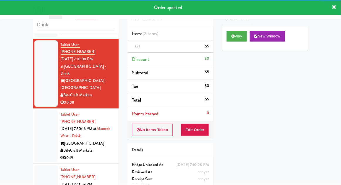
click at [38, 117] on div at bounding box center [45, 136] width 23 height 52
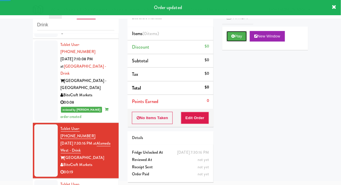
click at [245, 40] on button "Play" at bounding box center [237, 36] width 20 height 11
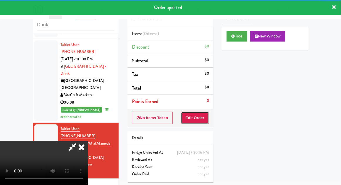
click at [207, 115] on button "Edit Order" at bounding box center [195, 118] width 28 height 12
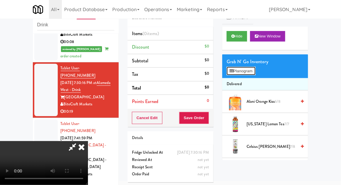
click at [241, 71] on button "Planogram" at bounding box center [241, 71] width 29 height 9
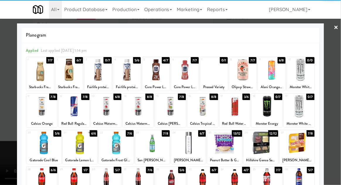
click at [78, 142] on div at bounding box center [80, 143] width 35 height 23
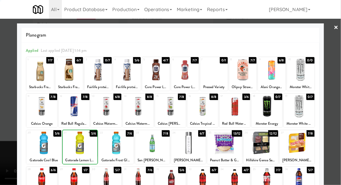
click at [337, 117] on div at bounding box center [170, 92] width 341 height 185
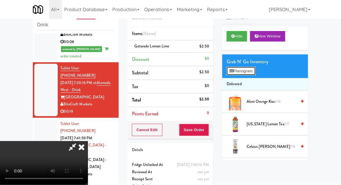
click at [250, 74] on button "Planogram" at bounding box center [241, 71] width 29 height 9
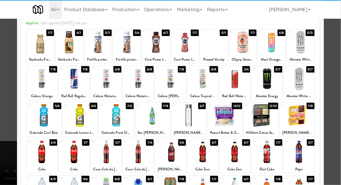
scroll to position [74, 0]
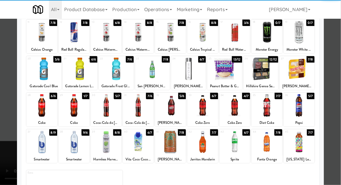
click at [302, 112] on div at bounding box center [299, 105] width 31 height 23
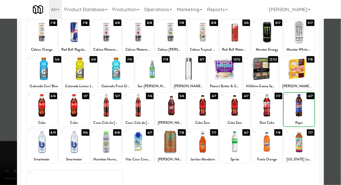
click at [335, 111] on div at bounding box center [170, 92] width 341 height 185
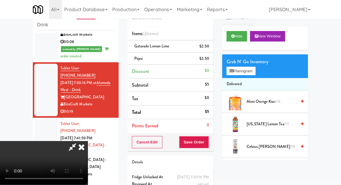
scroll to position [21, 0]
click at [206, 143] on button "Save Order" at bounding box center [194, 142] width 30 height 12
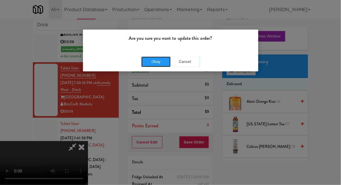
click at [149, 58] on button "Okay" at bounding box center [155, 62] width 29 height 11
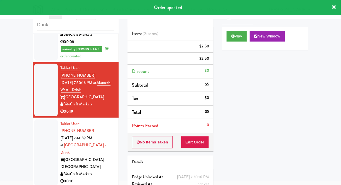
scroll to position [0, 0]
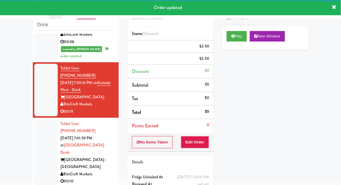
click at [42, 126] on div at bounding box center [45, 153] width 23 height 67
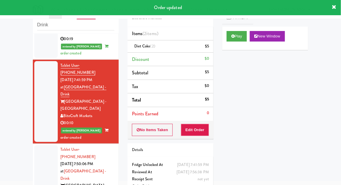
click at [39, 146] on div at bounding box center [45, 179] width 23 height 67
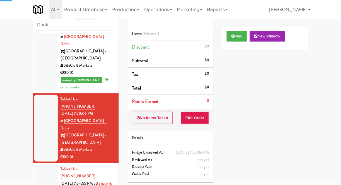
scroll to position [250, 0]
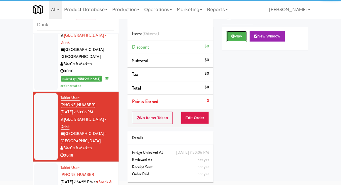
click at [242, 40] on button "Play" at bounding box center [237, 36] width 20 height 11
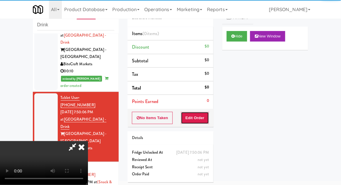
click at [204, 112] on button "Edit Order" at bounding box center [195, 118] width 28 height 12
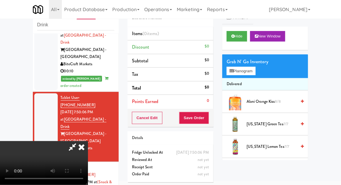
scroll to position [0, 0]
click at [247, 74] on button "Planogram" at bounding box center [241, 71] width 29 height 9
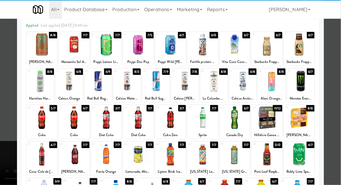
scroll to position [33, 0]
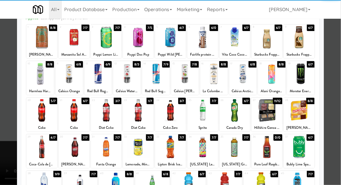
click at [105, 144] on div at bounding box center [106, 147] width 31 height 23
click at [337, 116] on div at bounding box center [170, 92] width 341 height 185
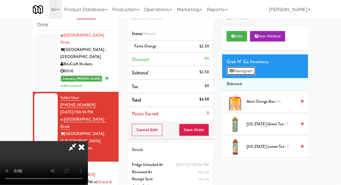
click at [250, 74] on button "Planogram" at bounding box center [241, 71] width 29 height 9
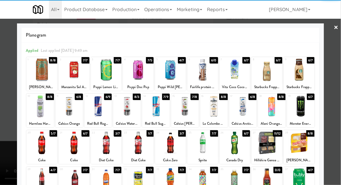
click at [102, 142] on div at bounding box center [106, 143] width 31 height 23
click at [339, 110] on div at bounding box center [170, 92] width 341 height 185
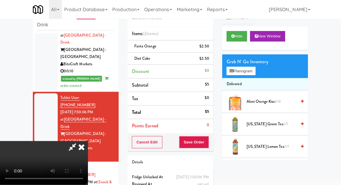
scroll to position [21, 0]
click at [208, 145] on button "Save Order" at bounding box center [194, 142] width 30 height 12
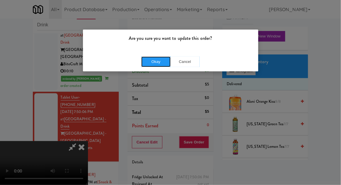
click at [149, 61] on button "Okay" at bounding box center [155, 62] width 29 height 11
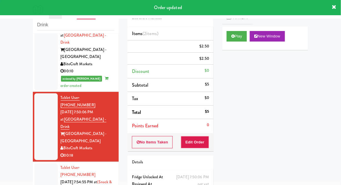
scroll to position [0, 0]
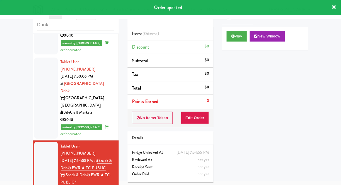
scroll to position [366, 0]
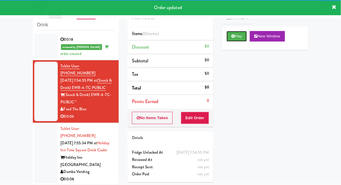
click at [239, 39] on button "Play" at bounding box center [237, 36] width 20 height 11
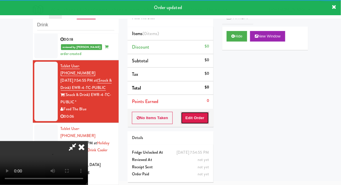
click at [204, 119] on button "Edit Order" at bounding box center [195, 118] width 28 height 12
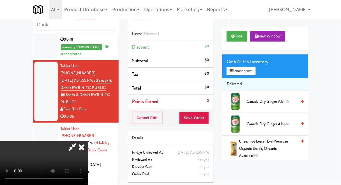
scroll to position [0, 0]
click at [255, 70] on button "Planogram" at bounding box center [241, 71] width 29 height 9
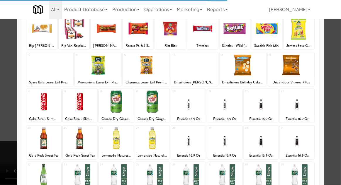
scroll to position [42, 0]
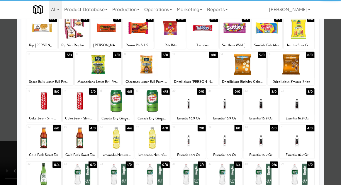
click at [264, 144] on div at bounding box center [261, 138] width 35 height 23
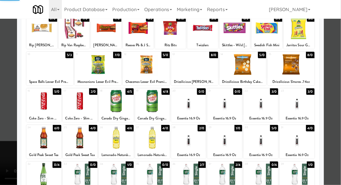
click at [337, 123] on div at bounding box center [170, 92] width 341 height 185
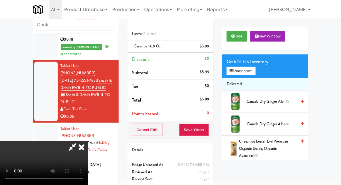
scroll to position [21, 0]
click at [208, 133] on button "Save Order" at bounding box center [194, 130] width 30 height 12
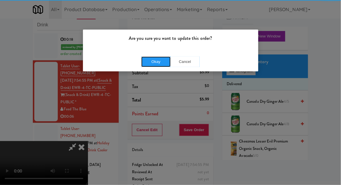
click at [147, 57] on button "Okay" at bounding box center [155, 62] width 29 height 11
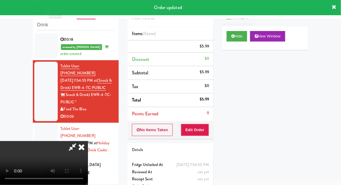
scroll to position [0, 0]
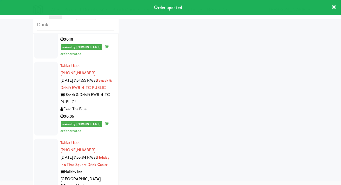
click at [39, 139] on div at bounding box center [45, 169] width 23 height 60
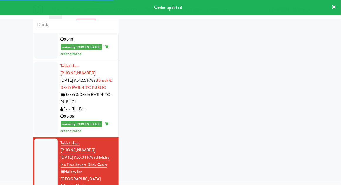
scroll to position [381, 0]
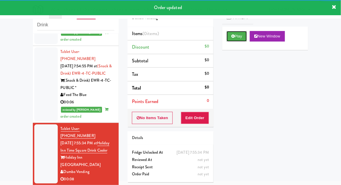
click at [239, 38] on button "Play" at bounding box center [237, 36] width 20 height 11
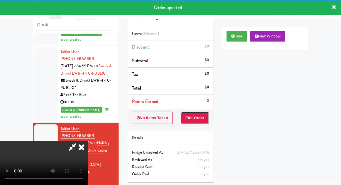
click at [201, 117] on button "Edit Order" at bounding box center [195, 118] width 28 height 12
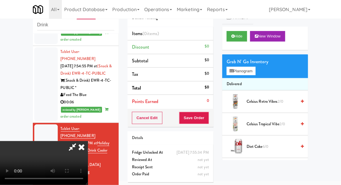
scroll to position [0, 0]
click at [247, 75] on button "Planogram" at bounding box center [241, 71] width 29 height 9
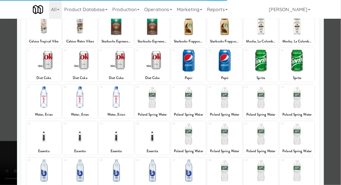
scroll to position [74, 0]
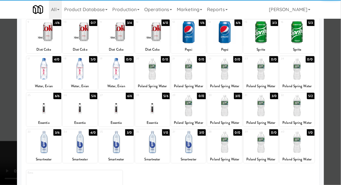
click at [230, 144] on div at bounding box center [224, 142] width 35 height 23
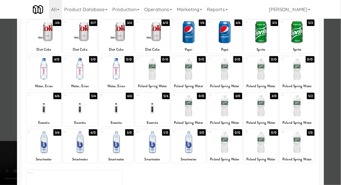
click at [2, 120] on div at bounding box center [170, 92] width 341 height 185
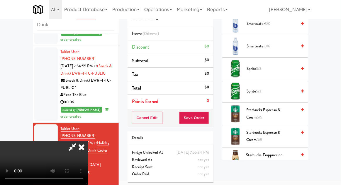
scroll to position [623, 0]
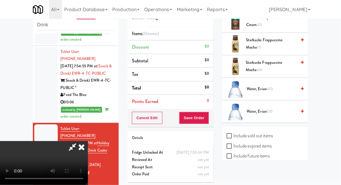
click at [261, 142] on label "Include expired items" at bounding box center [249, 146] width 45 height 9
click at [234, 144] on input "Include expired items" at bounding box center [230, 146] width 7 height 5
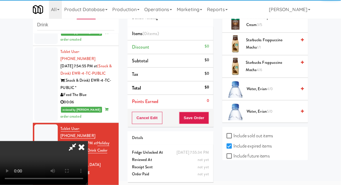
click at [262, 143] on label "Include expired items" at bounding box center [249, 146] width 45 height 9
click at [234, 144] on input "Include expired items" at bounding box center [230, 146] width 7 height 5
checkbox input "false"
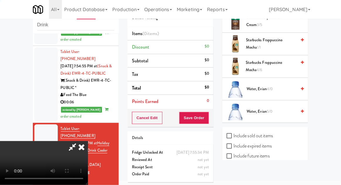
click at [263, 133] on label "Include sold out items" at bounding box center [250, 136] width 46 height 9
click at [234, 134] on input "Include sold out items" at bounding box center [230, 136] width 7 height 5
checkbox input "true"
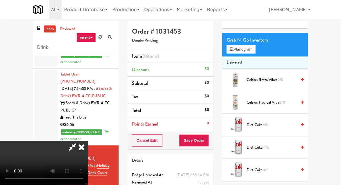
scroll to position [0, 0]
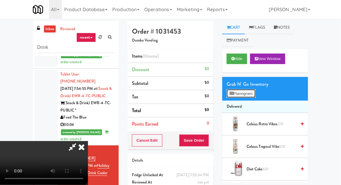
click at [251, 92] on button "Planogram" at bounding box center [241, 93] width 29 height 9
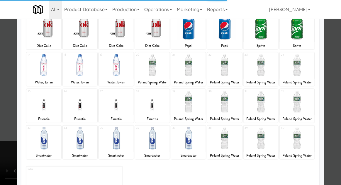
scroll to position [102, 0]
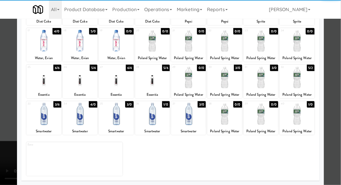
click at [232, 120] on div at bounding box center [224, 114] width 35 height 23
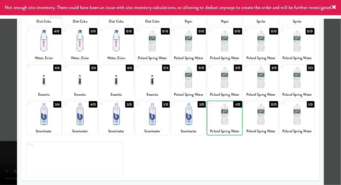
click at [0, 95] on div at bounding box center [170, 92] width 341 height 185
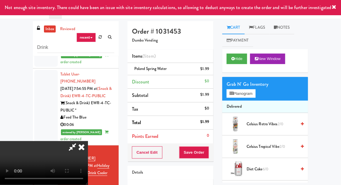
scroll to position [21, 0]
click at [209, 150] on button "Save Order" at bounding box center [194, 153] width 30 height 12
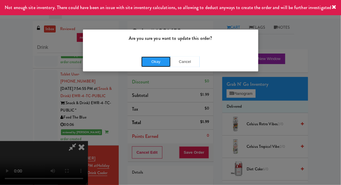
click at [154, 59] on button "Okay" at bounding box center [155, 62] width 29 height 11
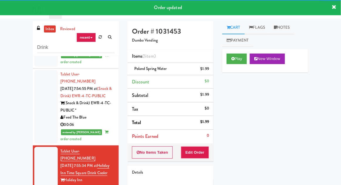
scroll to position [395, 0]
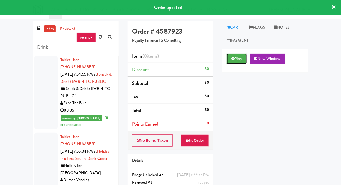
click at [236, 64] on button "Play" at bounding box center [237, 59] width 20 height 11
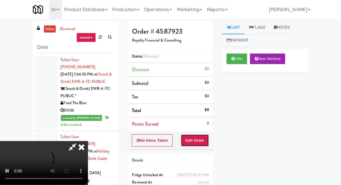
click at [203, 144] on button "Edit Order" at bounding box center [195, 141] width 28 height 12
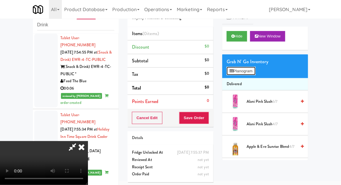
click at [247, 75] on button "Planogram" at bounding box center [241, 71] width 29 height 9
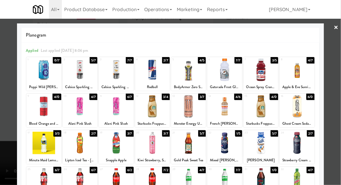
click at [154, 77] on div at bounding box center [152, 70] width 35 height 23
click at [338, 85] on div at bounding box center [170, 92] width 341 height 185
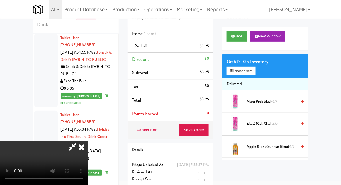
scroll to position [21, 0]
click at [209, 133] on button "Save Order" at bounding box center [194, 130] width 30 height 12
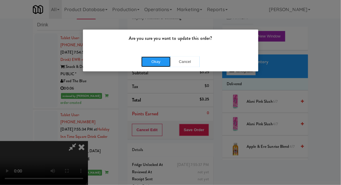
click at [149, 64] on button "Okay" at bounding box center [155, 62] width 29 height 11
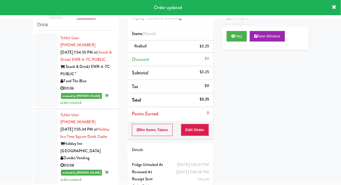
scroll to position [410, 0]
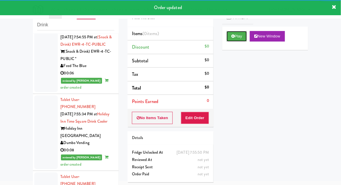
click at [240, 38] on button "Play" at bounding box center [237, 36] width 20 height 11
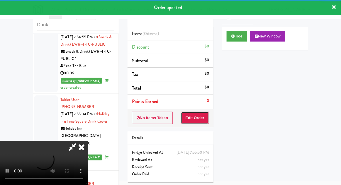
click at [203, 123] on button "Edit Order" at bounding box center [195, 118] width 28 height 12
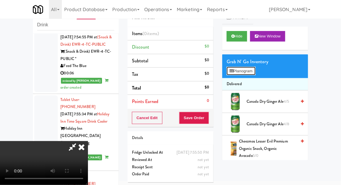
click at [247, 73] on button "Planogram" at bounding box center [241, 71] width 29 height 9
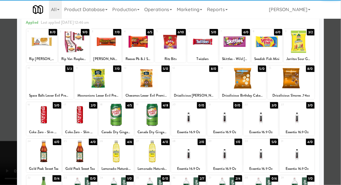
scroll to position [33, 0]
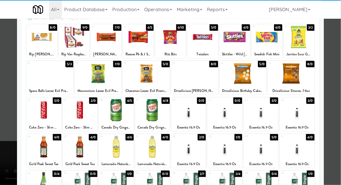
click at [264, 151] on div at bounding box center [261, 147] width 35 height 23
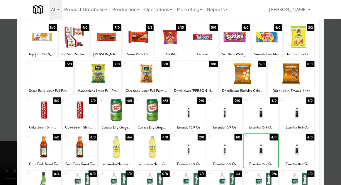
click at [341, 125] on div at bounding box center [170, 92] width 341 height 185
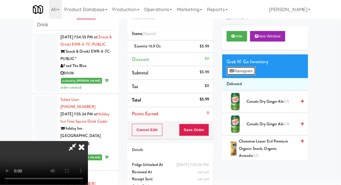
click at [256, 70] on button "Planogram" at bounding box center [241, 71] width 29 height 9
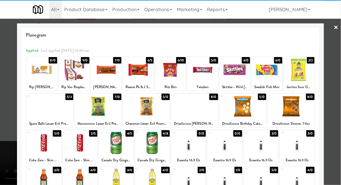
click at [269, 145] on div at bounding box center [261, 143] width 35 height 23
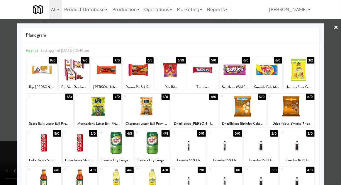
click at [2, 128] on div at bounding box center [170, 92] width 341 height 185
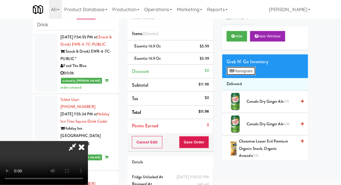
click at [254, 73] on button "Planogram" at bounding box center [241, 71] width 29 height 9
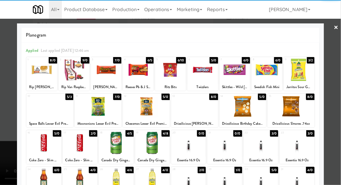
click at [271, 146] on div at bounding box center [261, 143] width 35 height 23
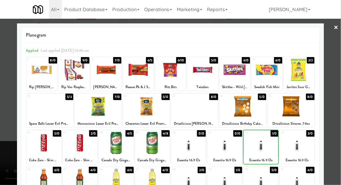
click at [2, 125] on div at bounding box center [170, 92] width 341 height 185
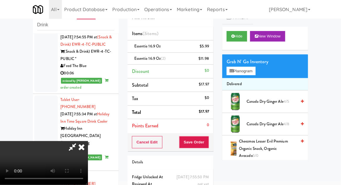
scroll to position [21, 0]
click at [208, 142] on button "Save Order" at bounding box center [194, 142] width 30 height 12
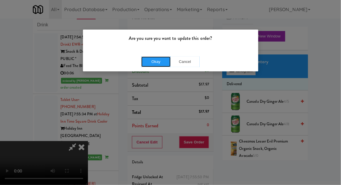
click at [147, 61] on button "Okay" at bounding box center [155, 62] width 29 height 11
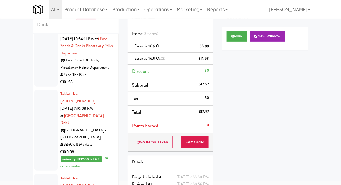
scroll to position [0, 0]
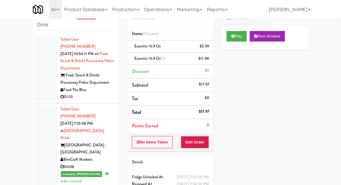
click at [39, 89] on div at bounding box center [45, 68] width 23 height 67
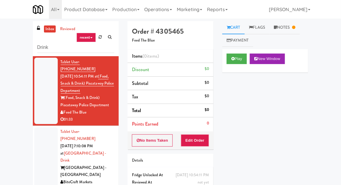
click at [291, 32] on link "Notes" at bounding box center [285, 27] width 31 height 13
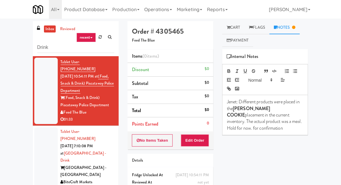
click at [238, 28] on link "Cart" at bounding box center [233, 27] width 23 height 13
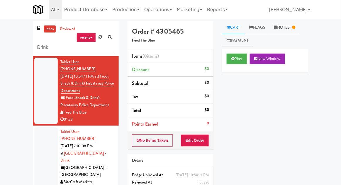
scroll to position [12, 0]
